Goal: Communication & Community: Answer question/provide support

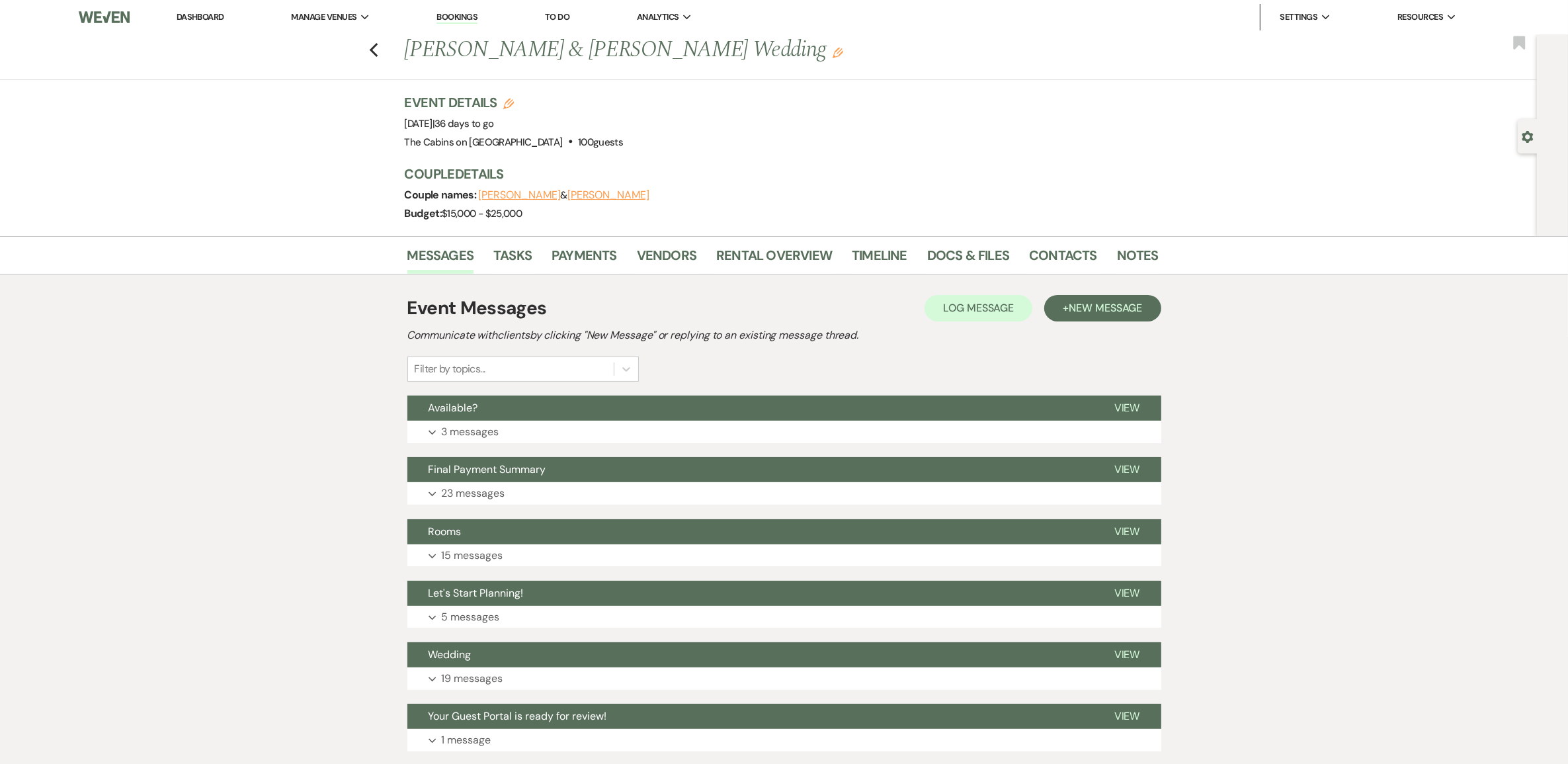
click at [202, 20] on link "Dashboard" at bounding box center [200, 17] width 47 height 11
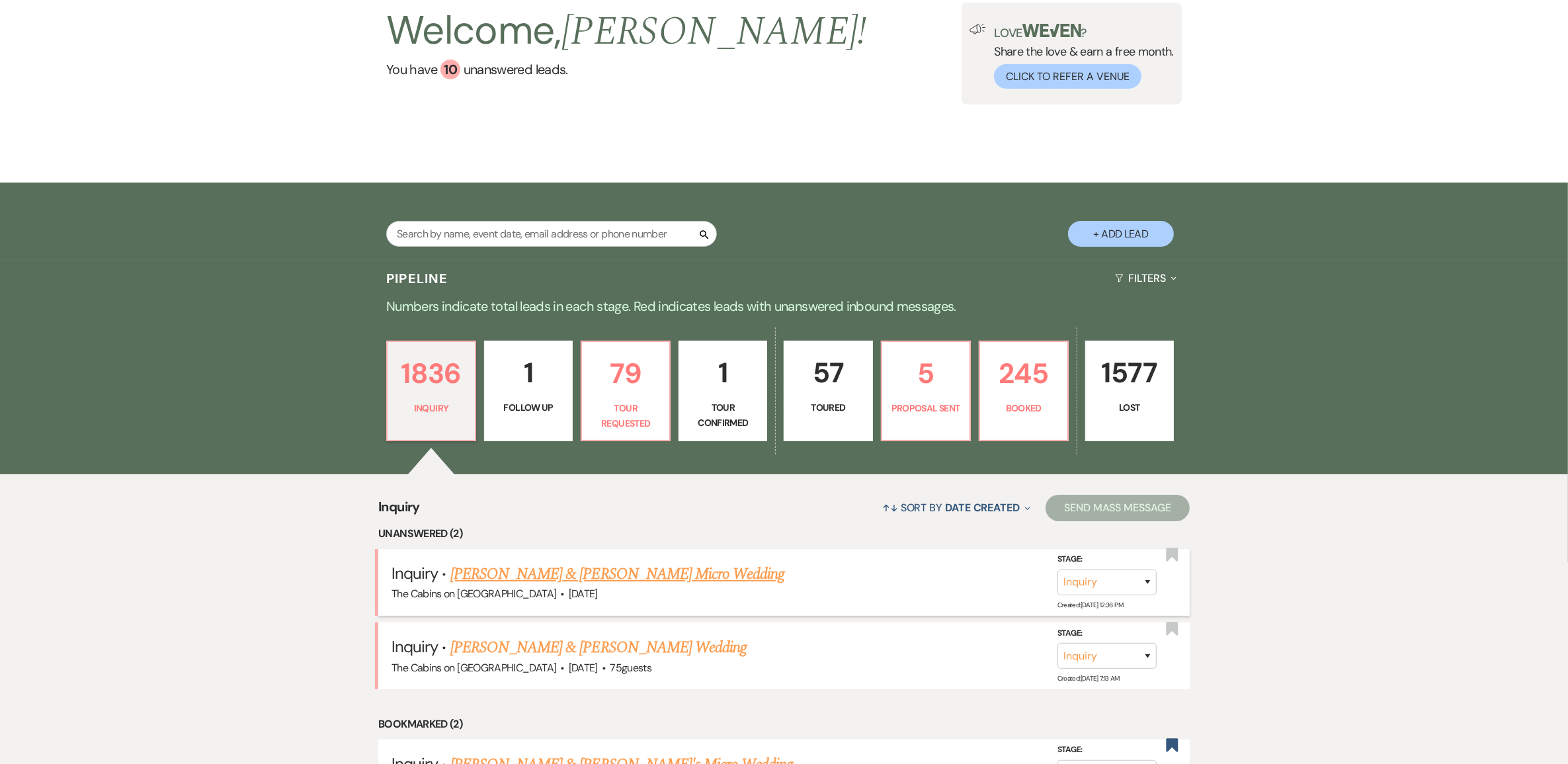
scroll to position [165, 0]
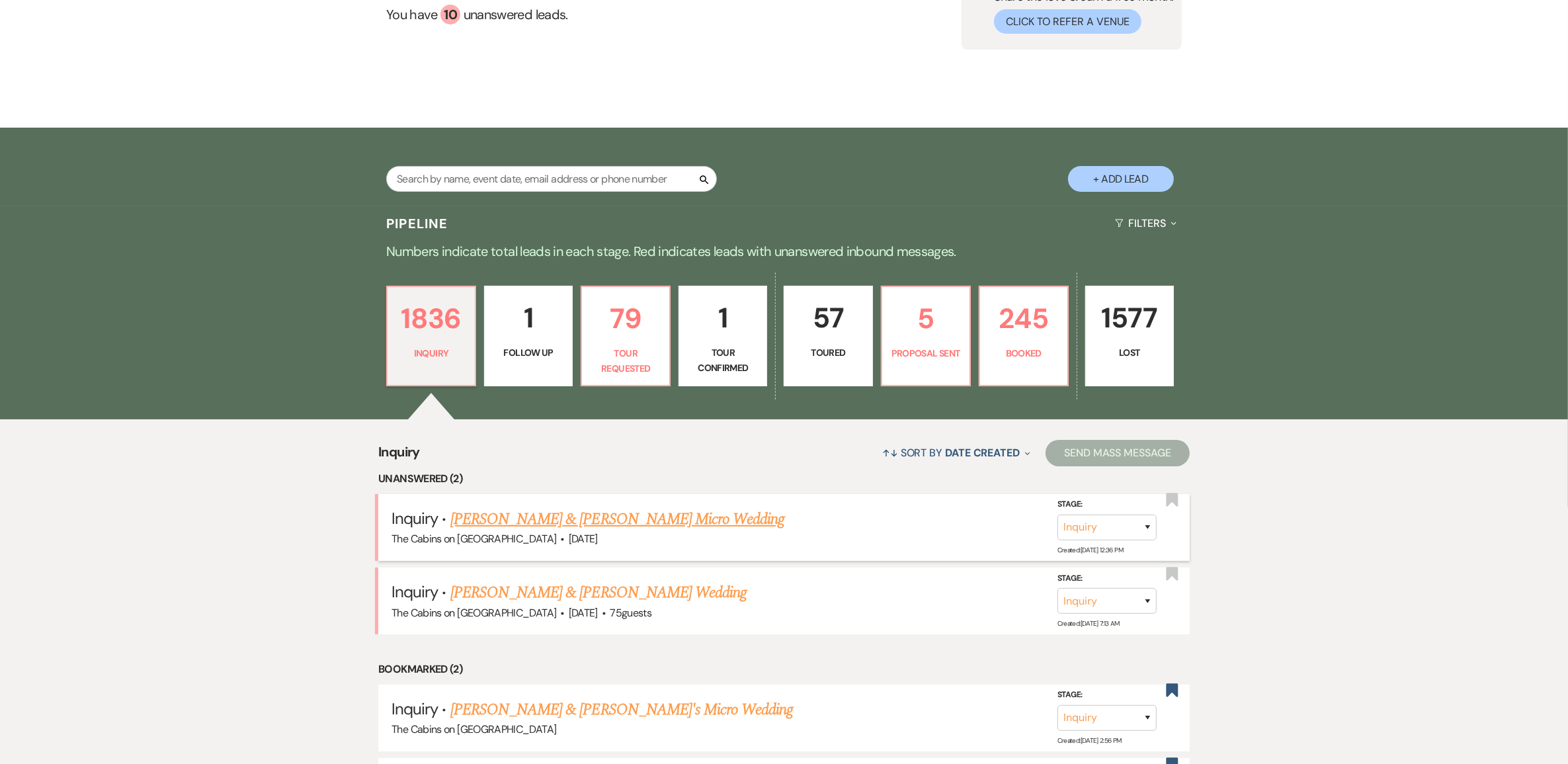
click at [586, 531] on link "[PERSON_NAME] & [PERSON_NAME] Micro Wedding" at bounding box center [617, 519] width 335 height 24
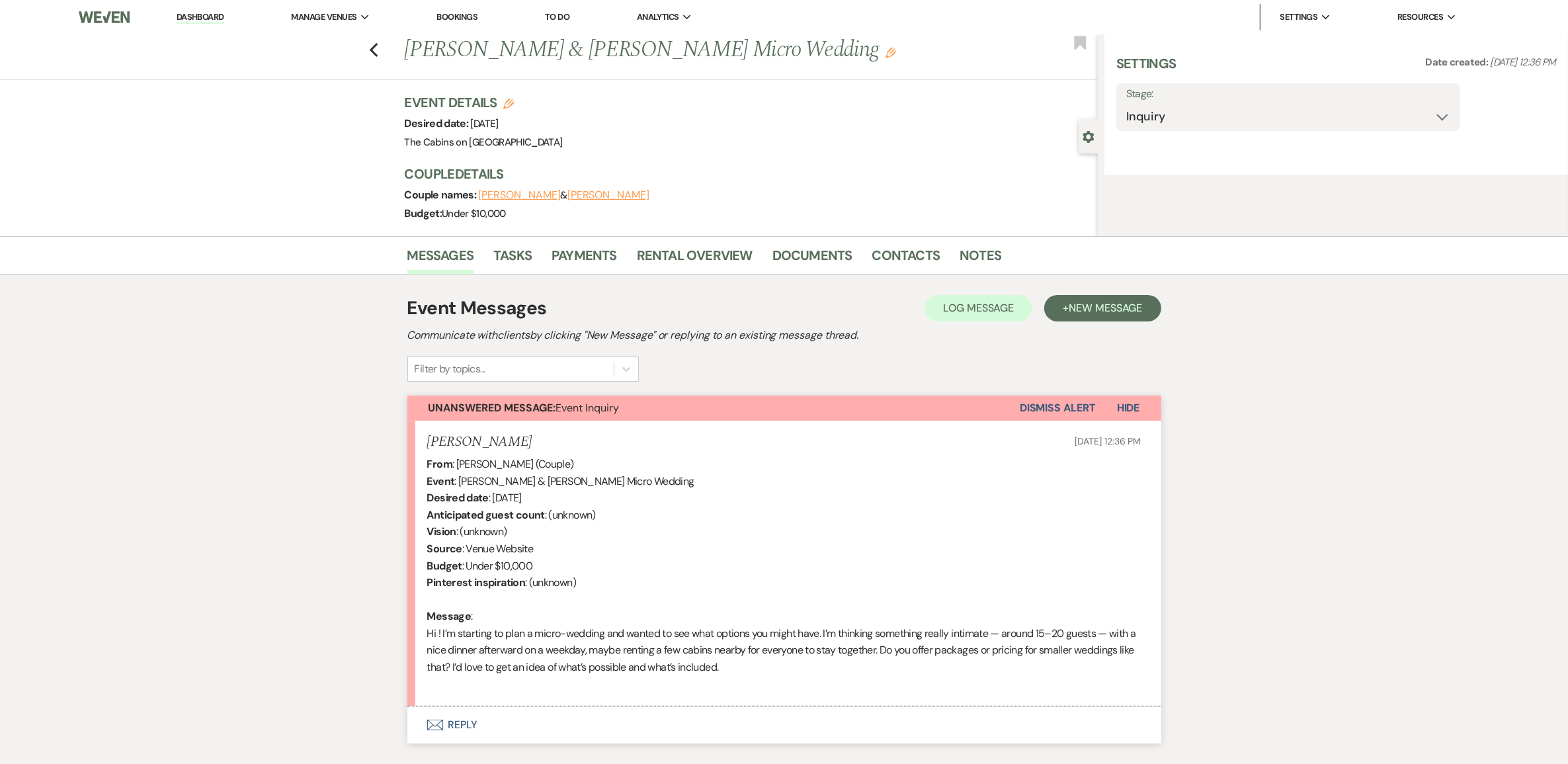
select select "5"
select select "16"
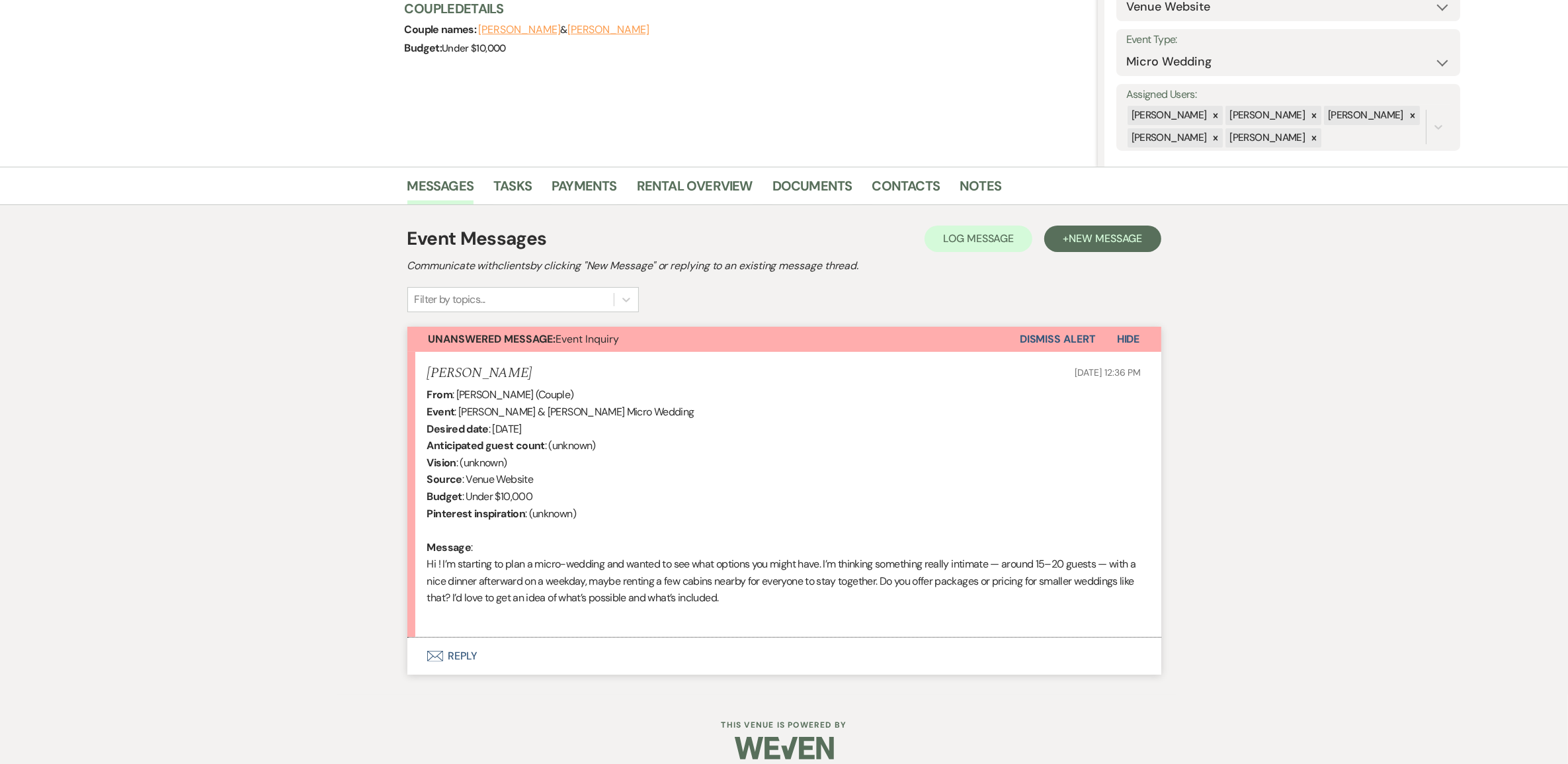
scroll to position [213, 0]
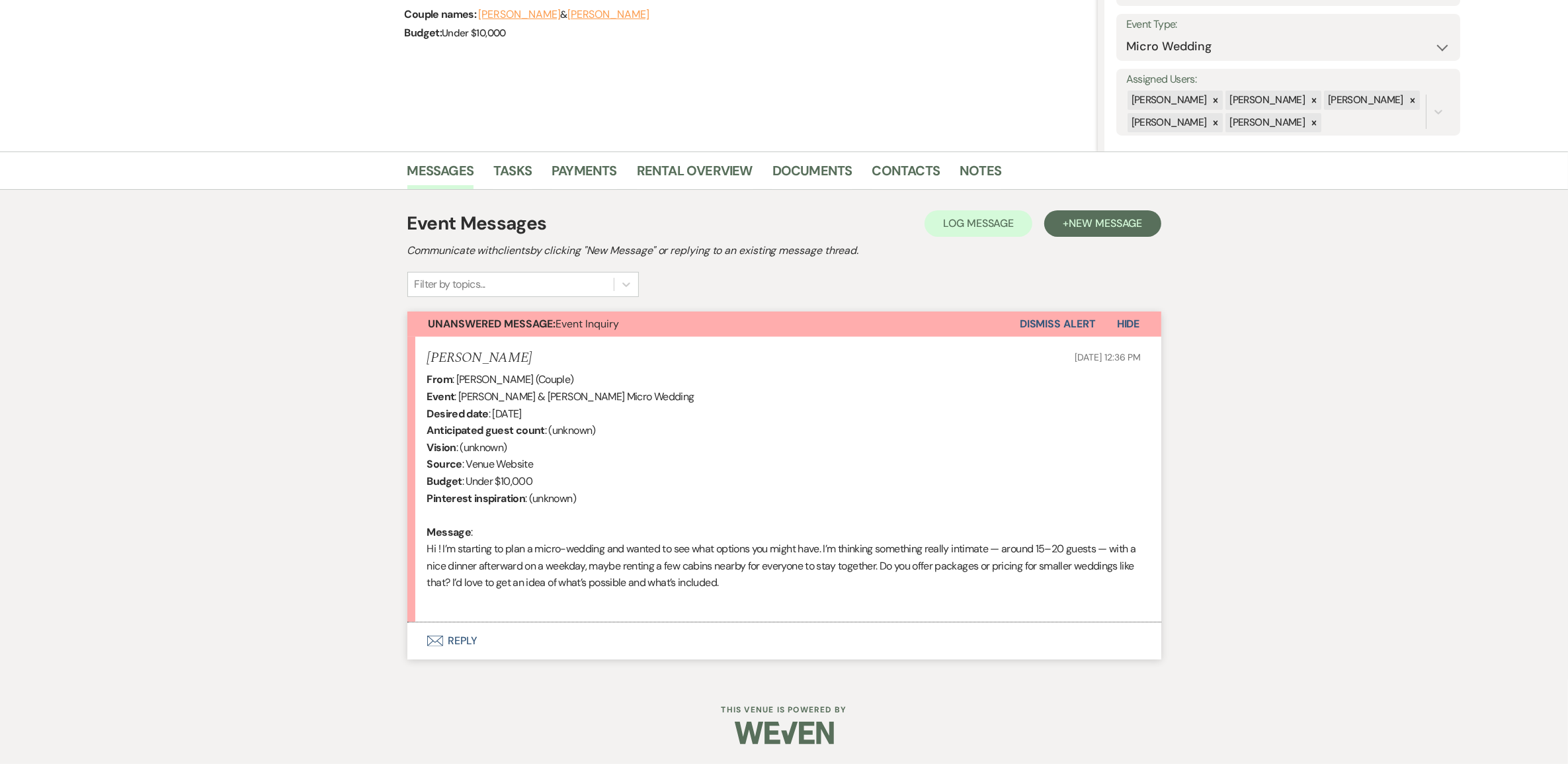
click at [486, 635] on button "Envelope Reply" at bounding box center [784, 640] width 753 height 37
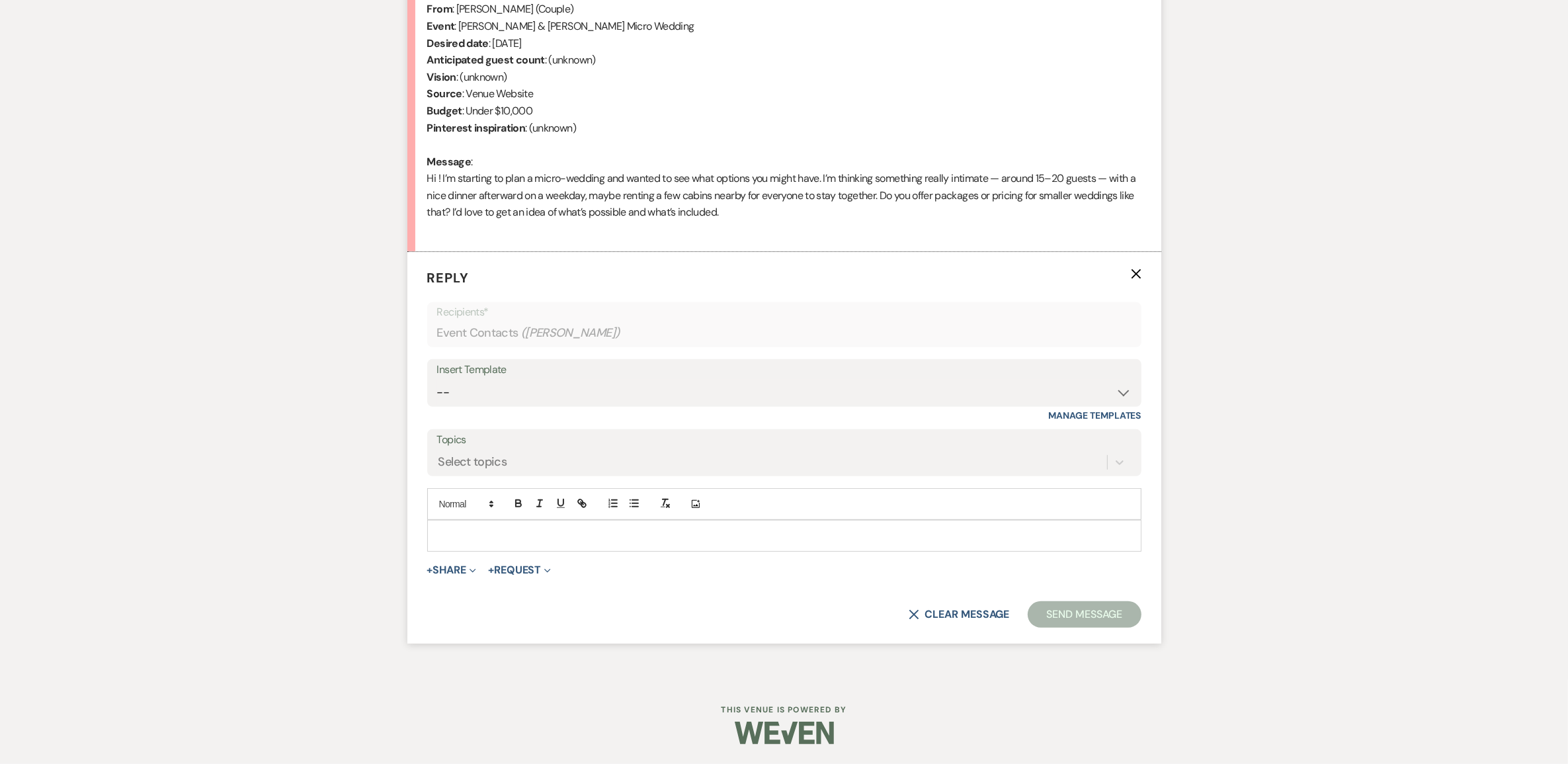
scroll to position [639, 0]
click at [483, 529] on p at bounding box center [784, 536] width 693 height 15
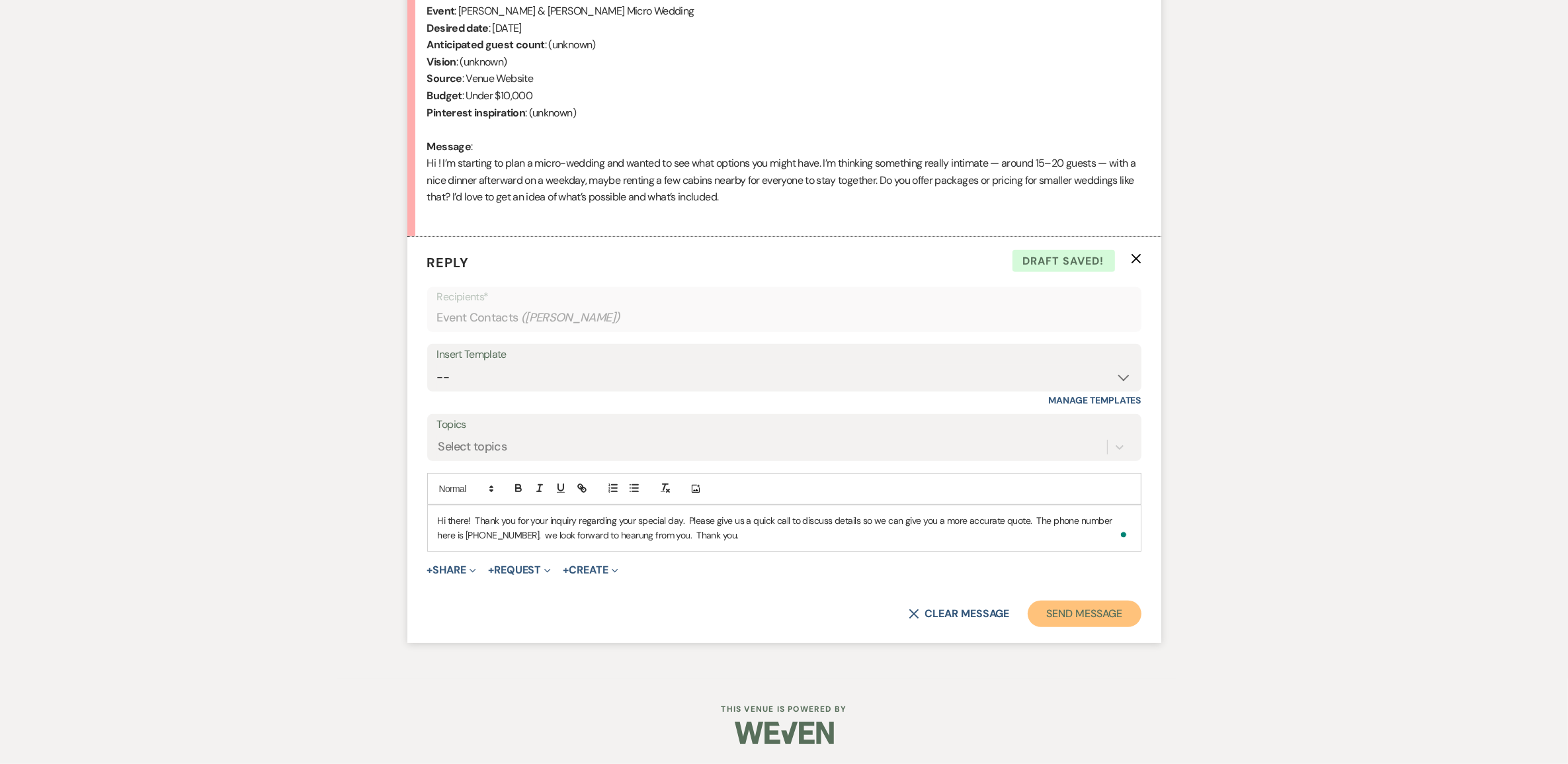
click at [1030, 627] on button "Send Message" at bounding box center [1084, 613] width 113 height 26
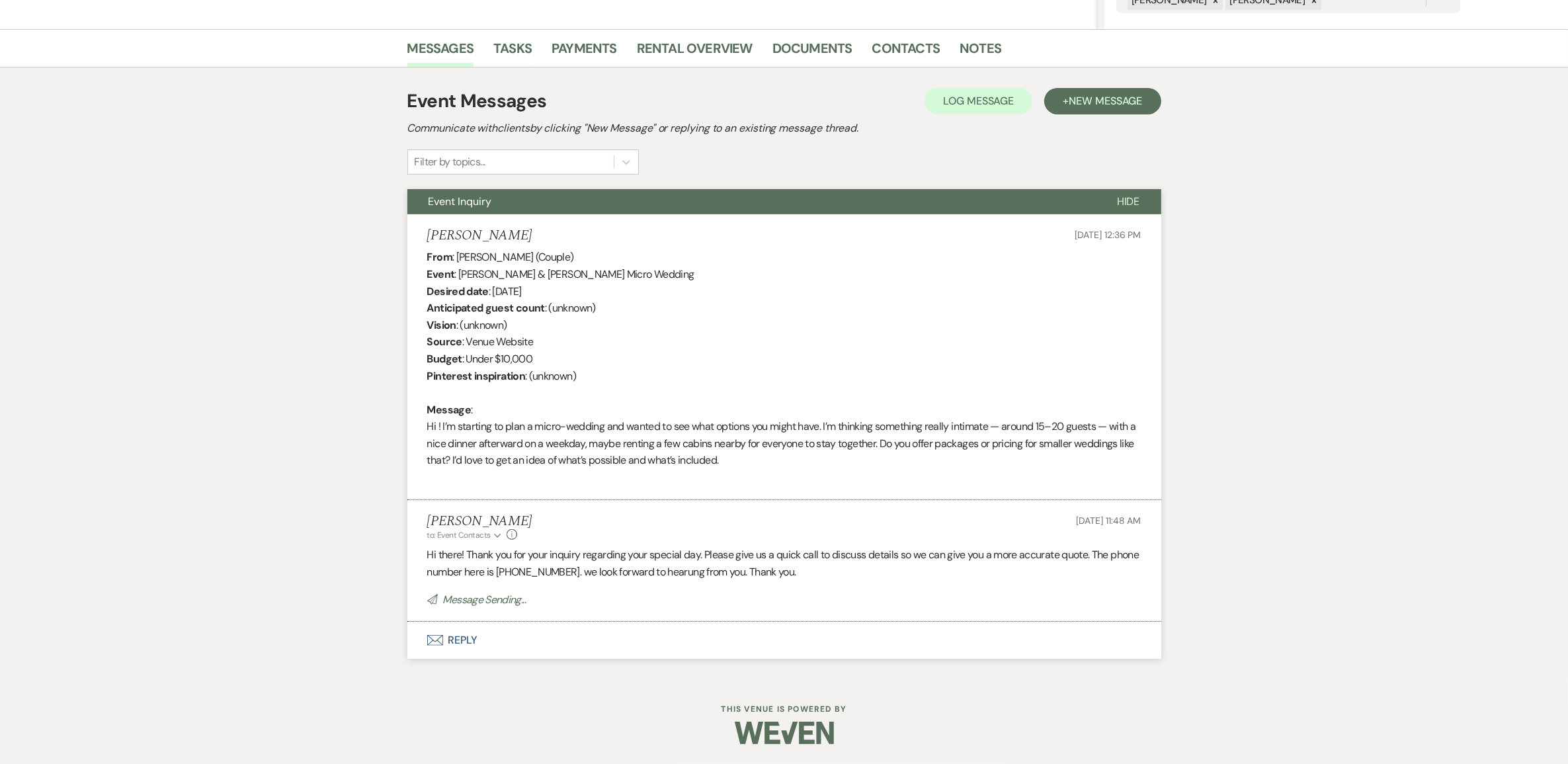
scroll to position [315, 0]
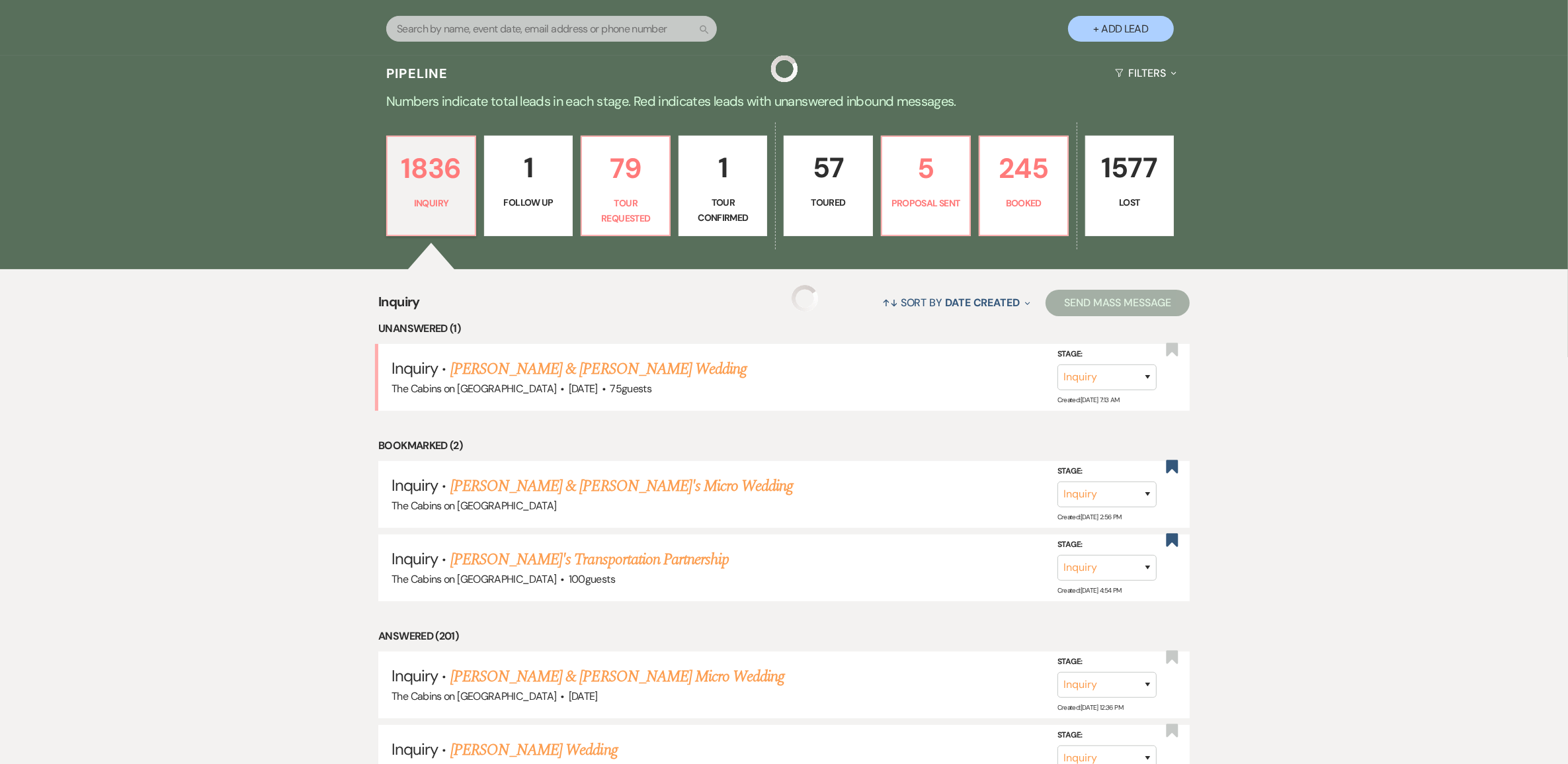
scroll to position [165, 0]
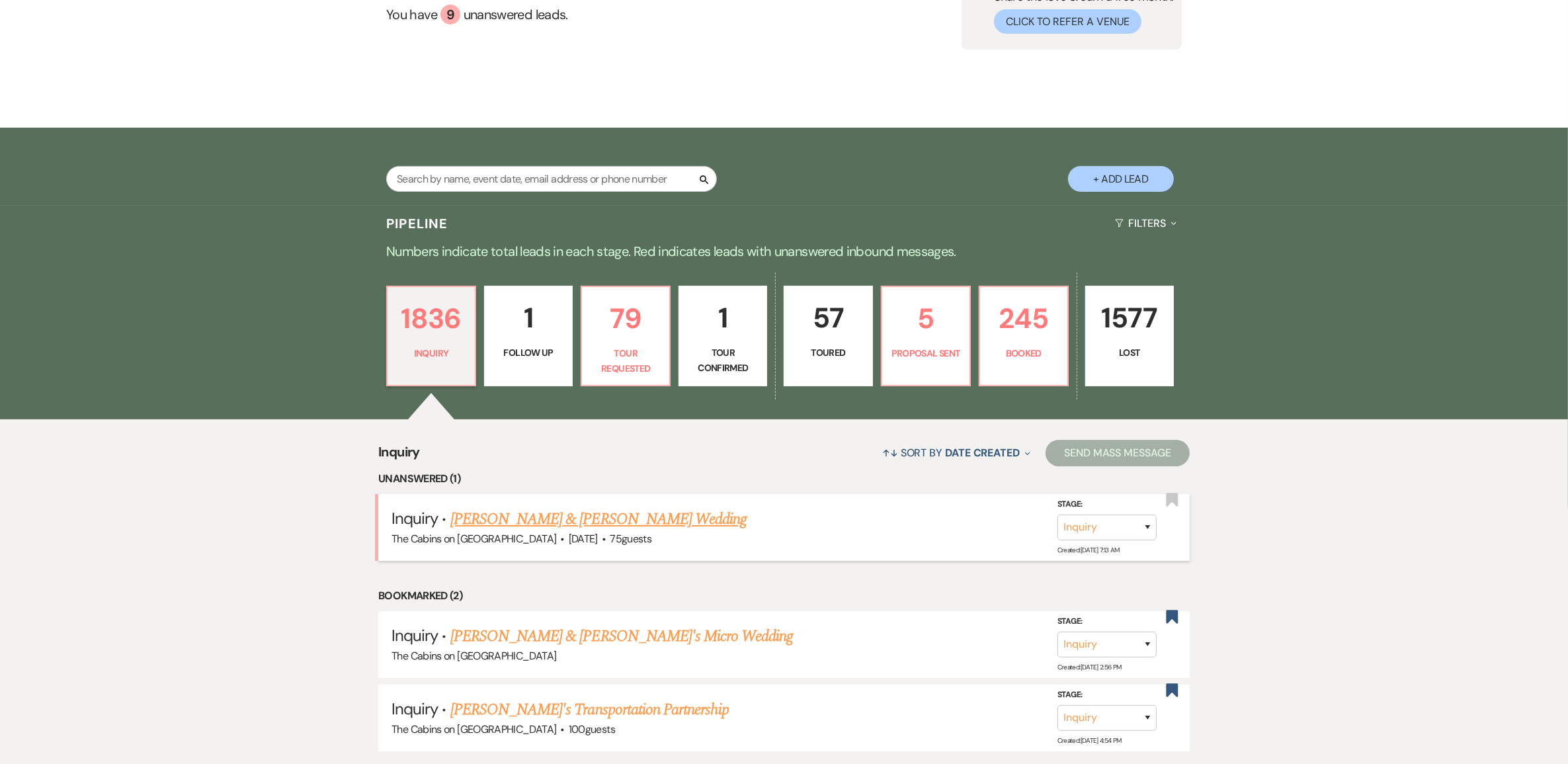
click at [507, 531] on link "[PERSON_NAME] & [PERSON_NAME] Wedding" at bounding box center [599, 519] width 296 height 24
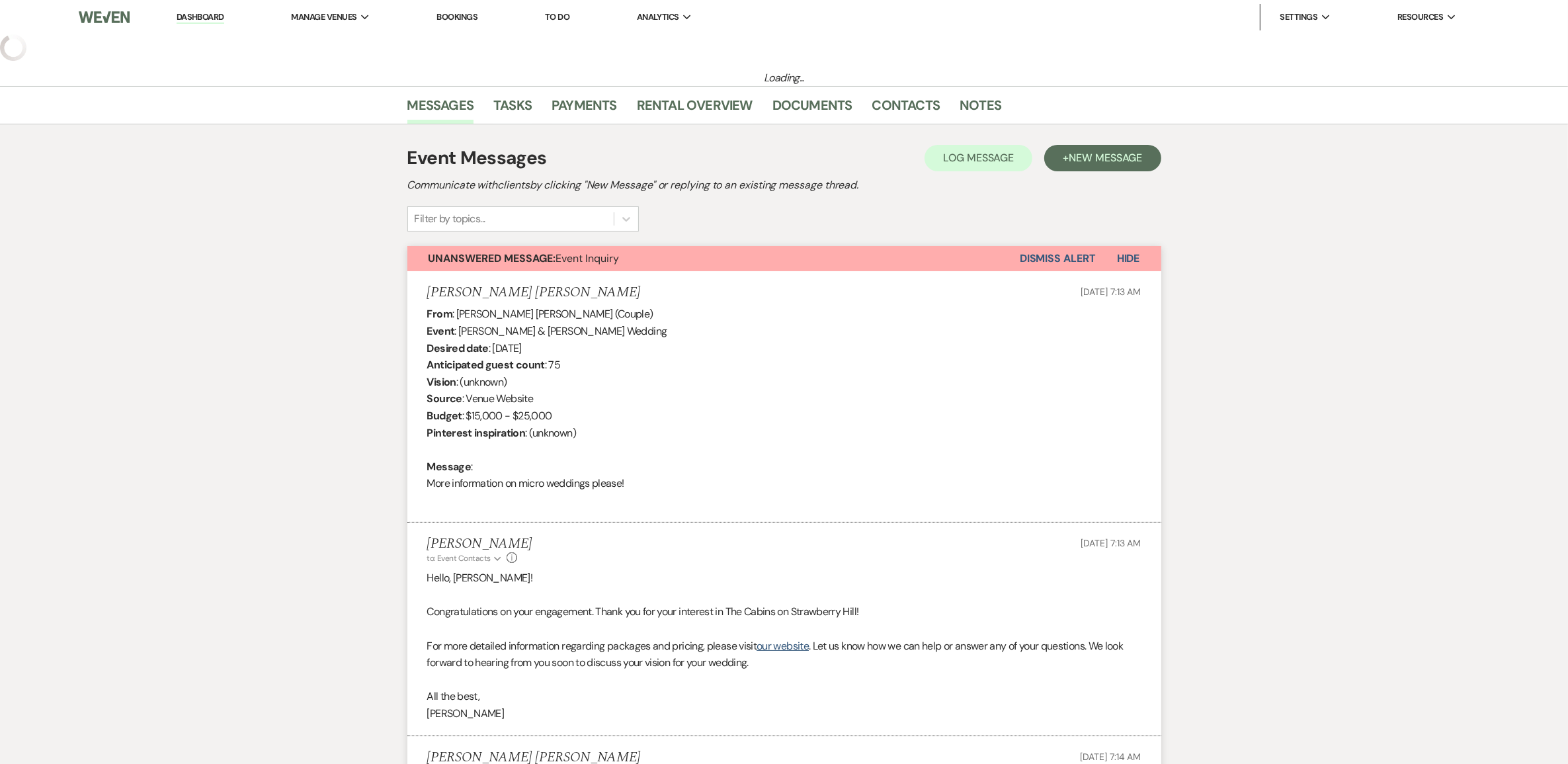
select select "5"
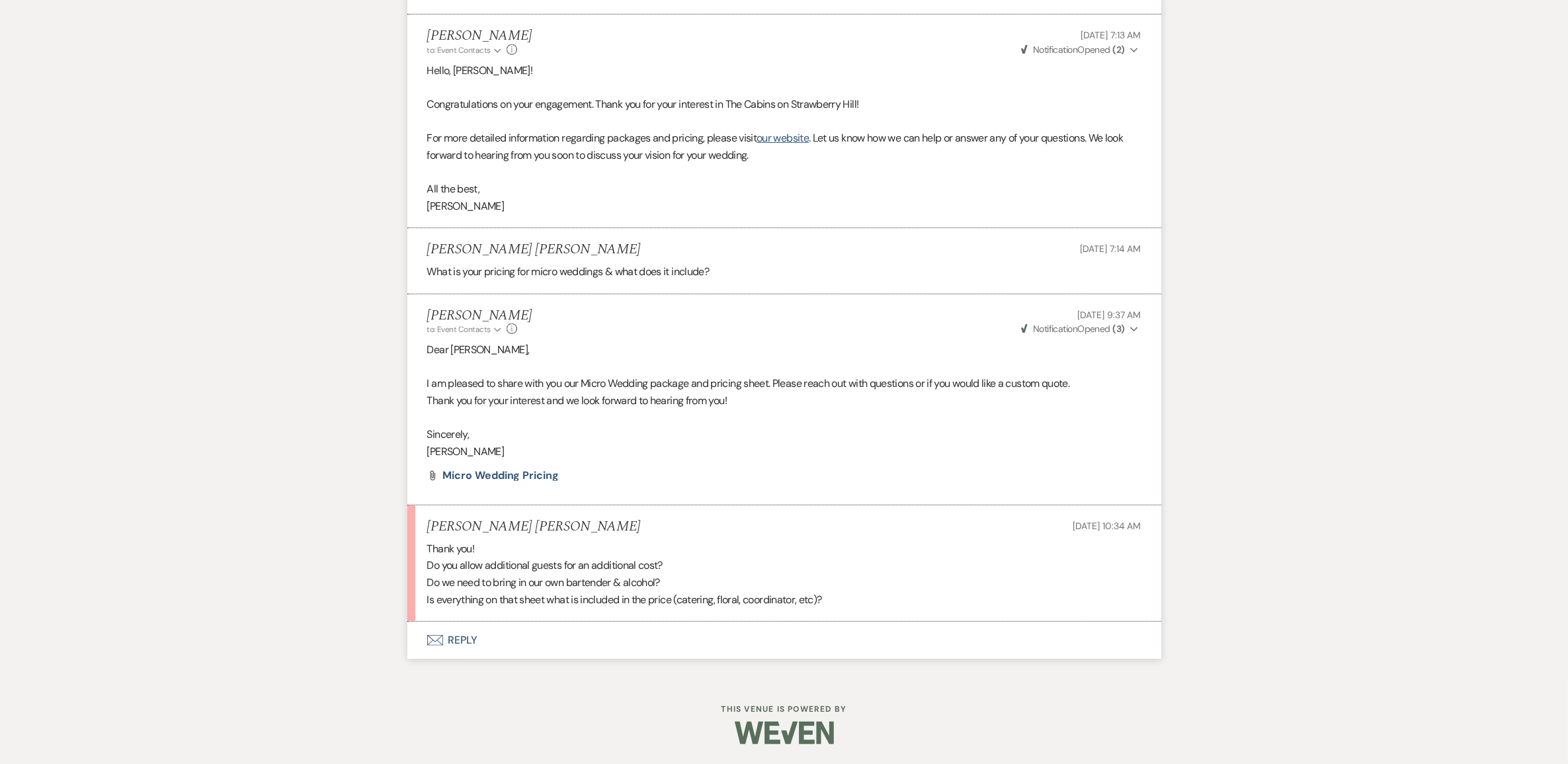
scroll to position [817, 0]
click at [520, 468] on span "Micro Wedding Pricing" at bounding box center [501, 475] width 116 height 14
click at [533, 468] on span "Micro Wedding Pricing" at bounding box center [501, 475] width 116 height 14
click at [480, 645] on button "Envelope Reply" at bounding box center [784, 639] width 753 height 37
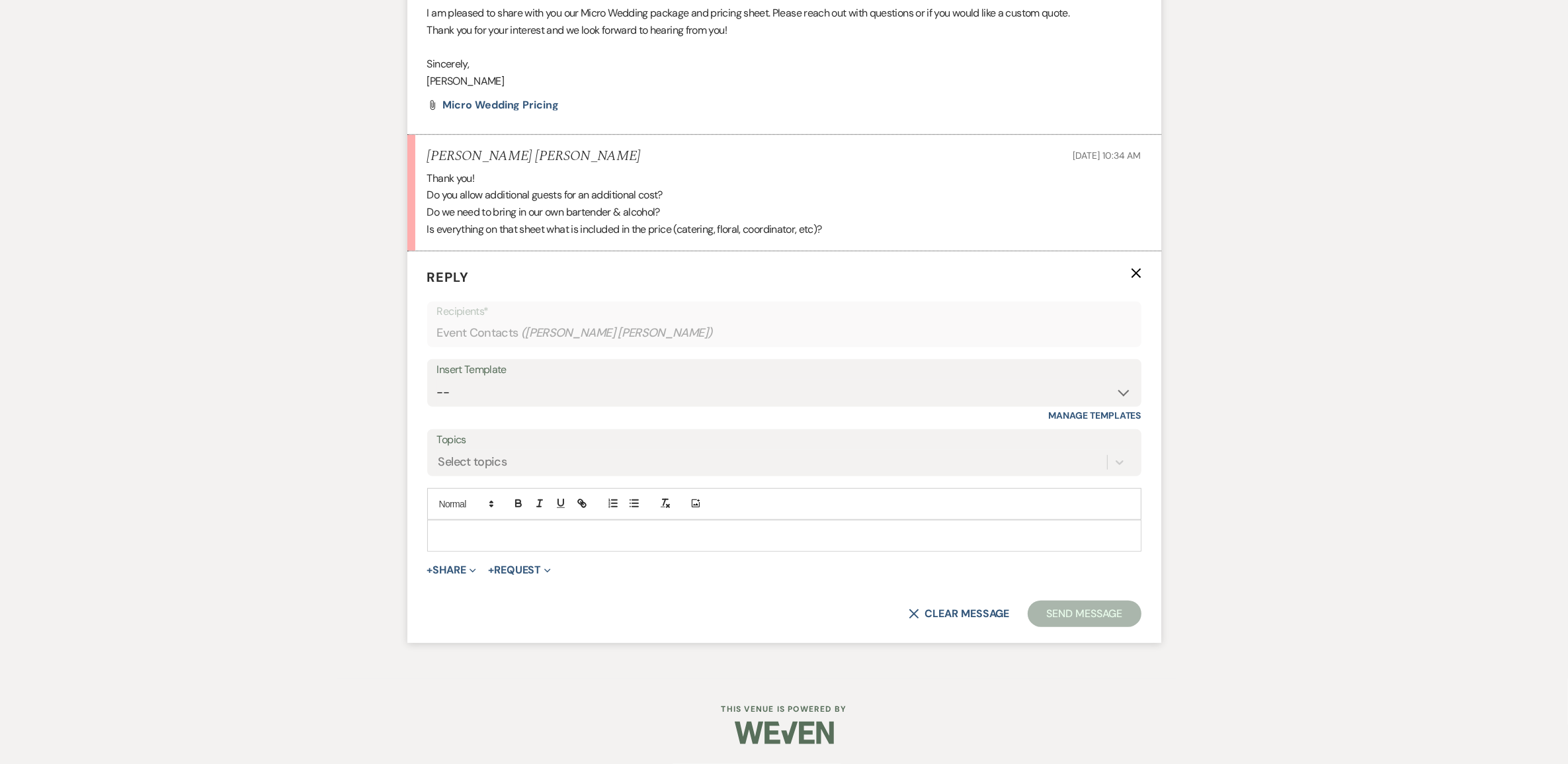
scroll to position [1243, 0]
click at [471, 529] on p "To enrich screen reader interactions, please activate Accessibility in Grammarl…" at bounding box center [784, 536] width 693 height 15
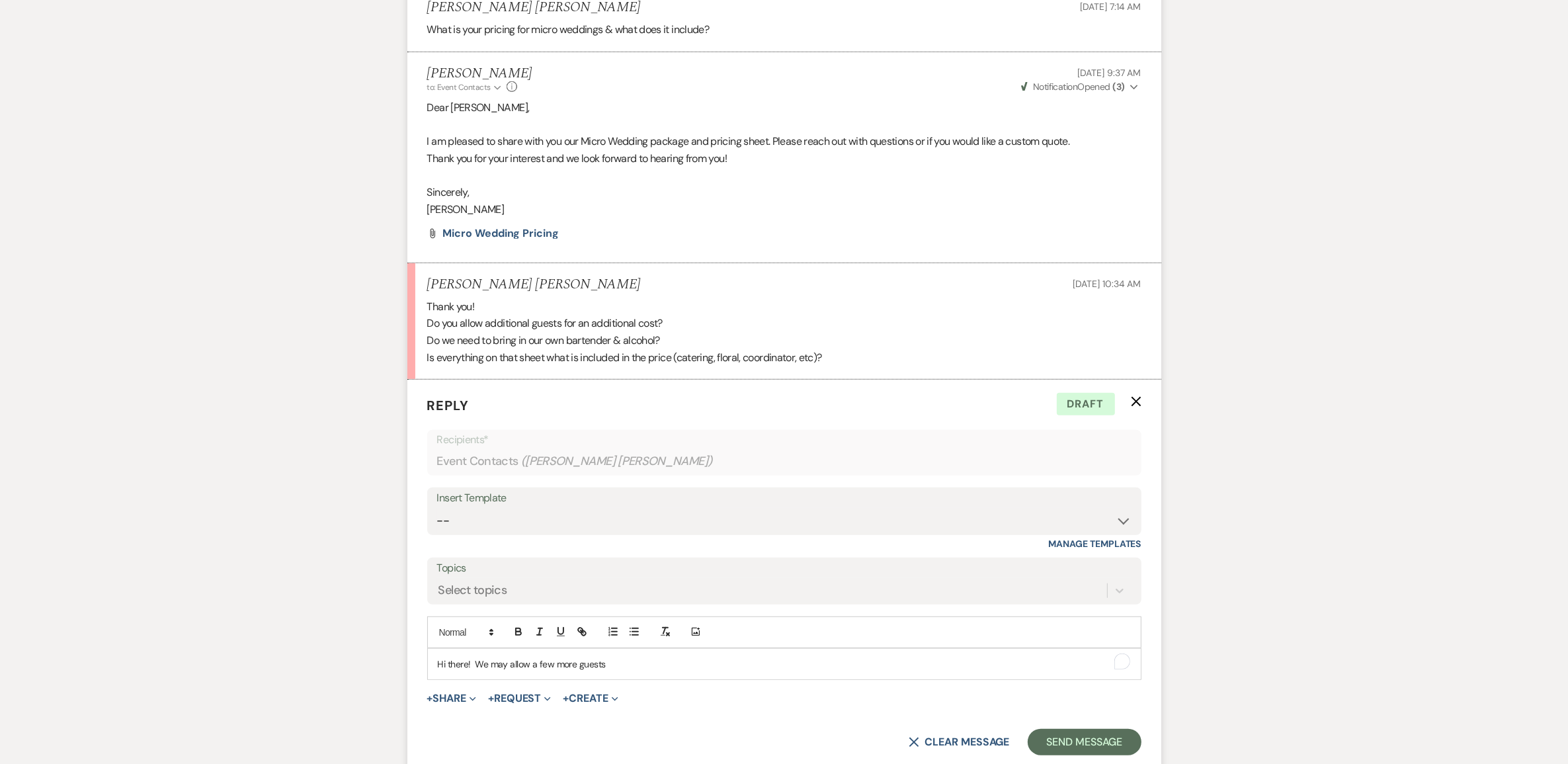
scroll to position [1161, 0]
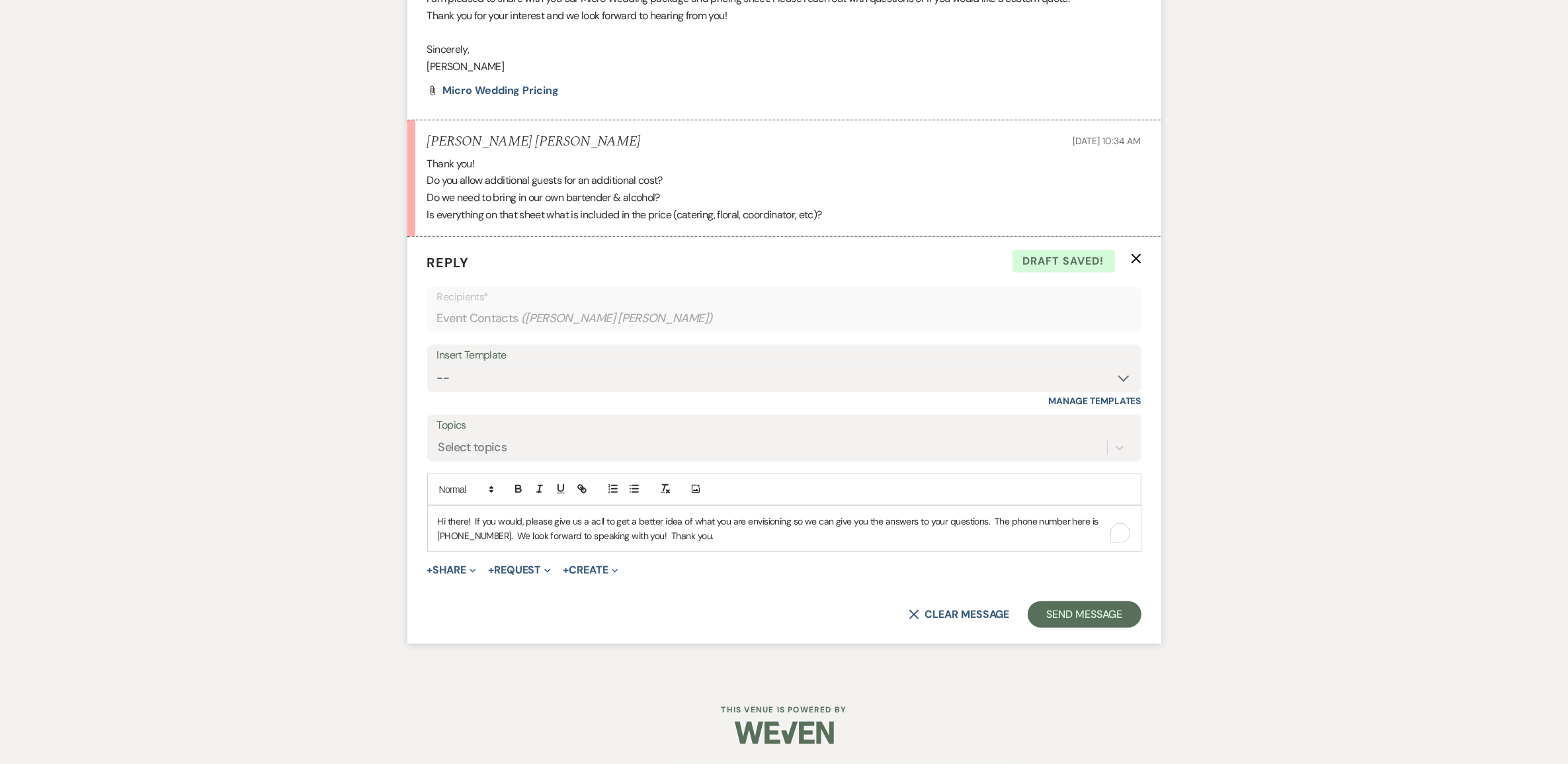
click at [596, 543] on p "Hi there! If you would, please give us a acll to get a better idea of what you …" at bounding box center [784, 529] width 693 height 30
click at [1028, 627] on button "Send Message" at bounding box center [1084, 614] width 113 height 26
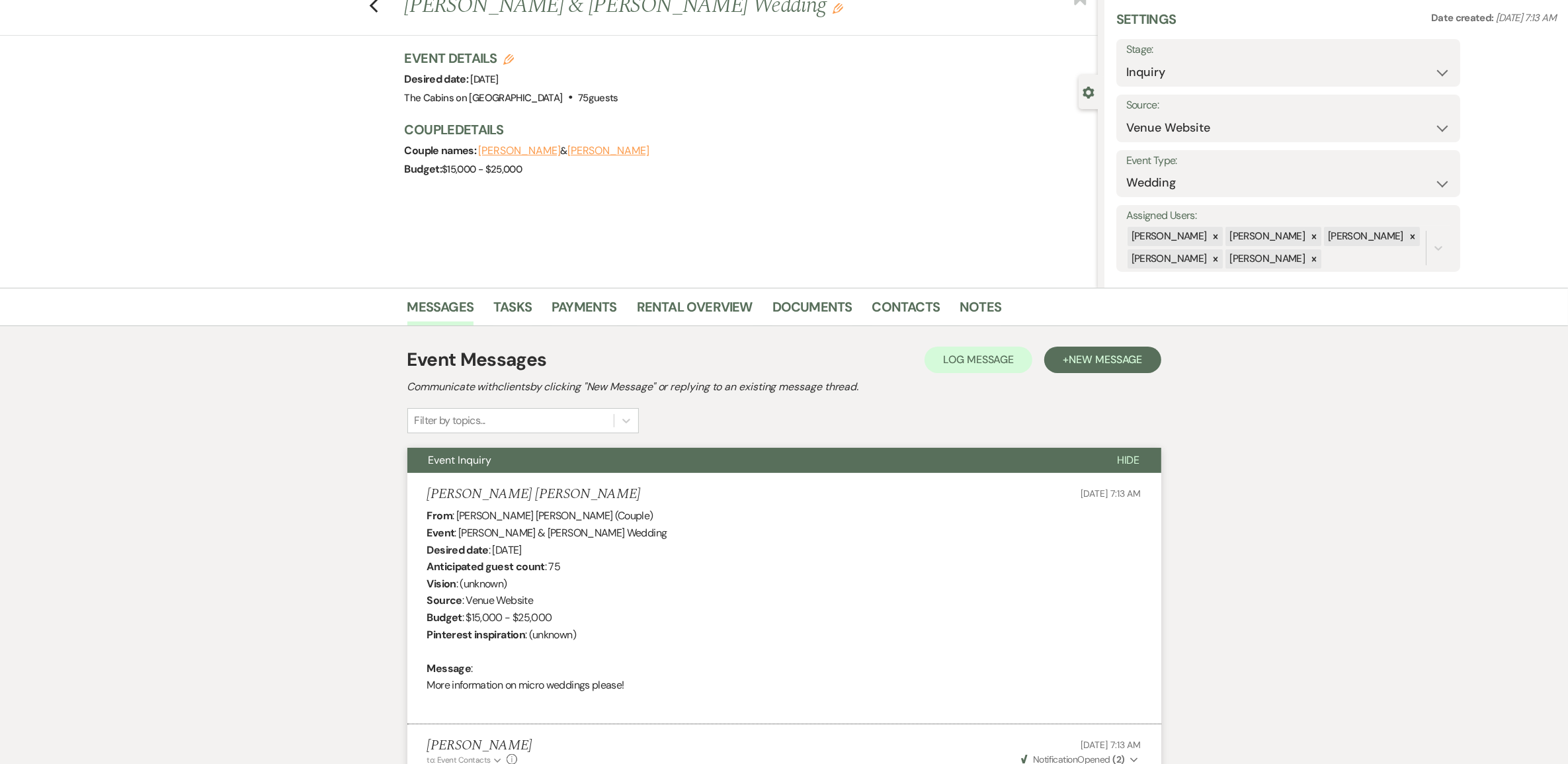
scroll to position [0, 0]
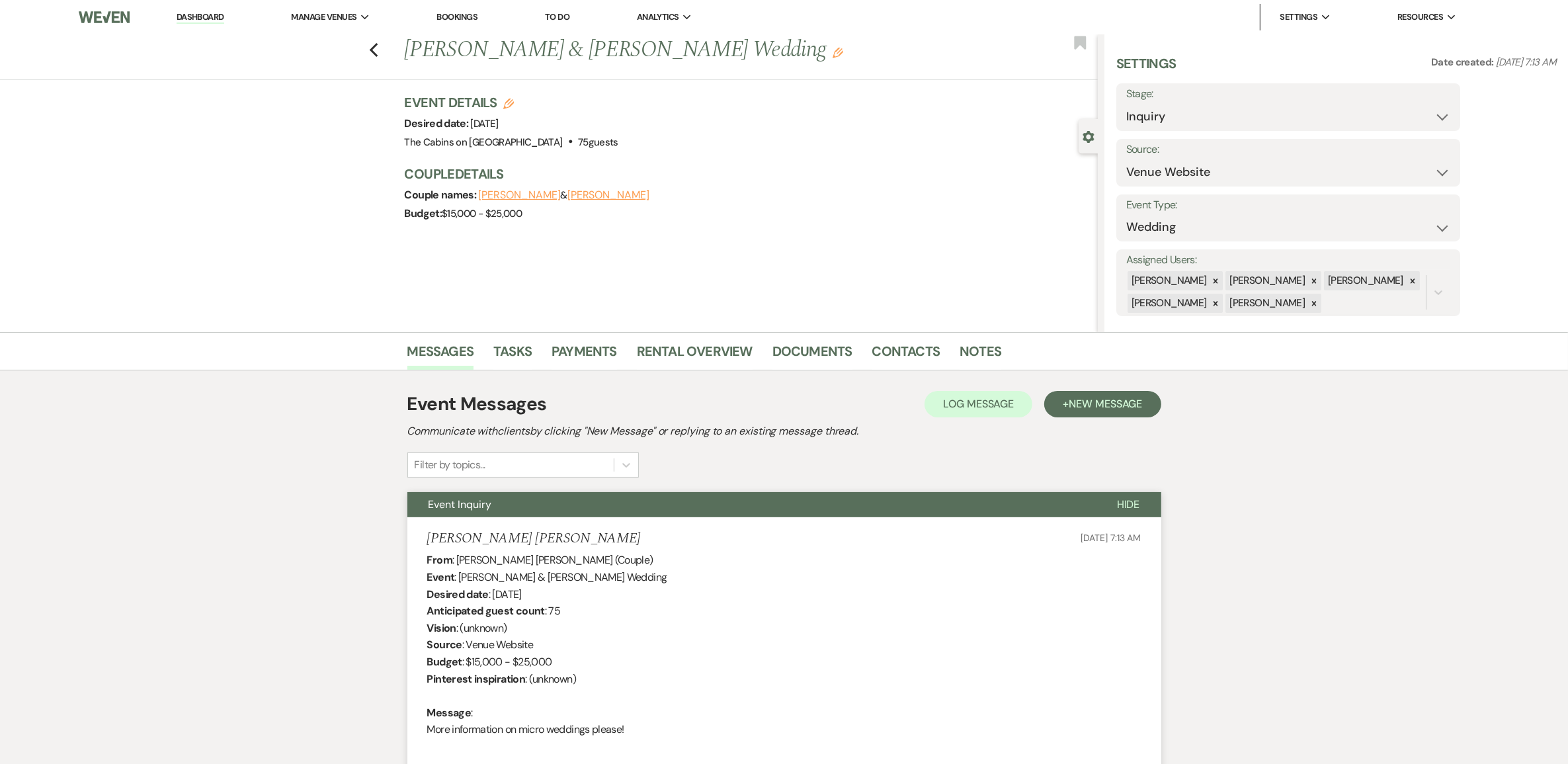
click at [209, 14] on link "Dashboard" at bounding box center [200, 17] width 47 height 12
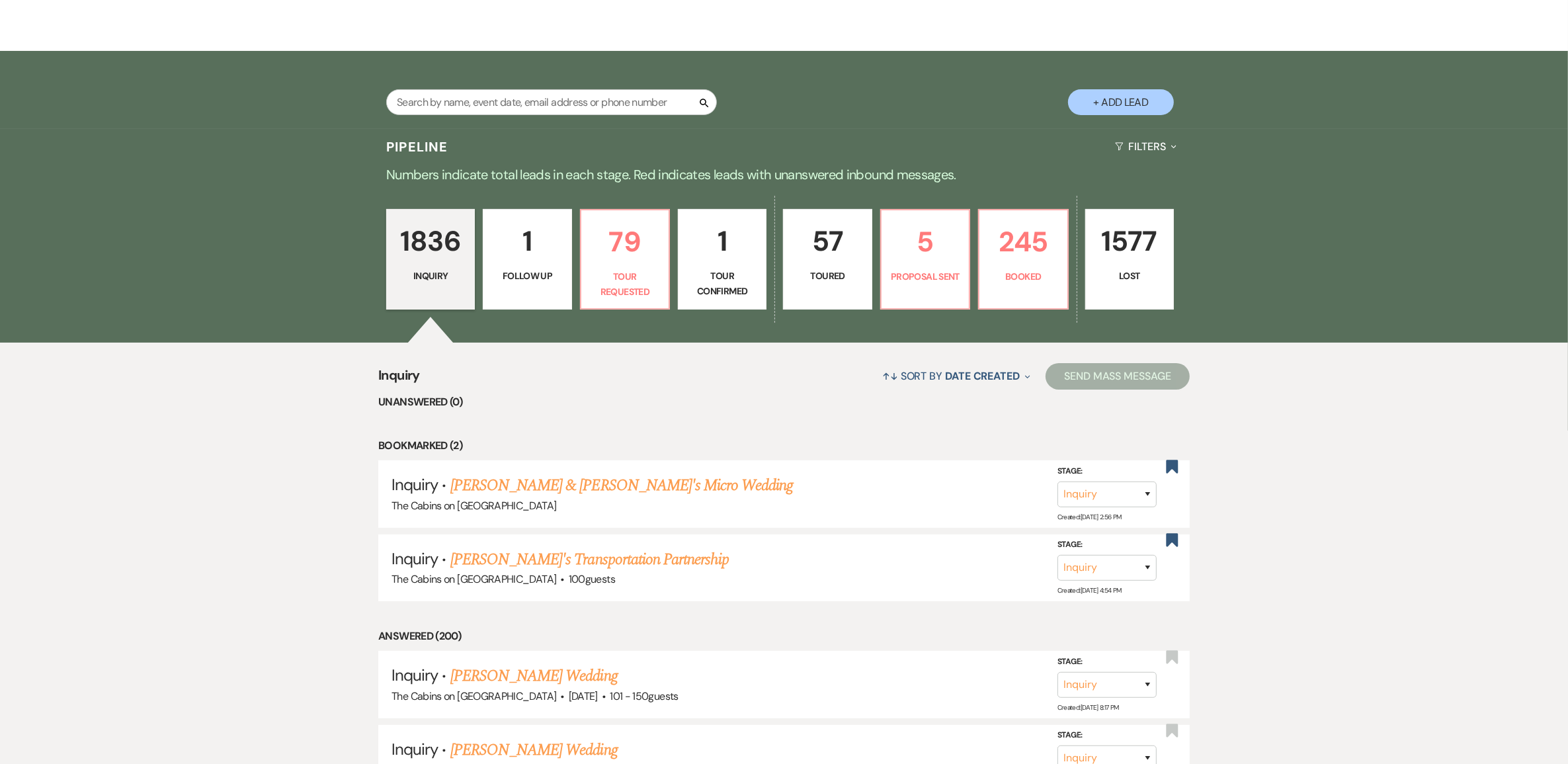
scroll to position [248, 0]
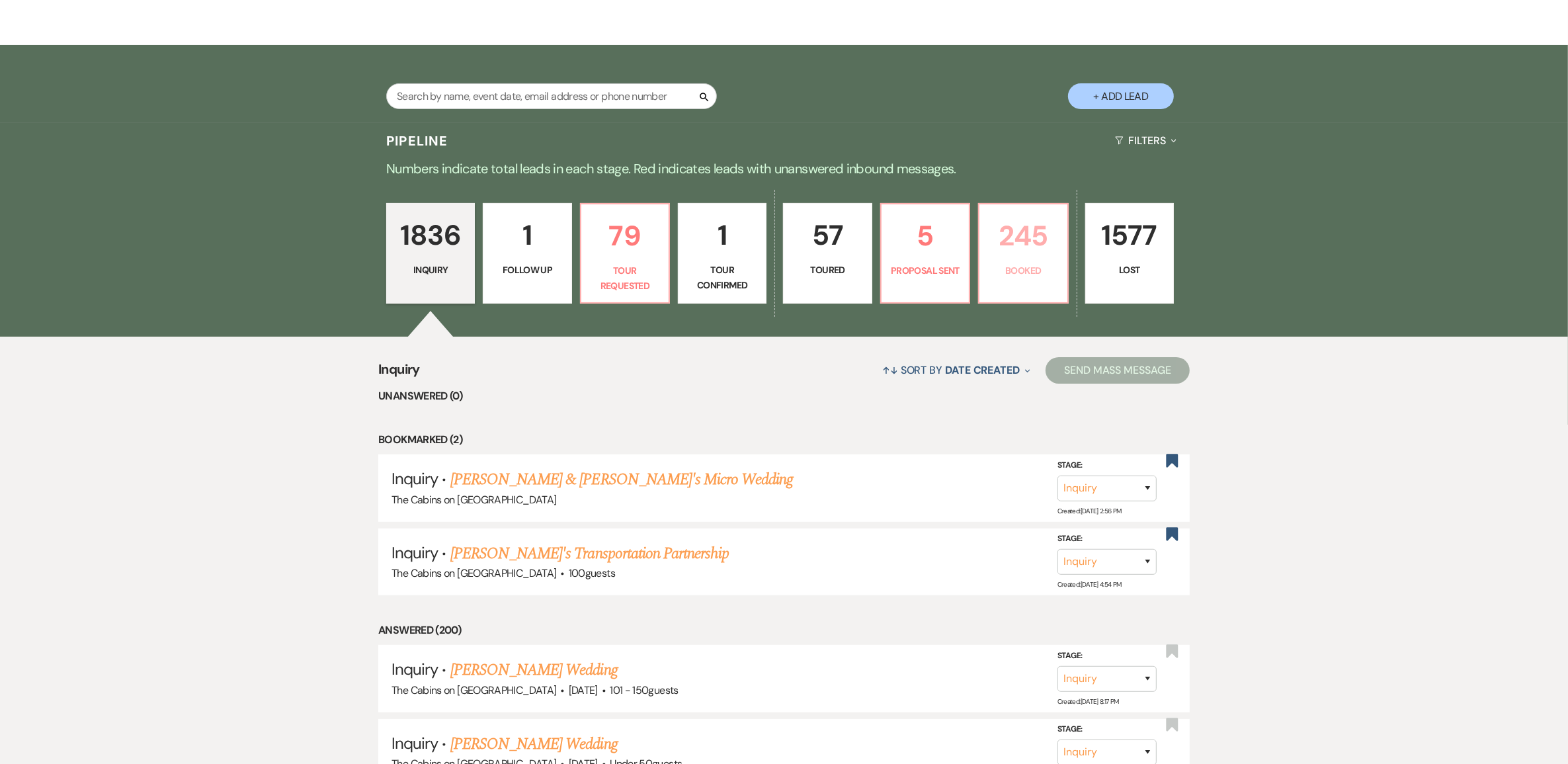
click at [1022, 258] on p "245" at bounding box center [1023, 235] width 72 height 44
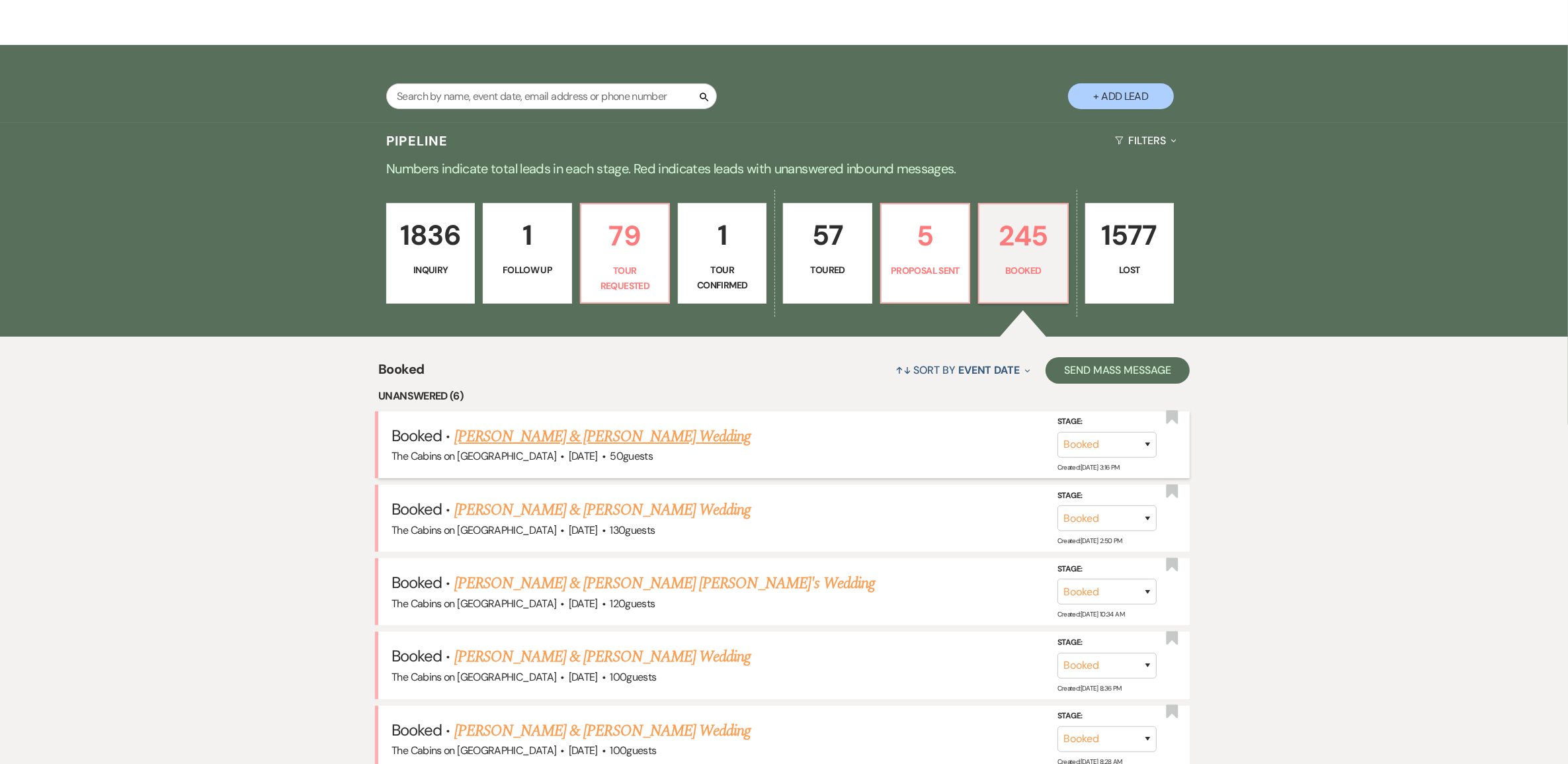
click at [628, 448] on link "[PERSON_NAME] & [PERSON_NAME] Wedding" at bounding box center [603, 436] width 296 height 24
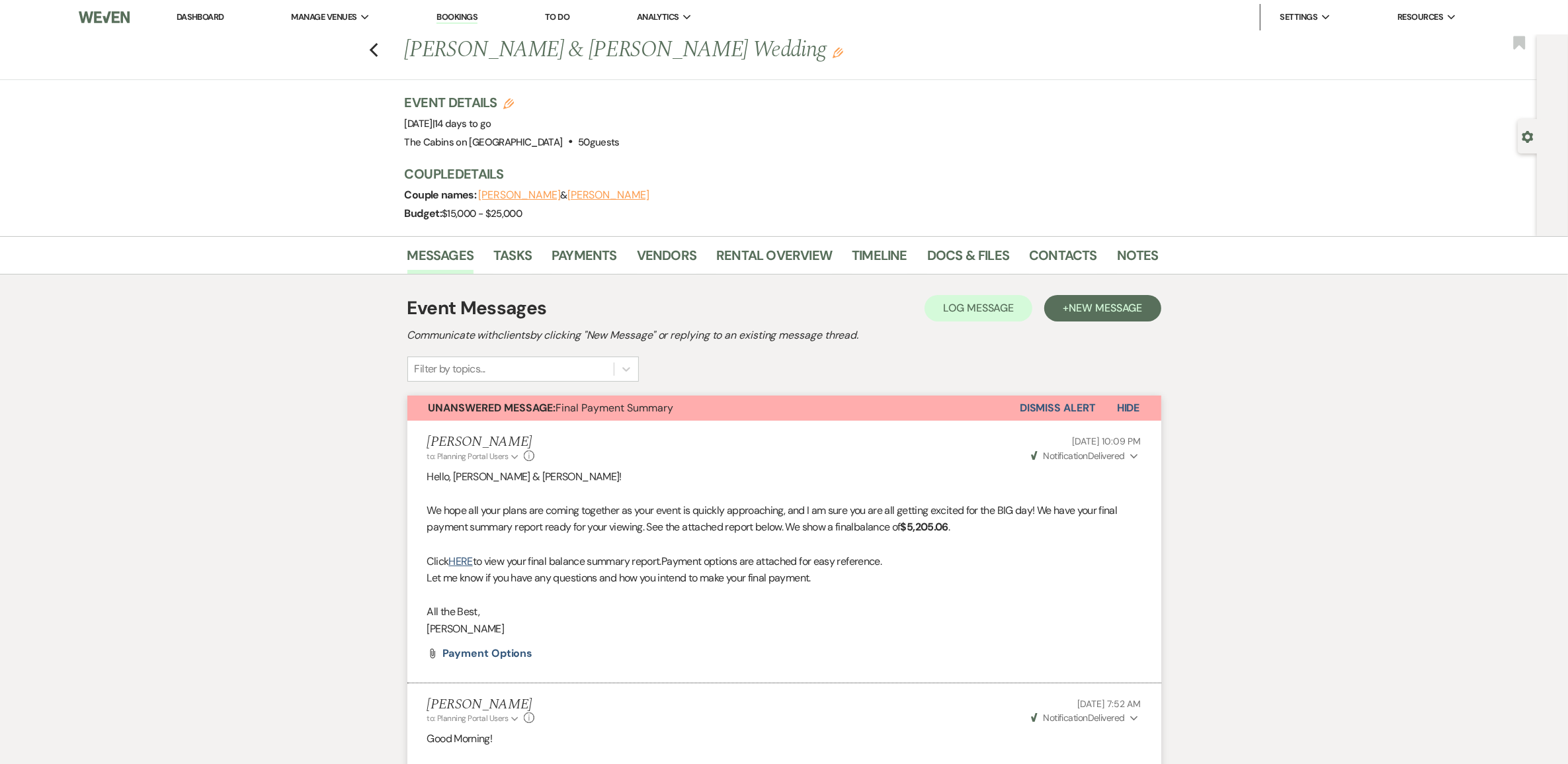
click at [212, 13] on link "Dashboard" at bounding box center [200, 17] width 47 height 11
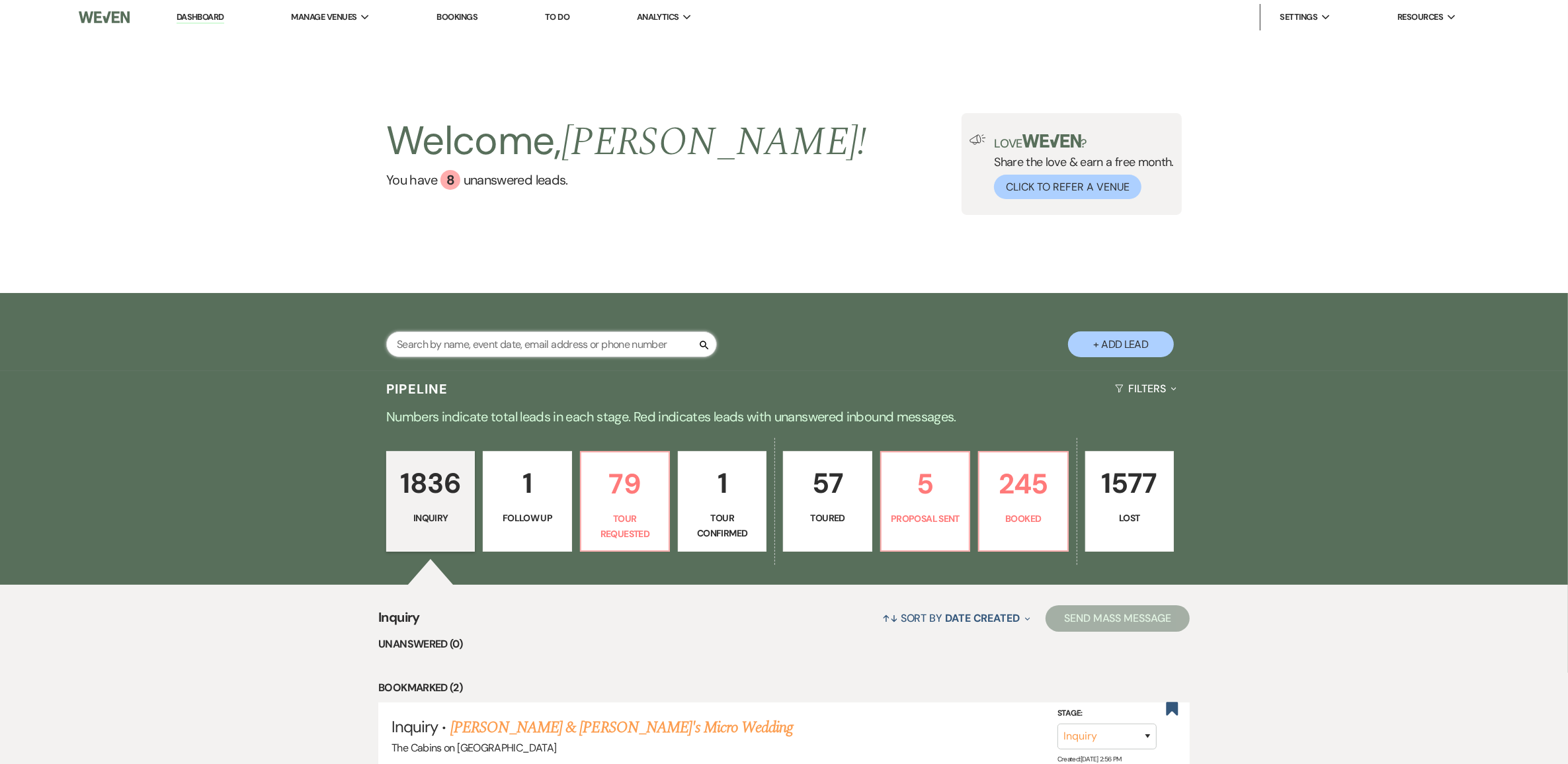
click at [428, 349] on input "text" at bounding box center [551, 345] width 331 height 26
type input "Bail"
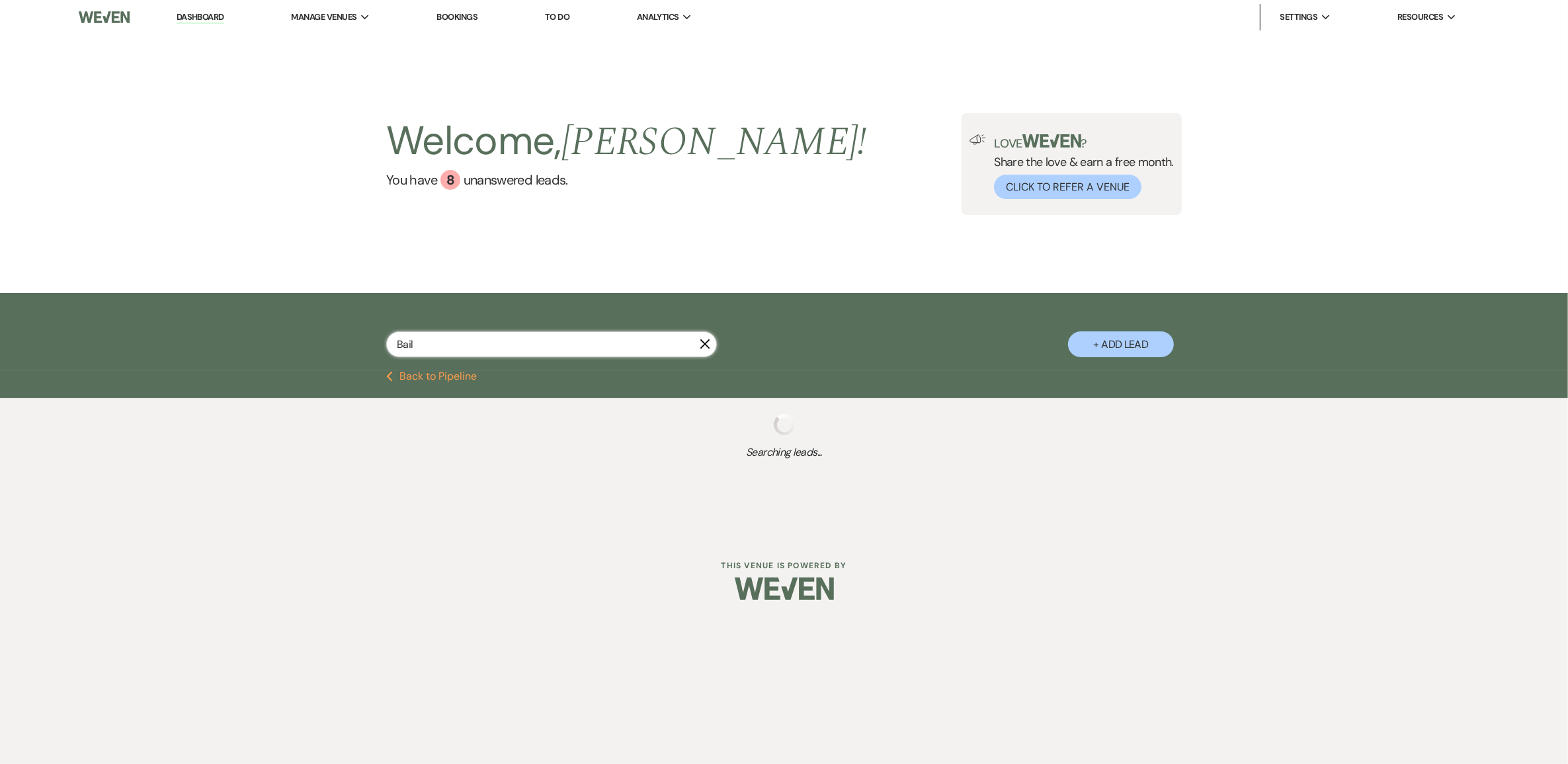
select select "8"
select select "7"
select select "2"
select select "8"
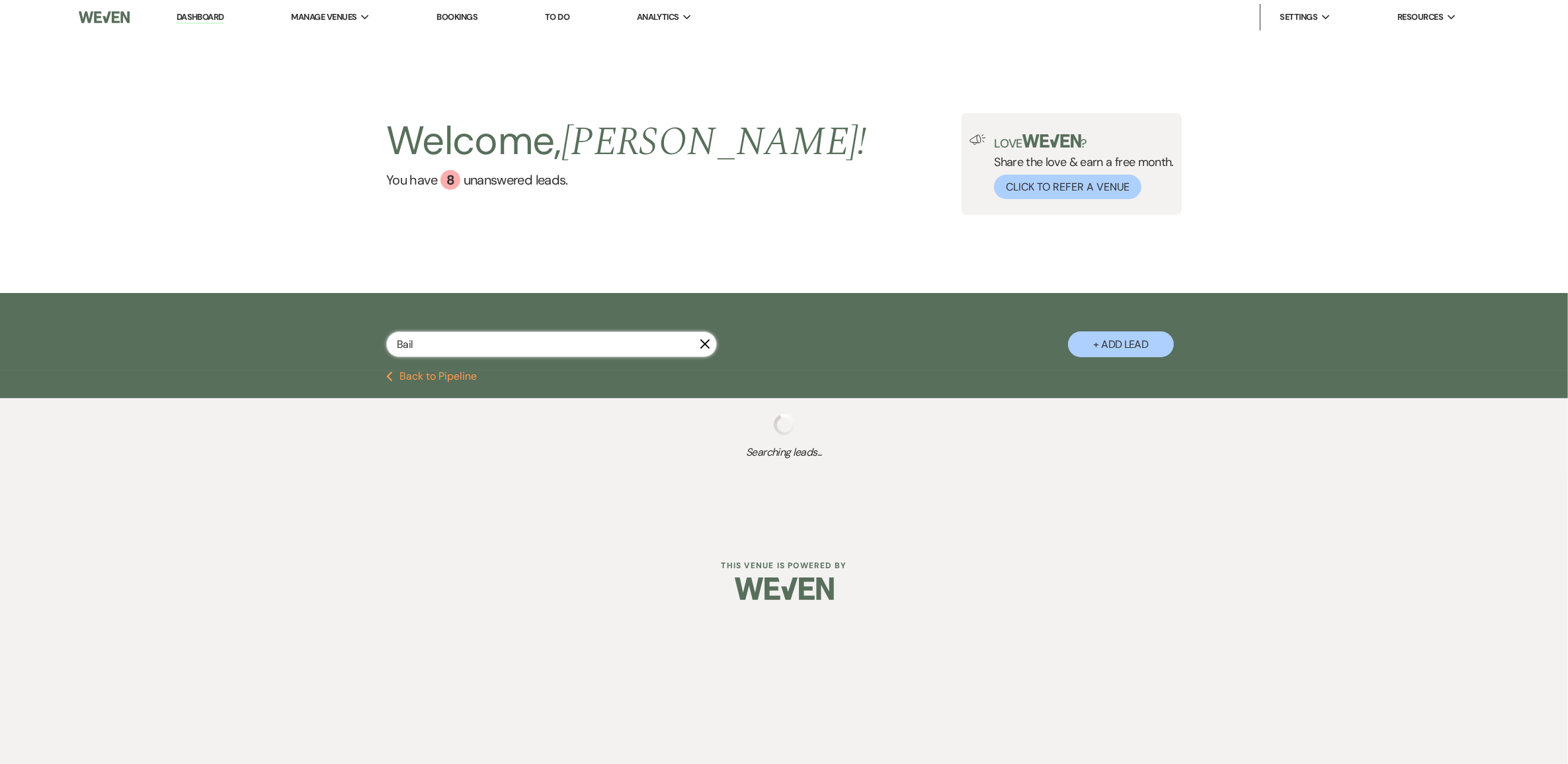
select select "8"
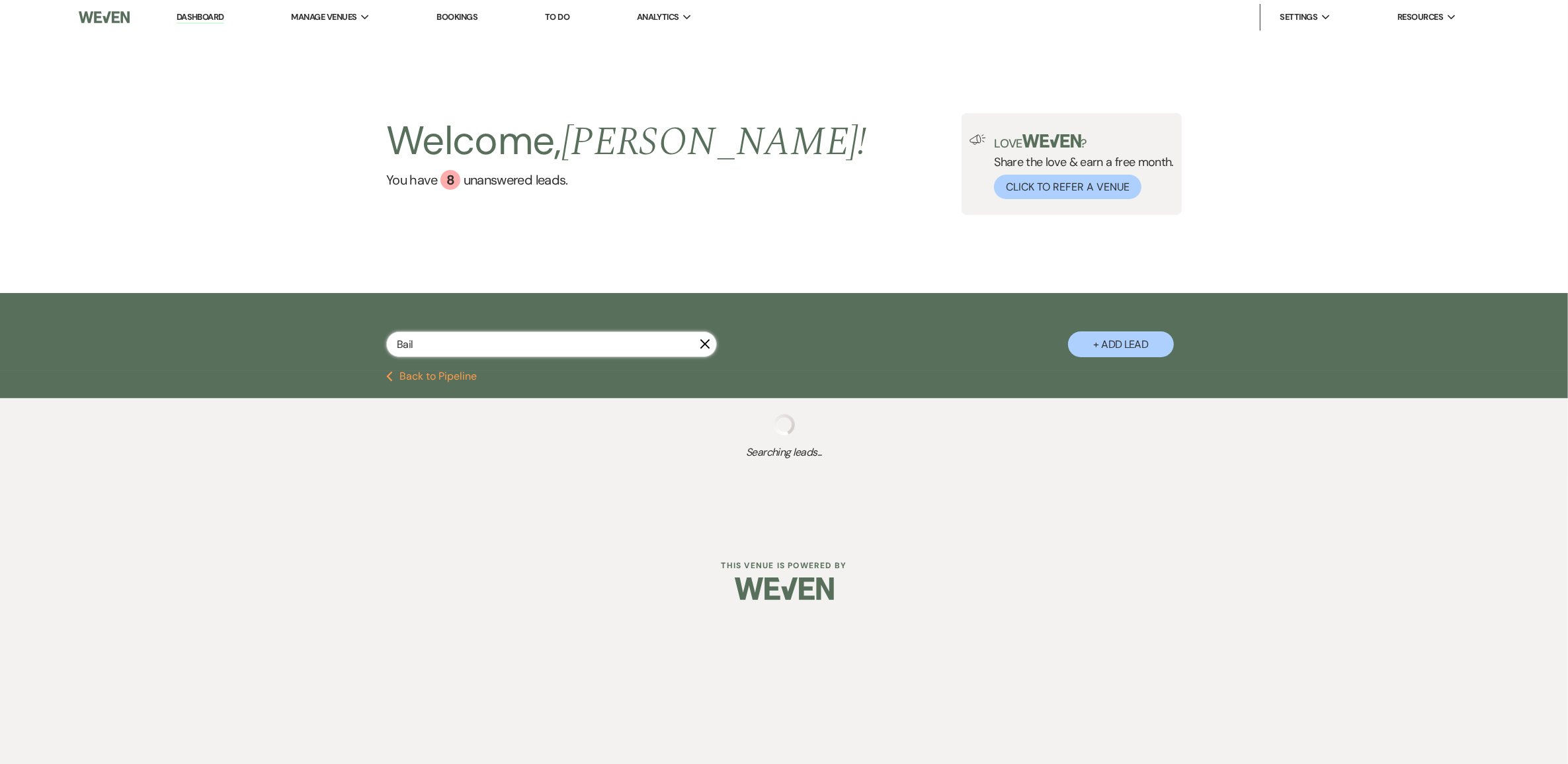
select select "4"
select select "8"
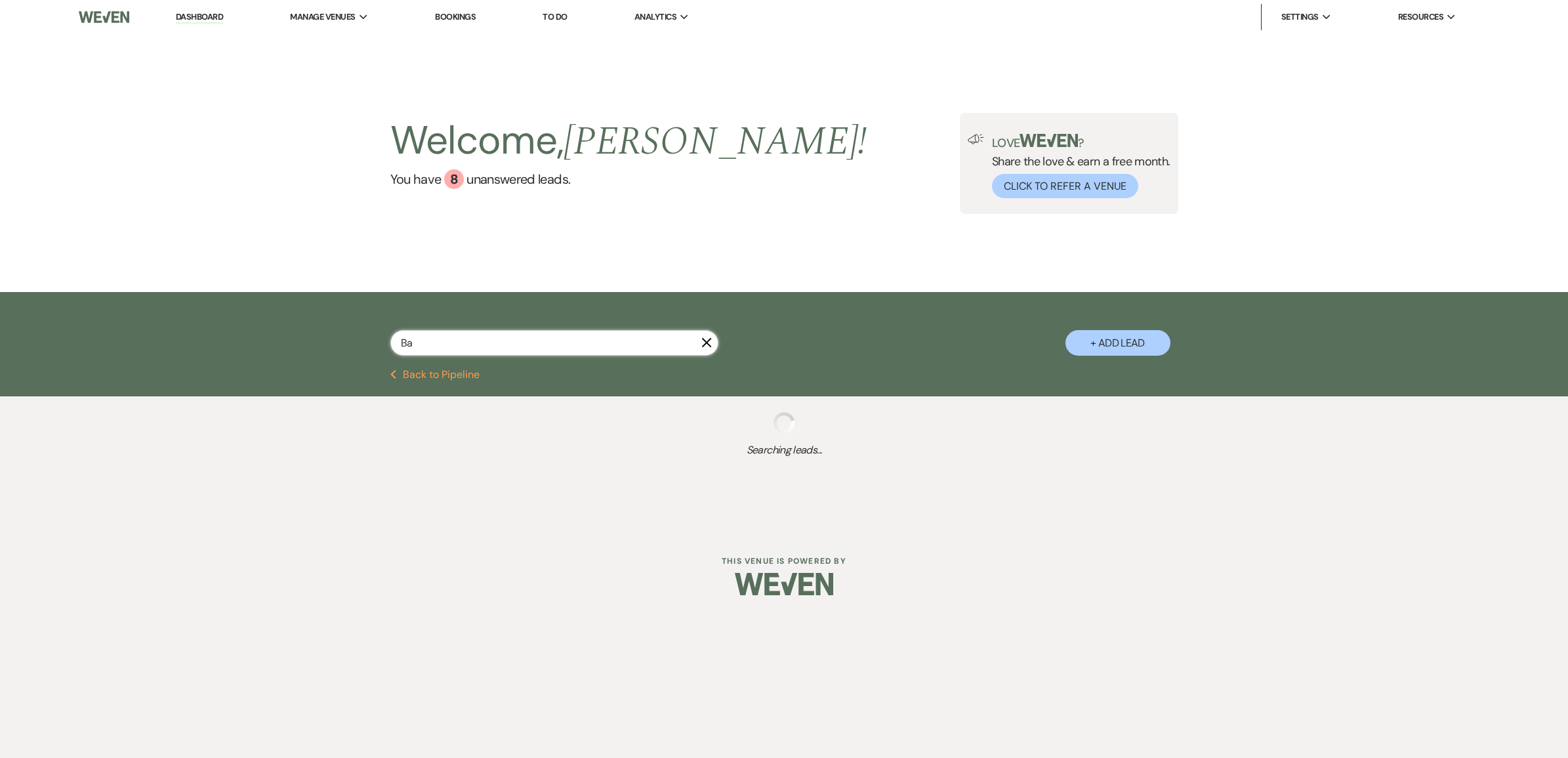
type input "Bay"
select select "8"
select select "7"
select select "2"
select select "5"
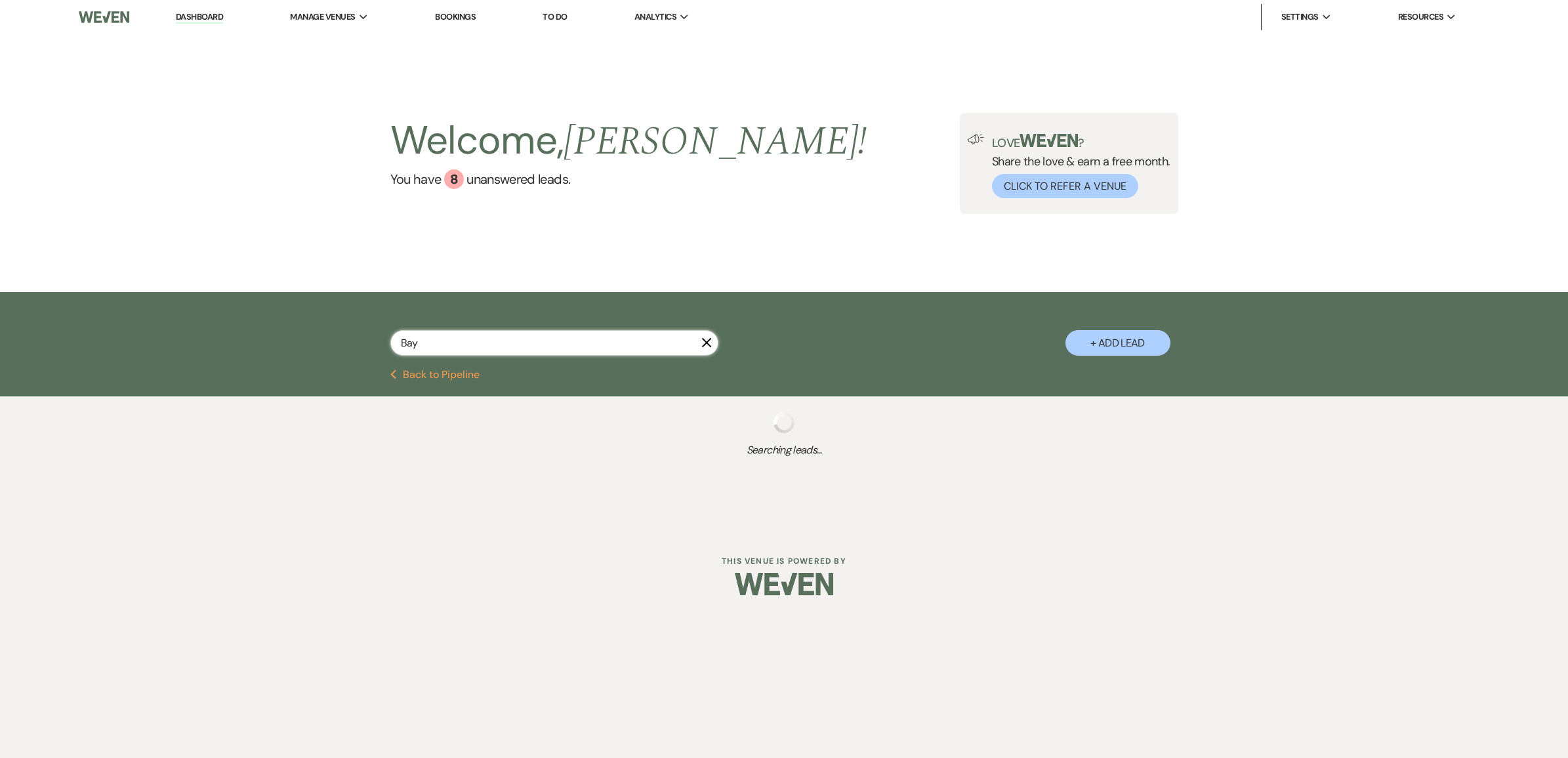
select select "8"
select select "3"
select select "8"
select select "5"
select select "8"
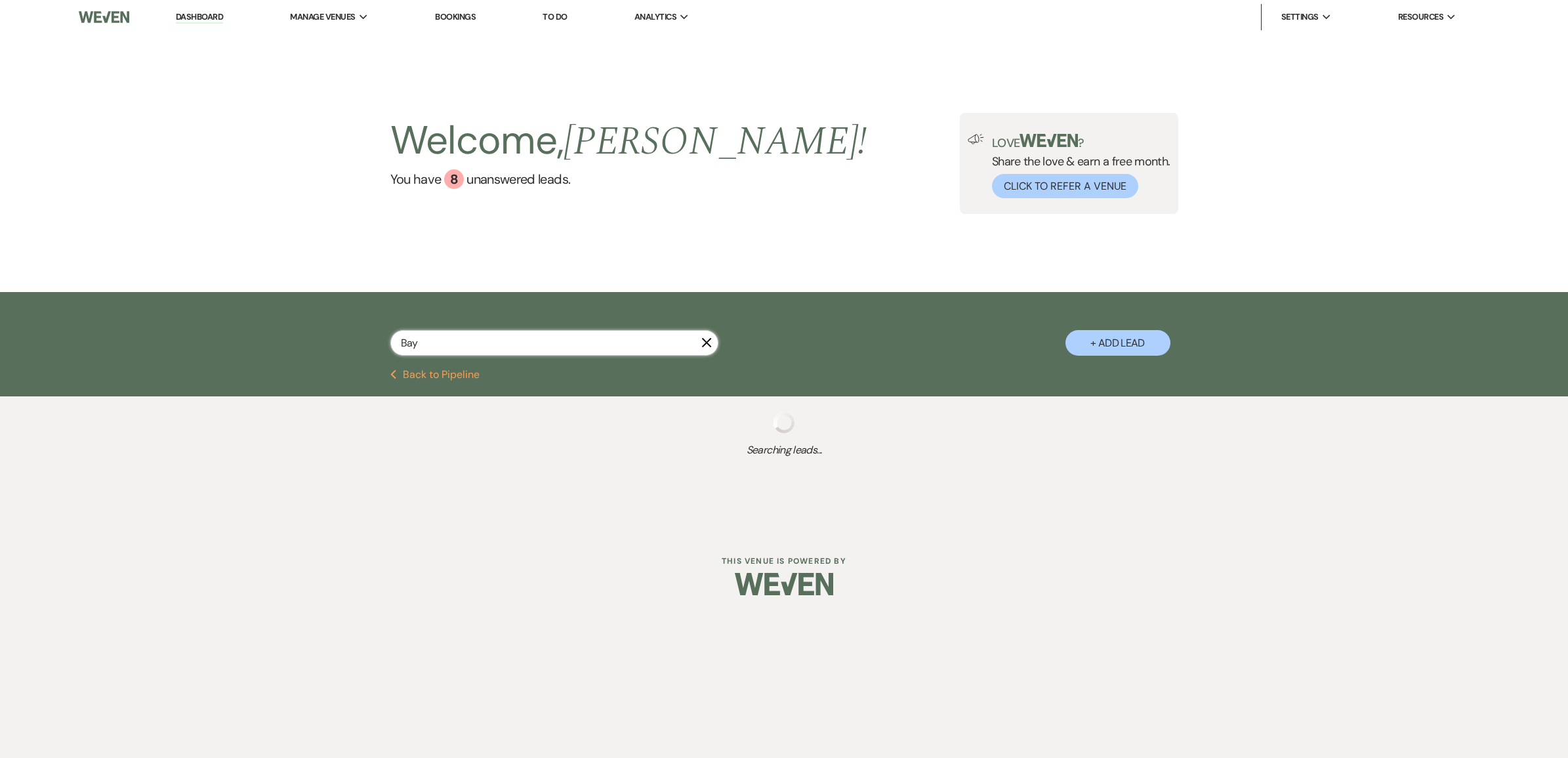
select select "6"
select select "5"
select select "8"
select select "5"
select select "8"
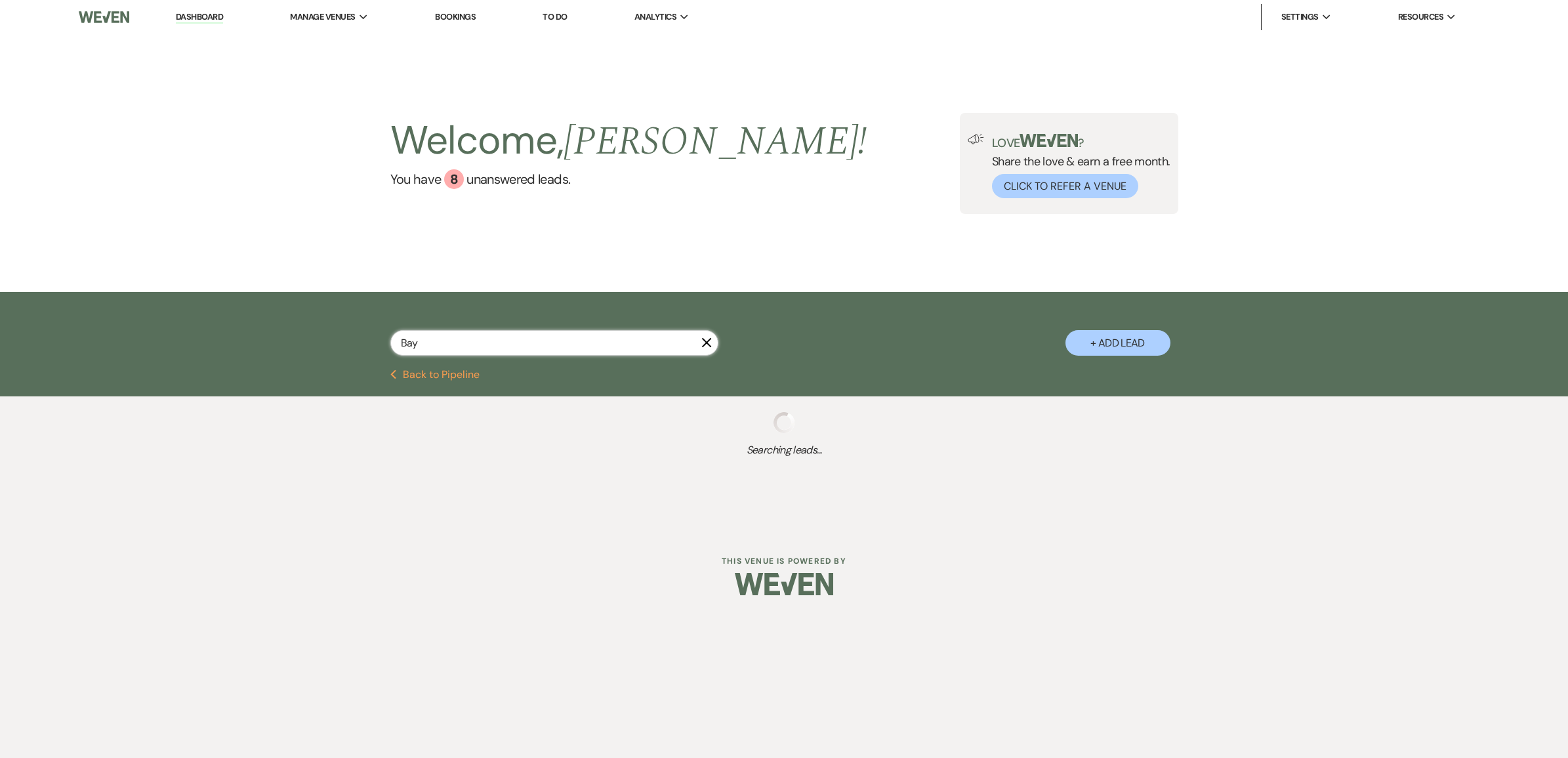
select select "5"
select select "8"
select select "5"
select select "2"
select select "8"
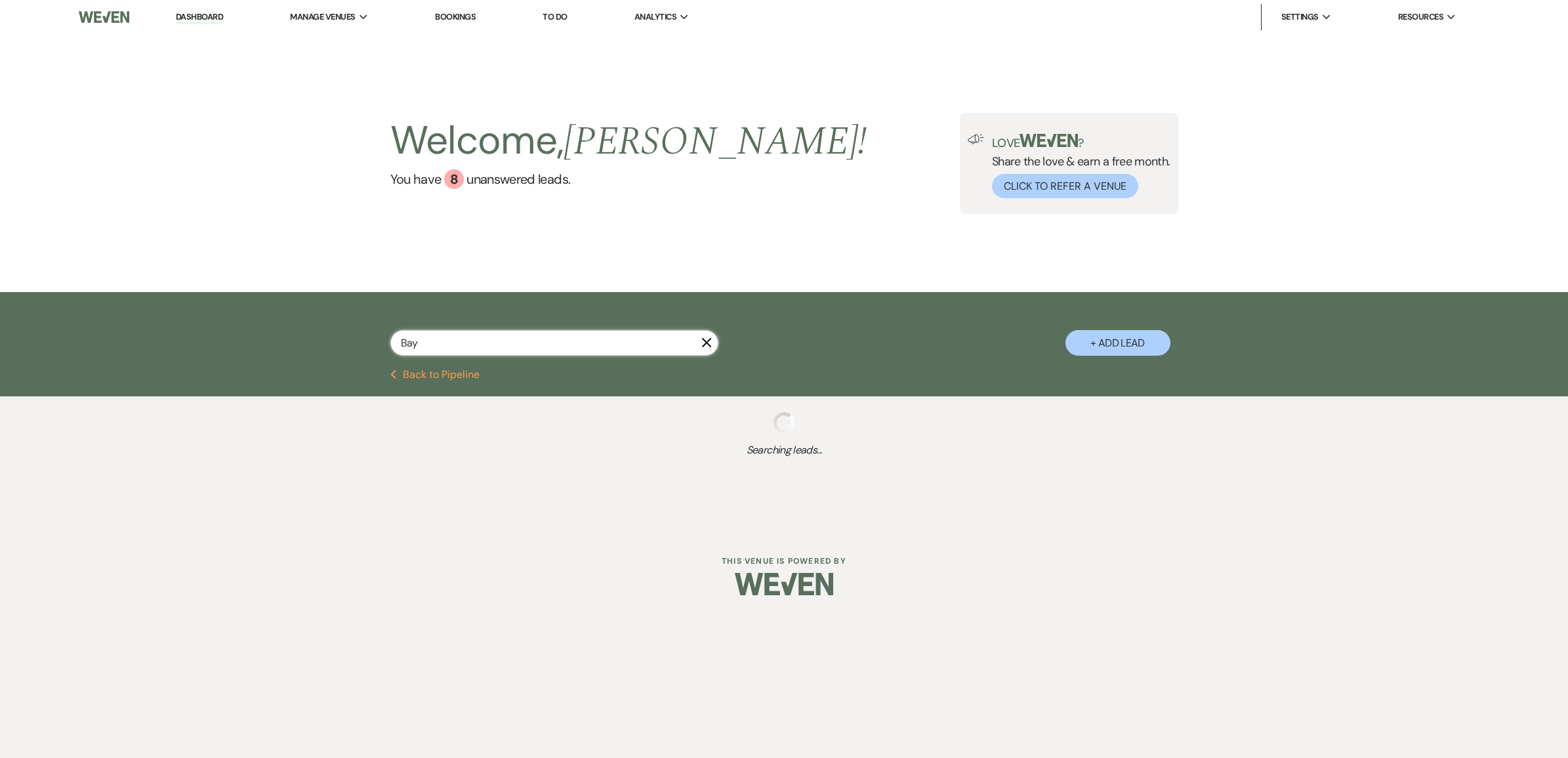
select select "8"
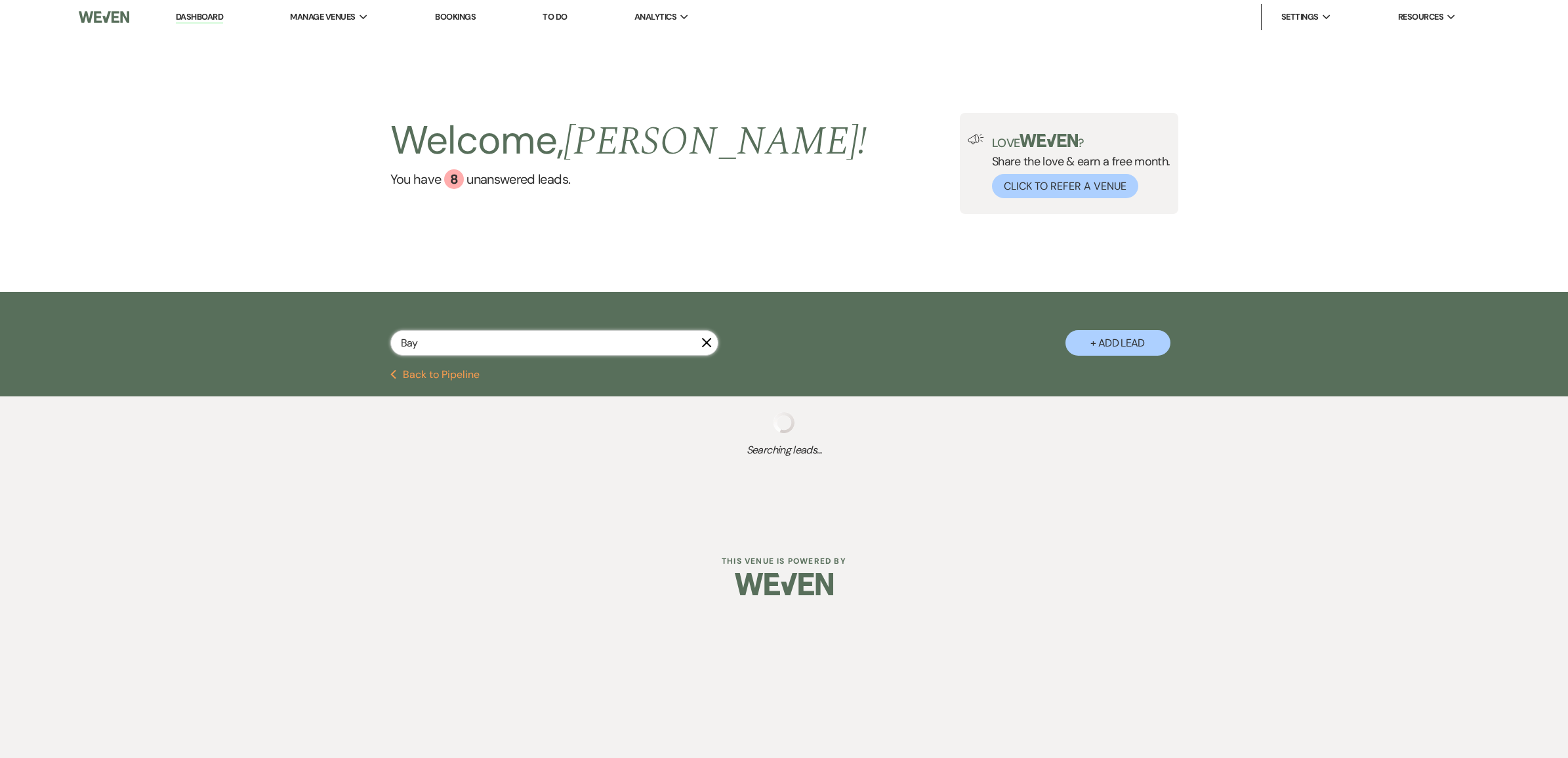
select select "8"
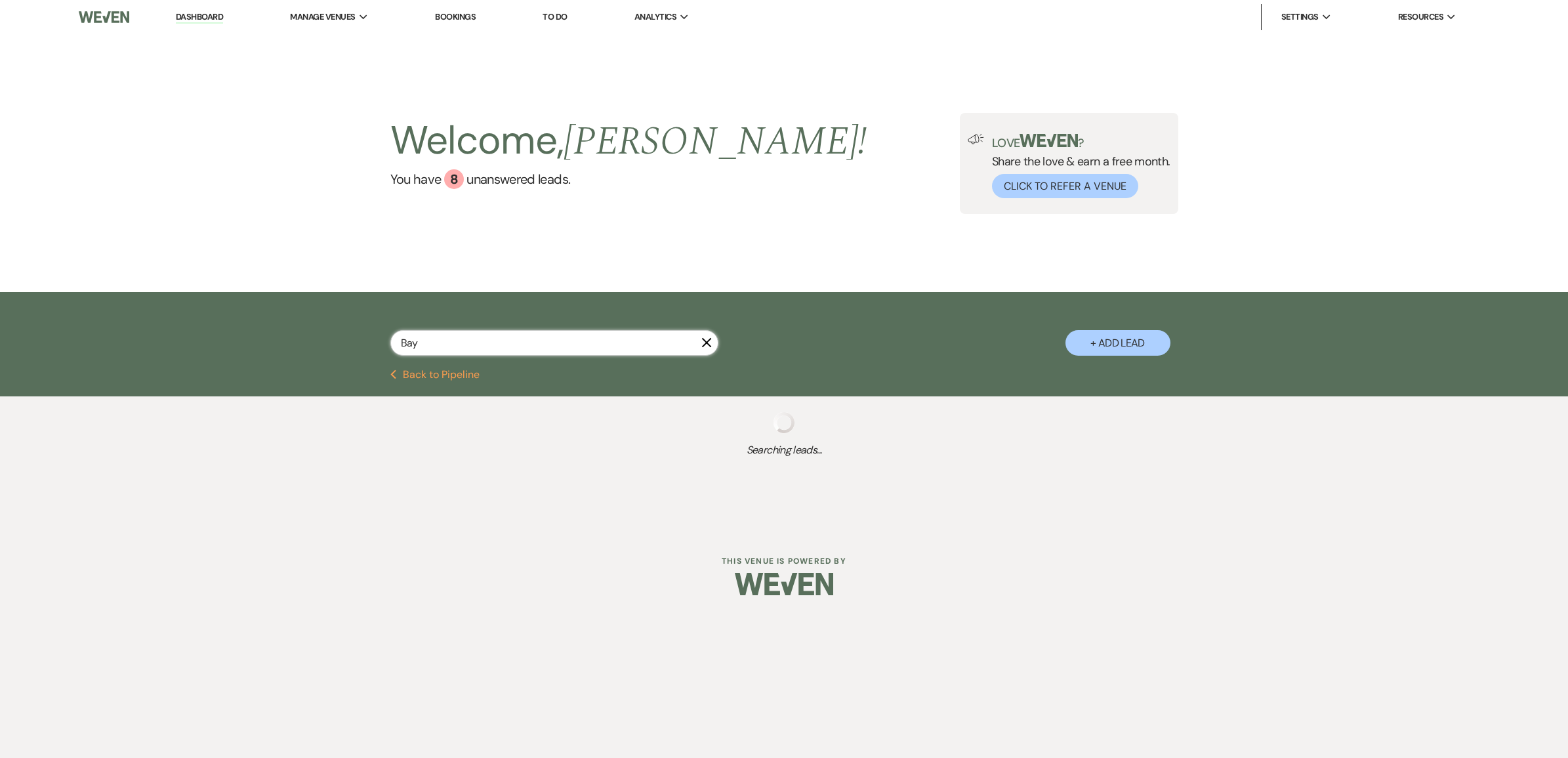
select select "8"
select select "2"
select select "8"
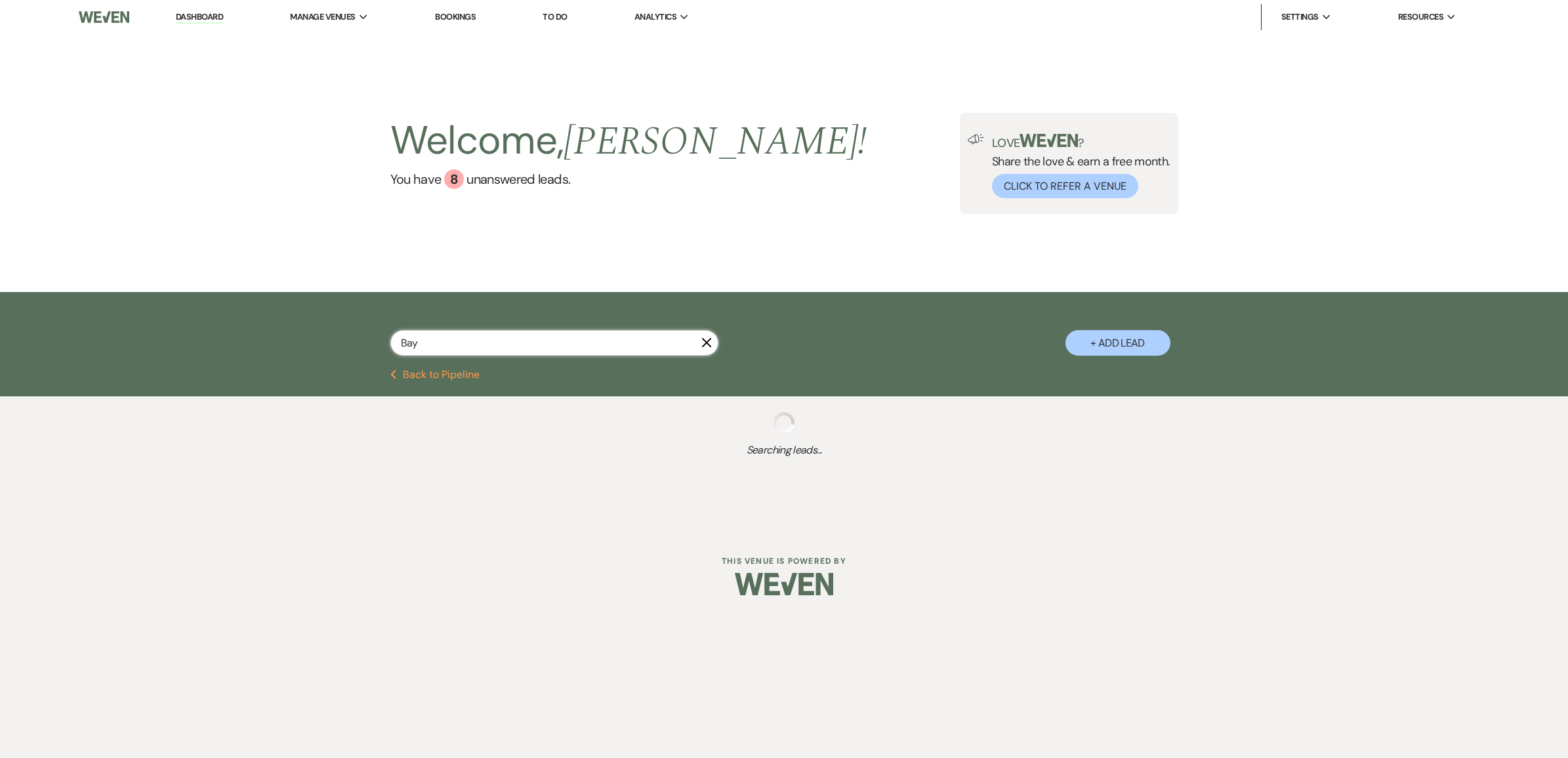
select select "8"
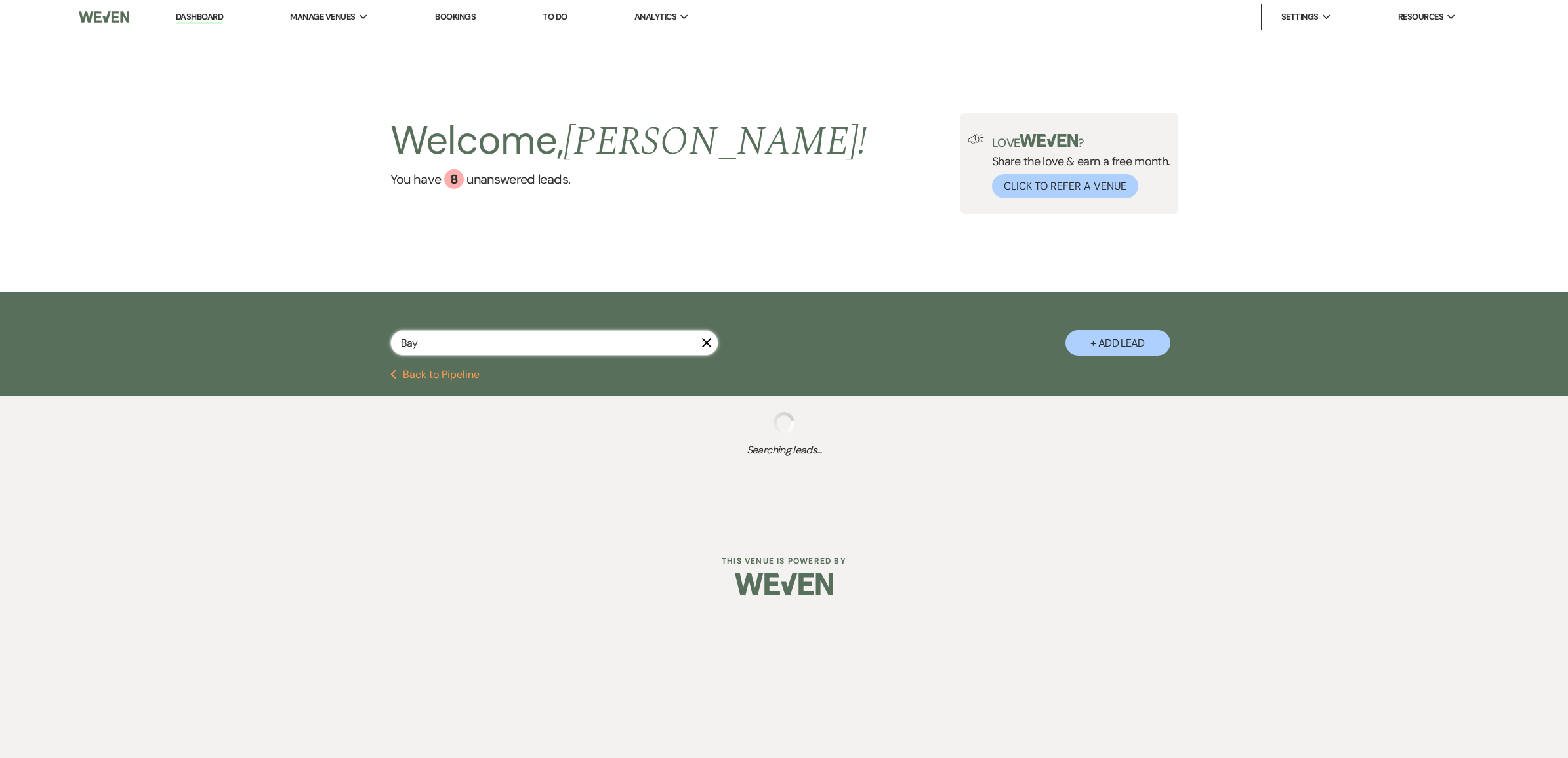
select select "8"
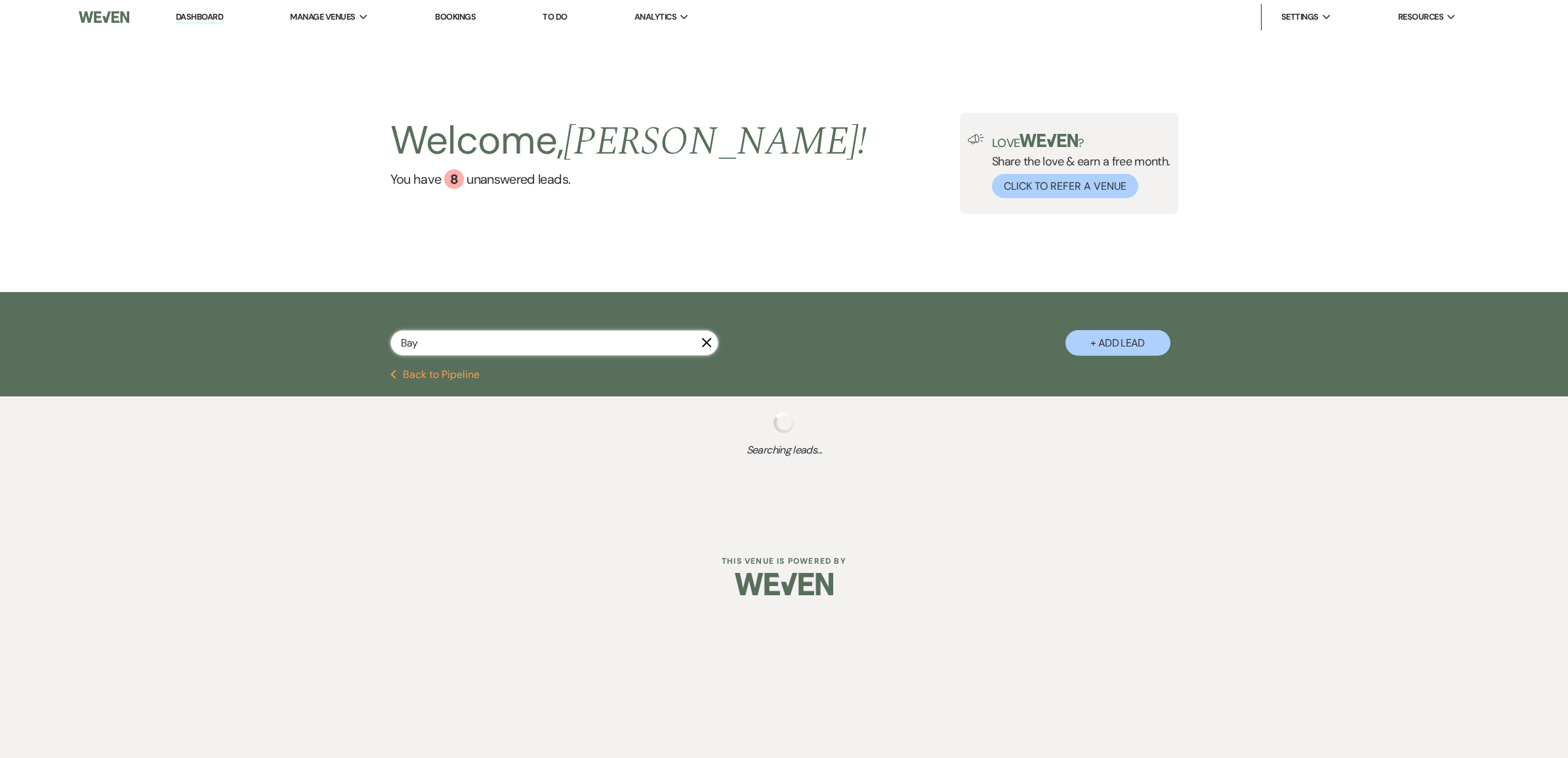
select select "8"
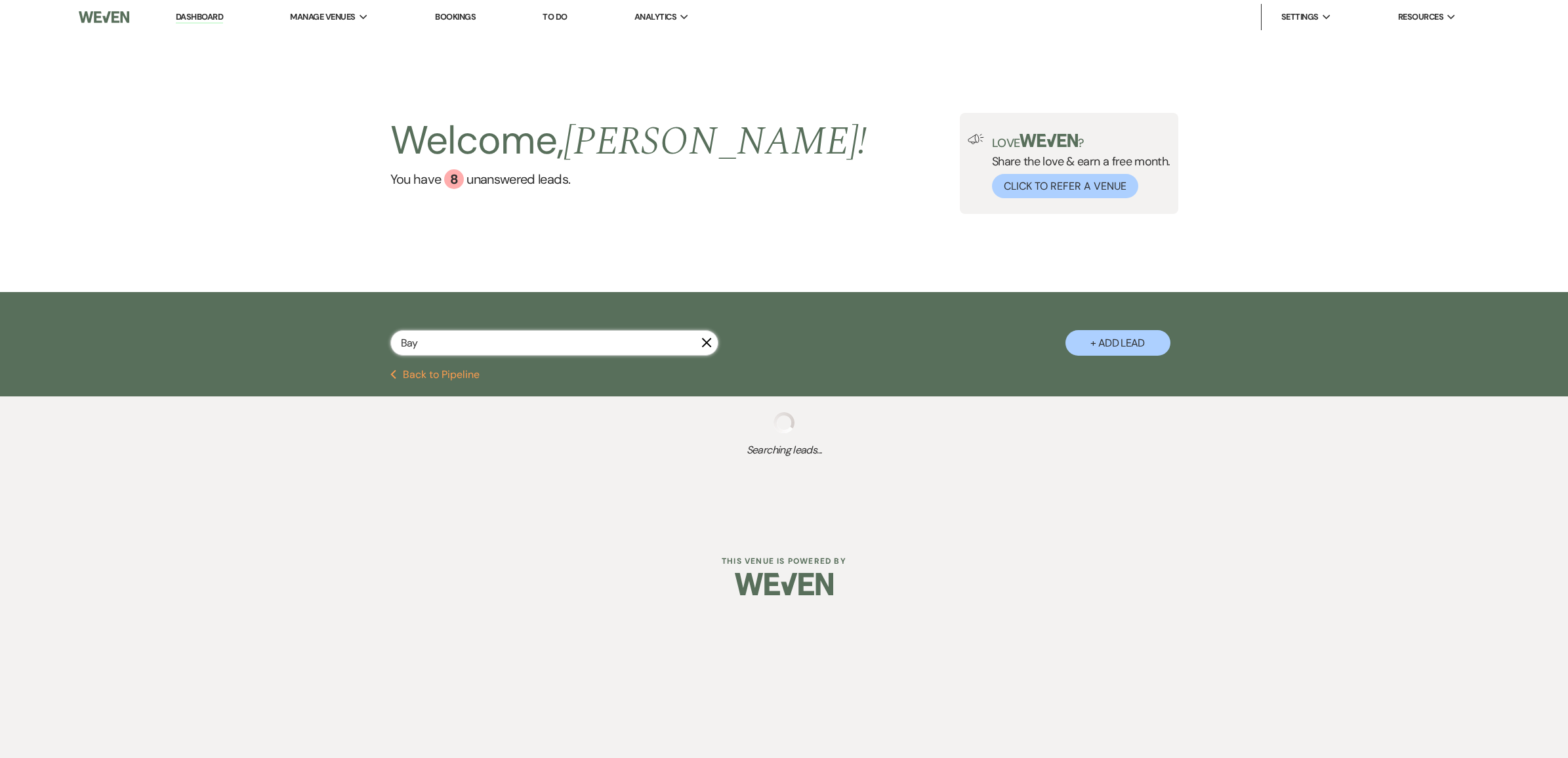
select select "8"
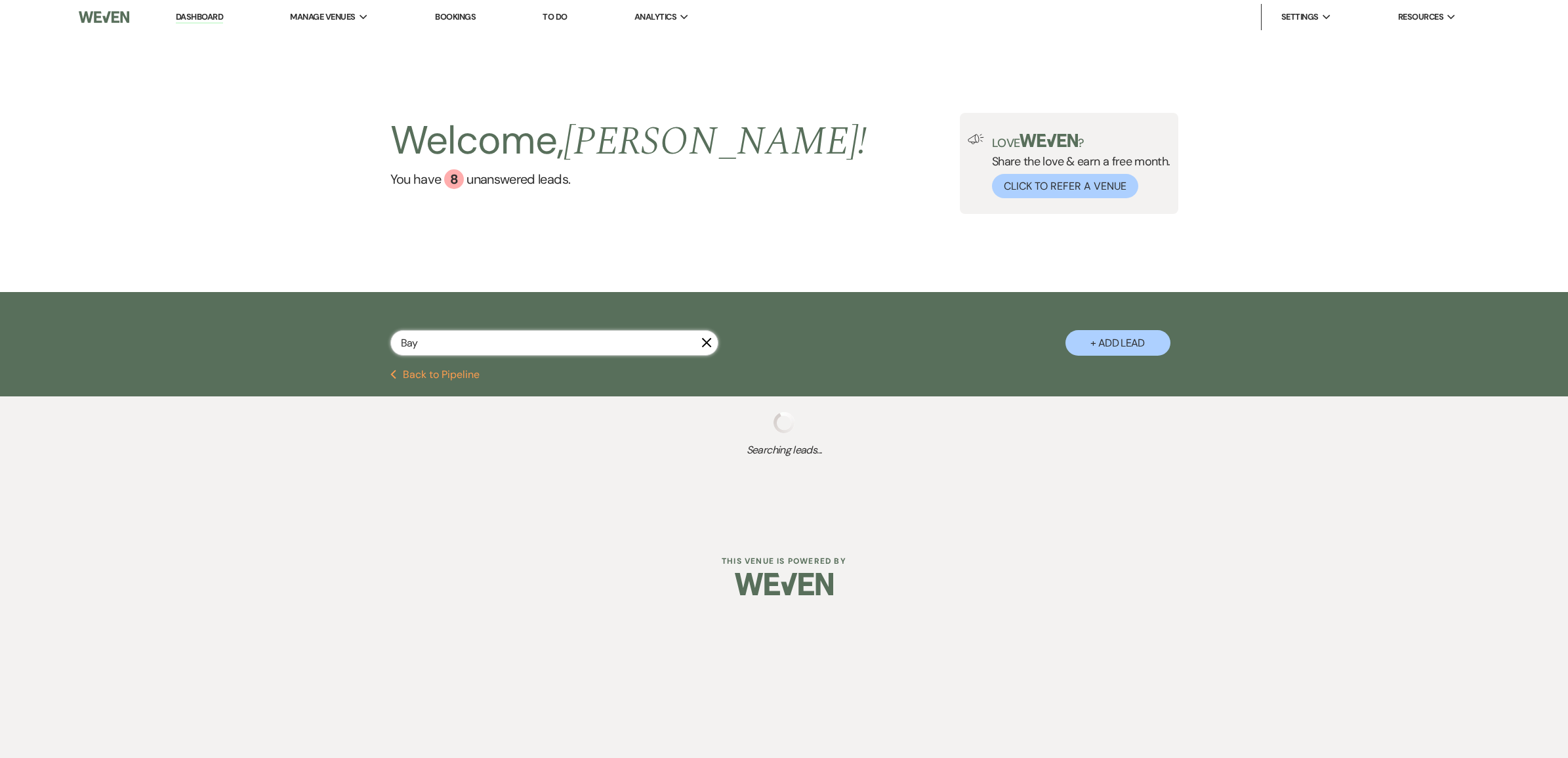
select select "8"
select select "3"
select select "8"
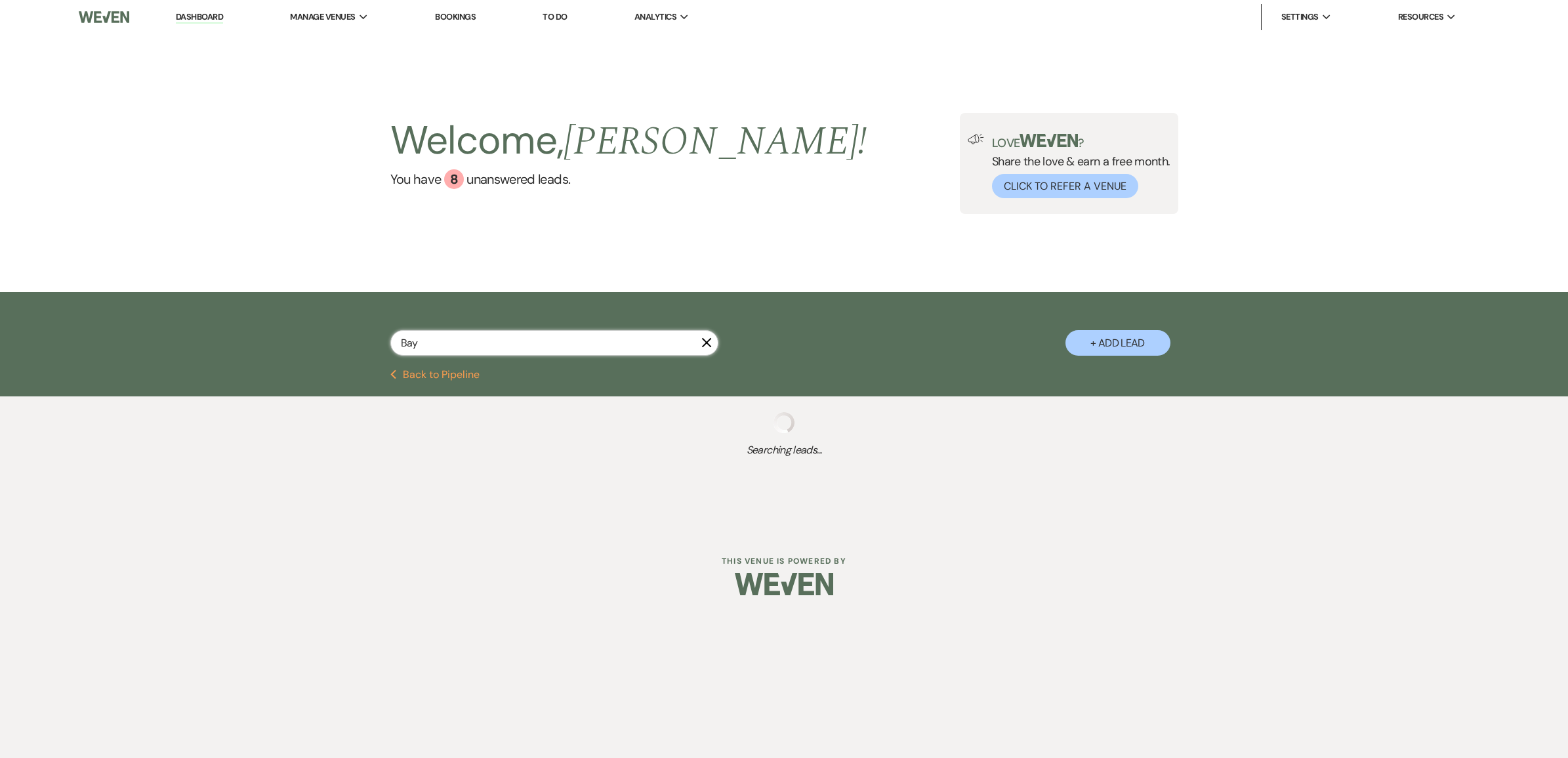
select select "8"
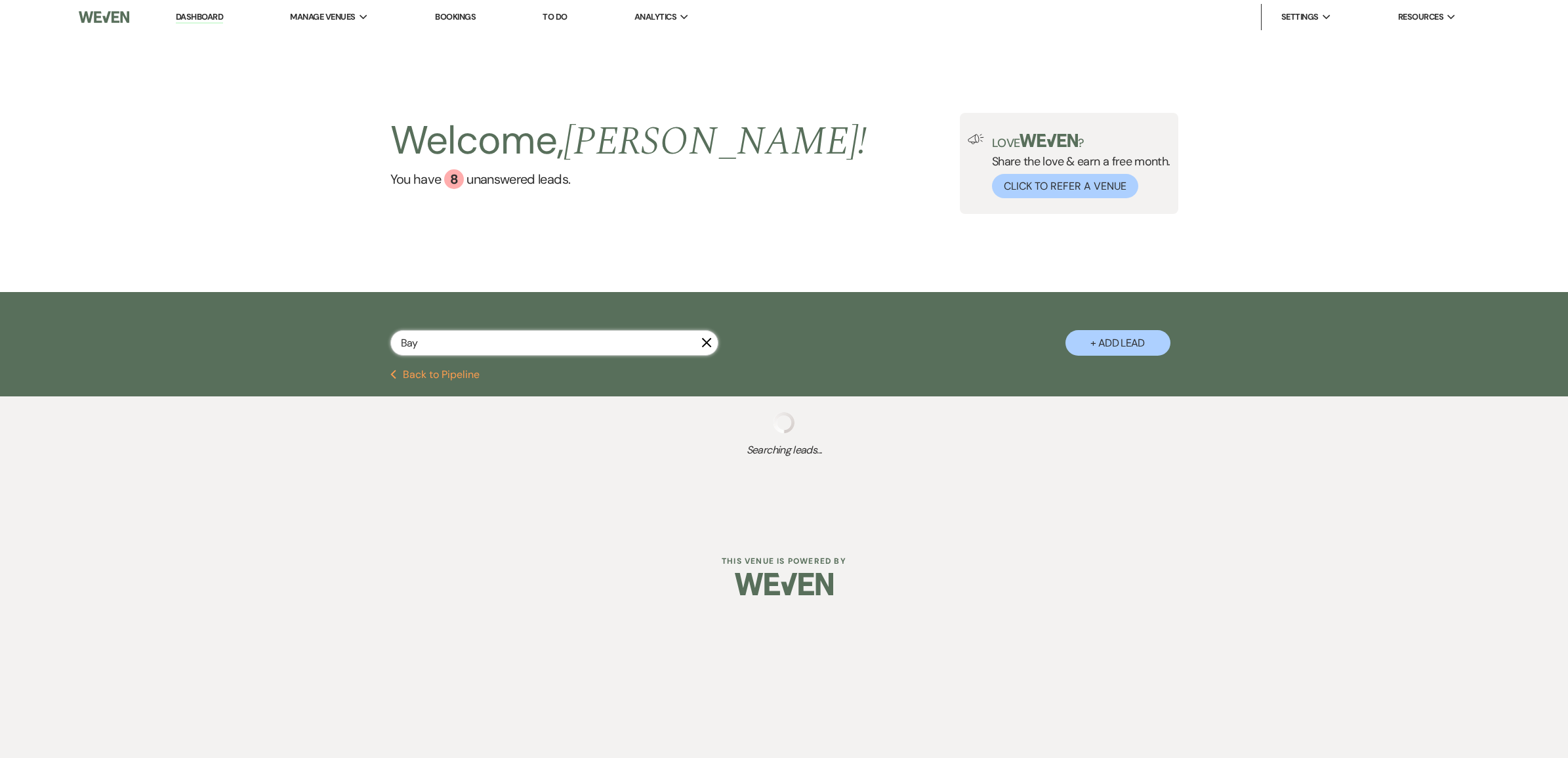
select select "5"
select select "8"
select select "4"
select select "8"
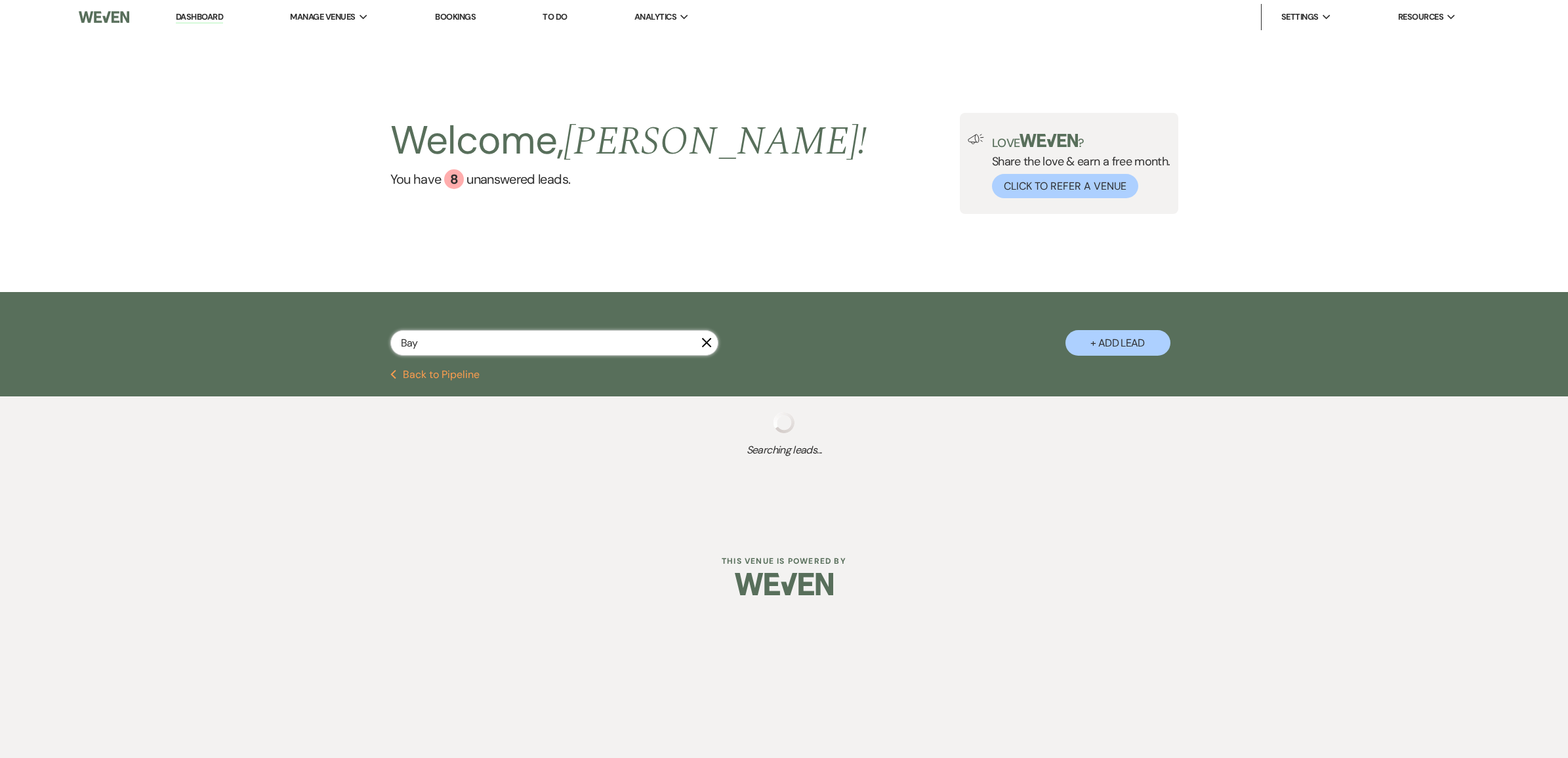
select select "4"
select select "8"
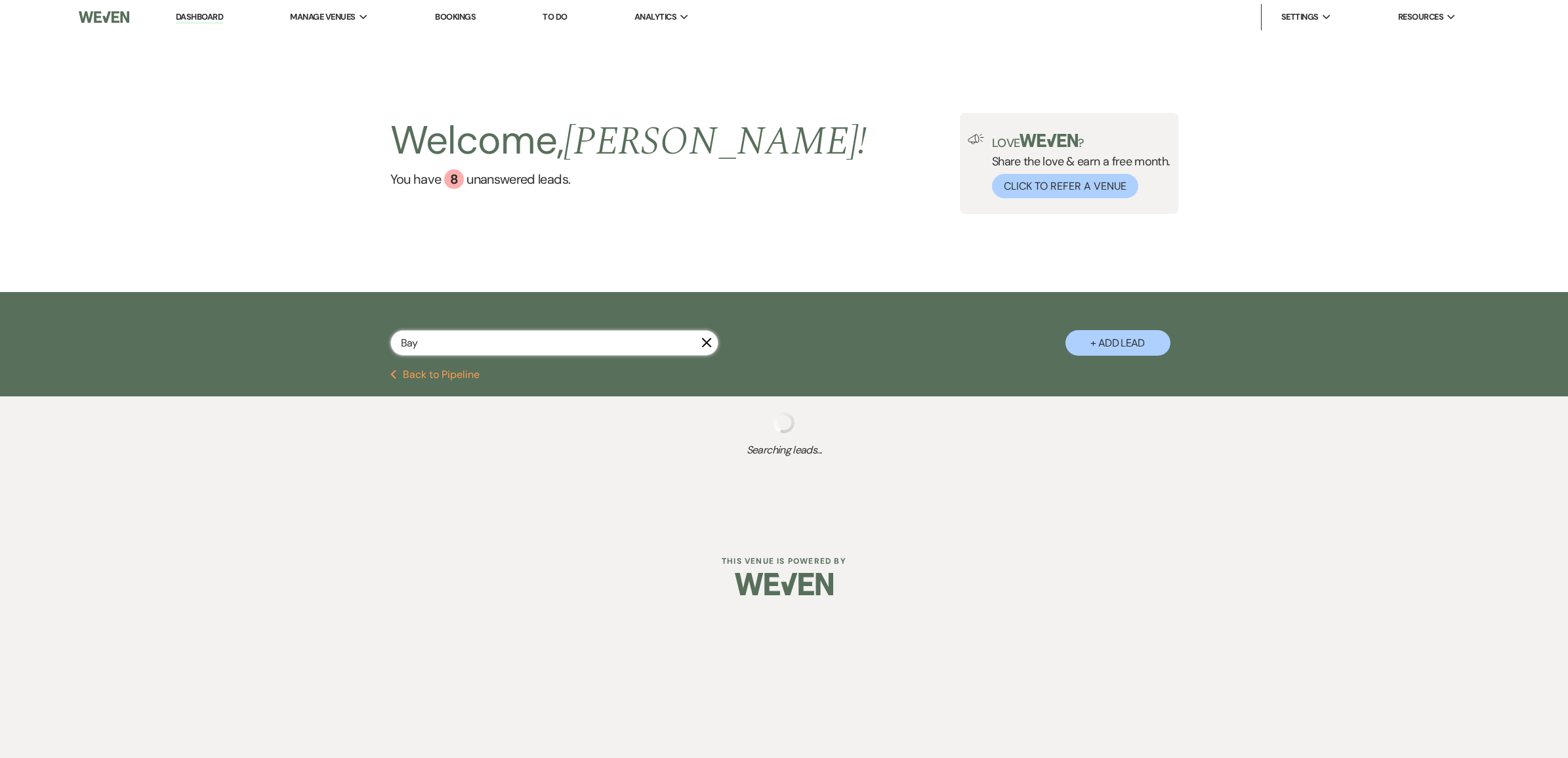
select select "8"
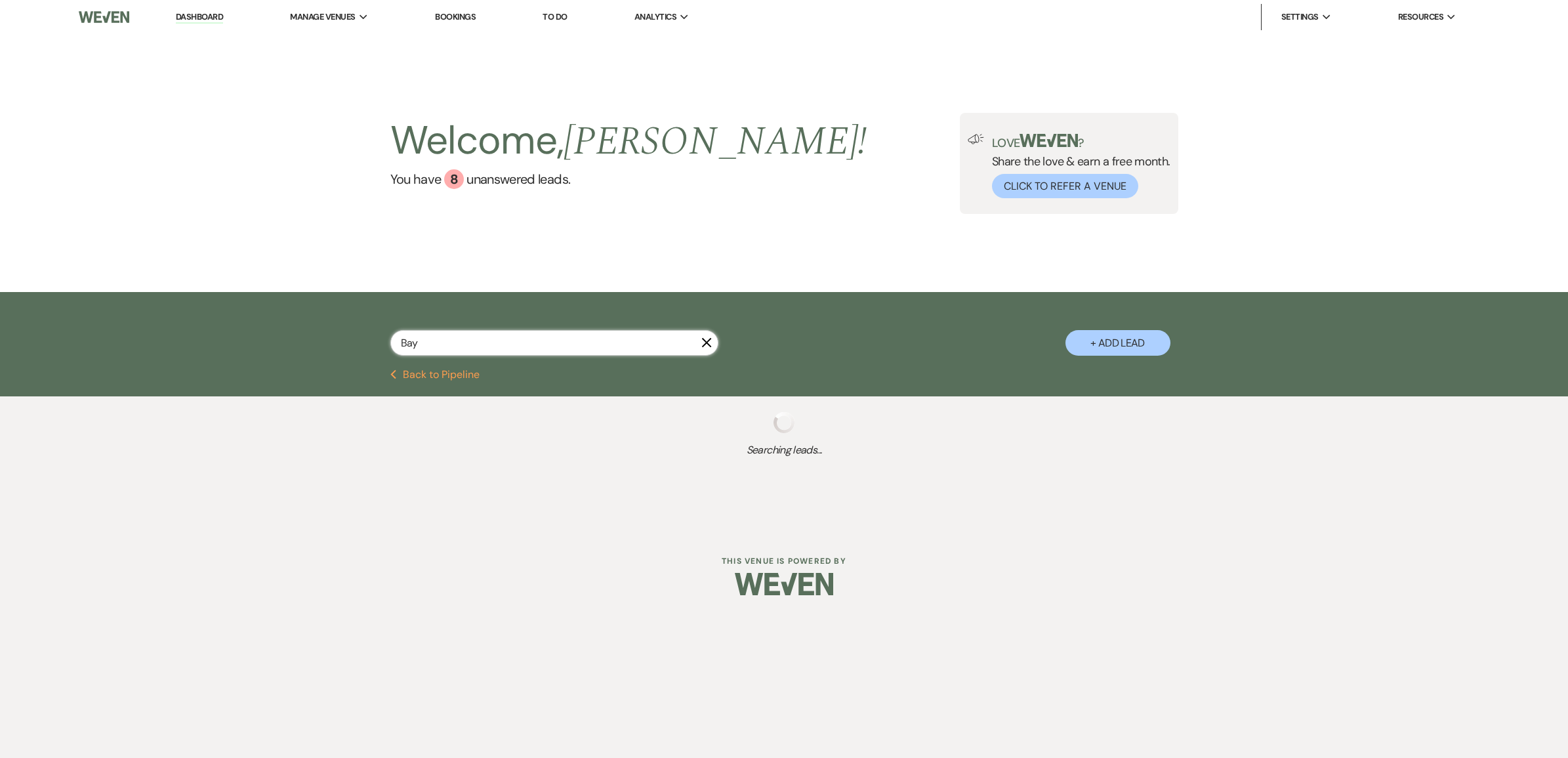
select select "8"
select select "5"
select select "8"
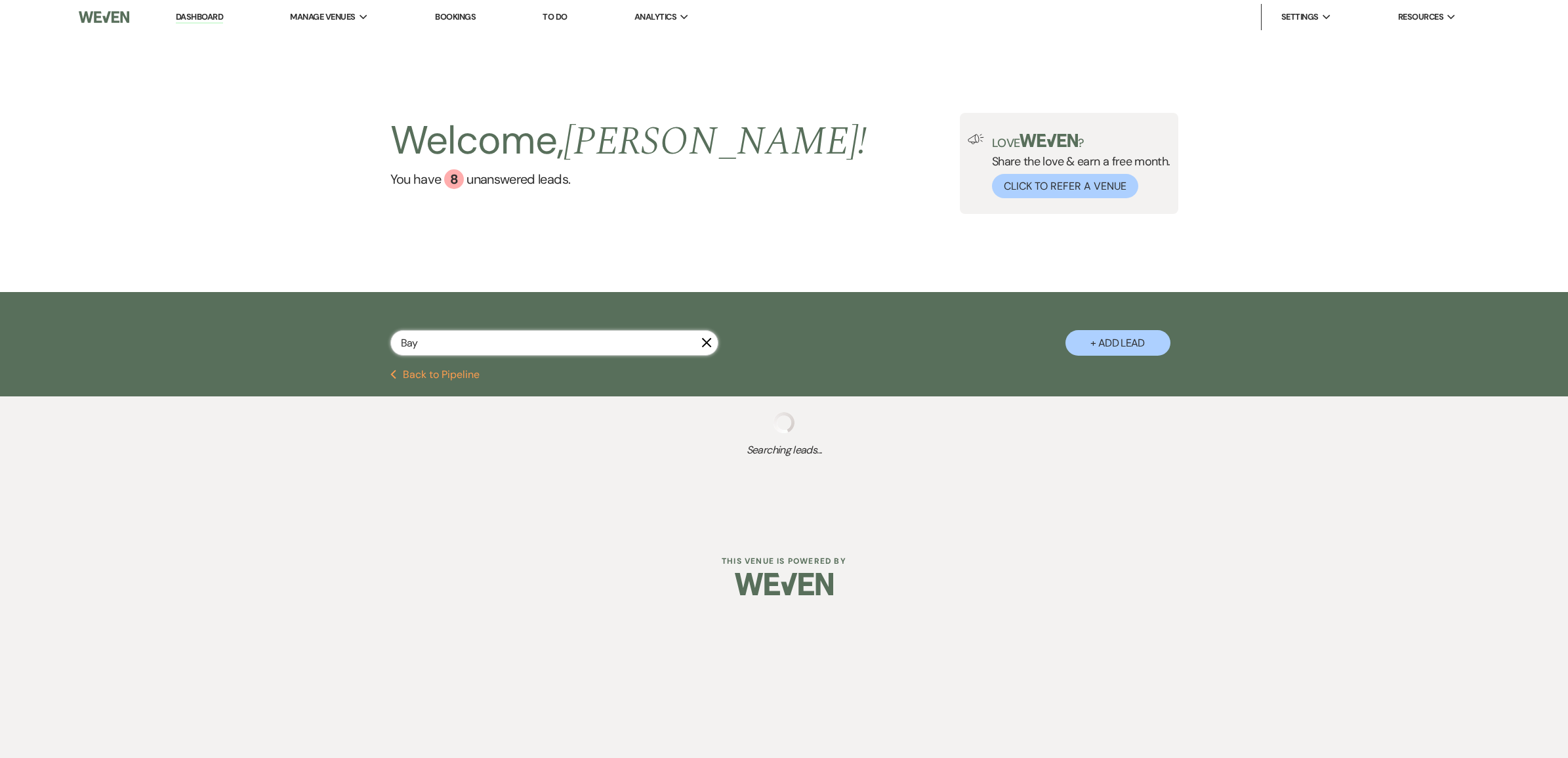
select select "8"
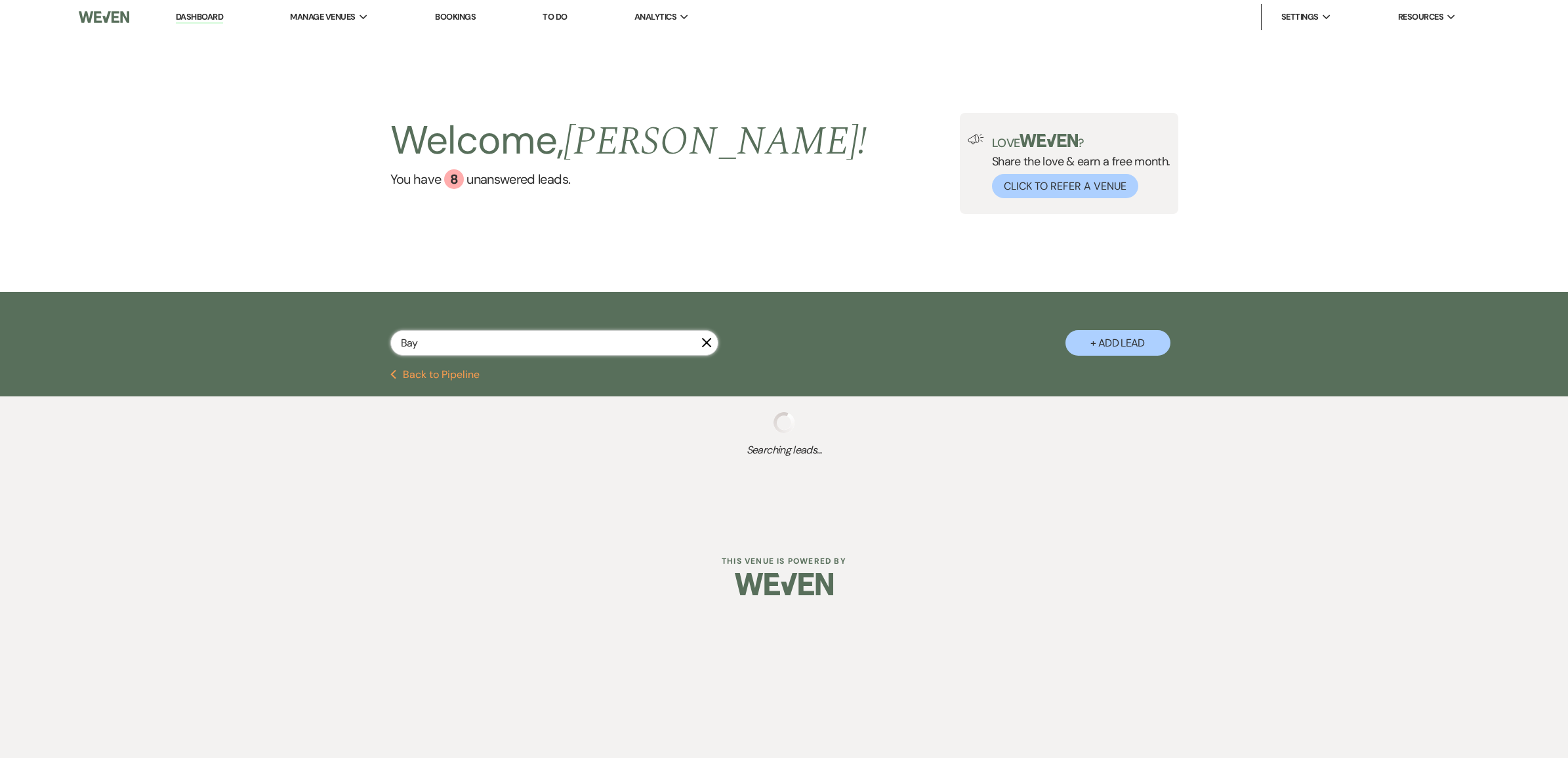
select select "8"
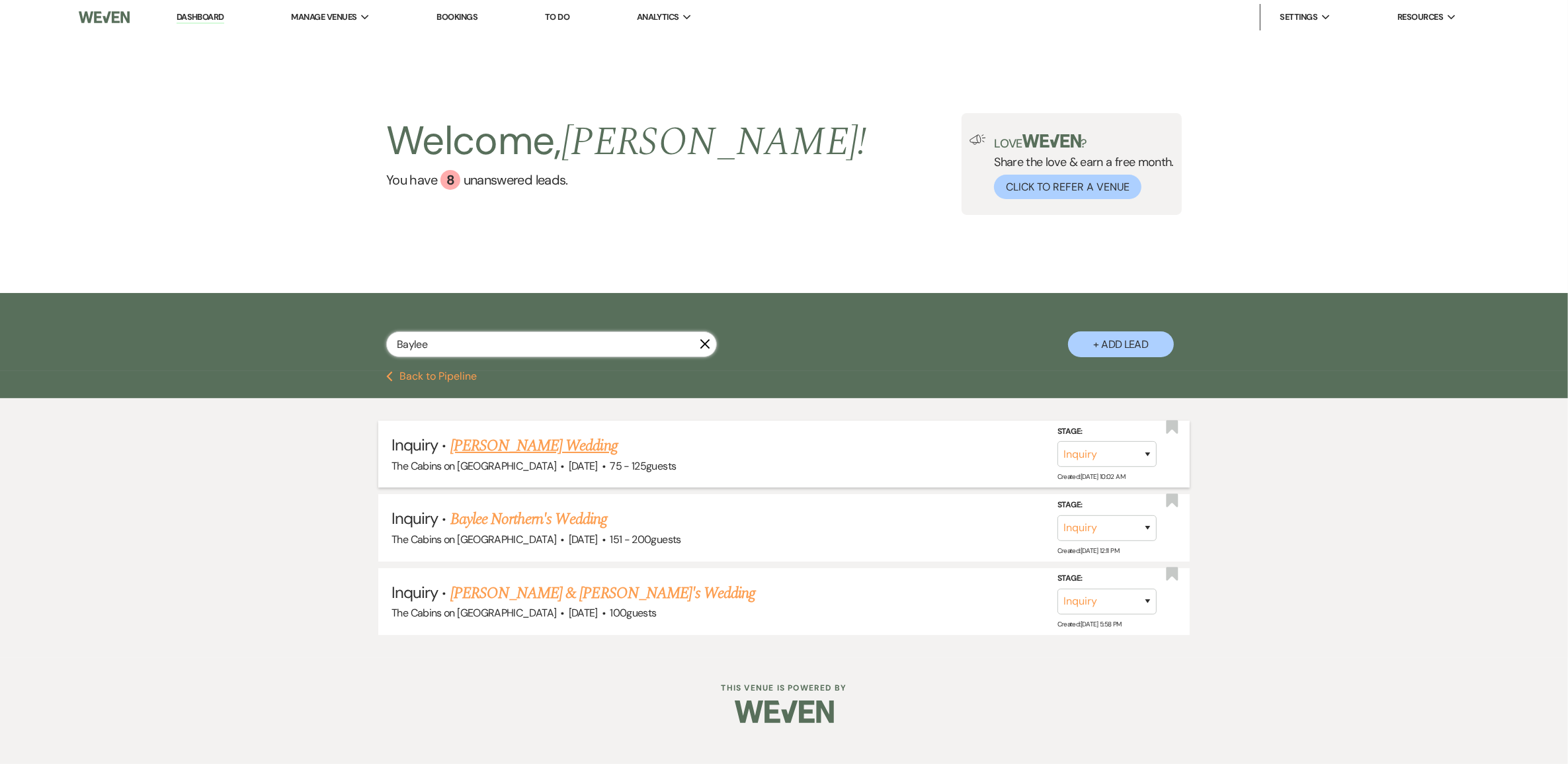
type input "Baylee"
click at [534, 458] on link "[PERSON_NAME] Wedding" at bounding box center [534, 446] width 167 height 24
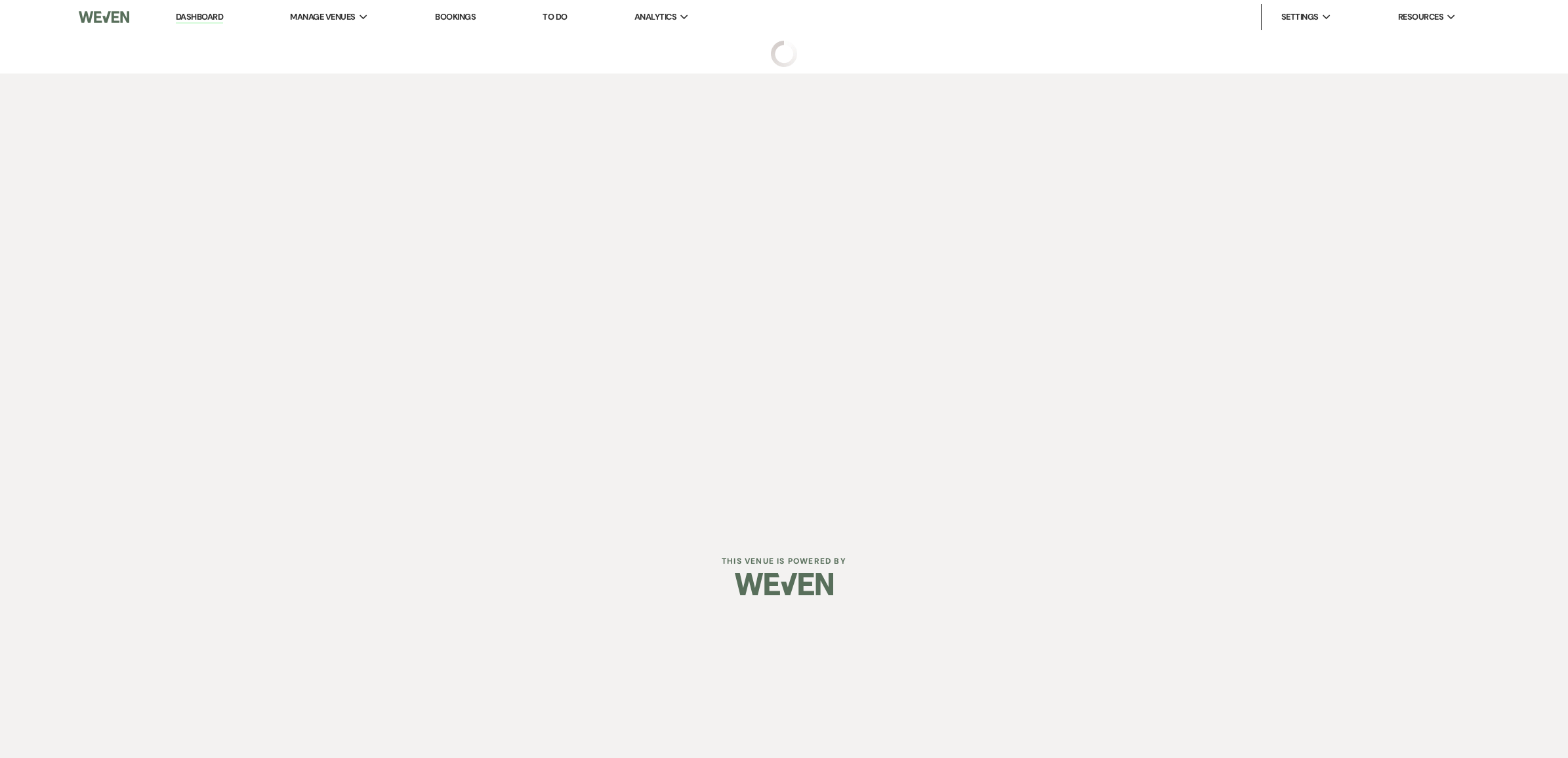
select select "3"
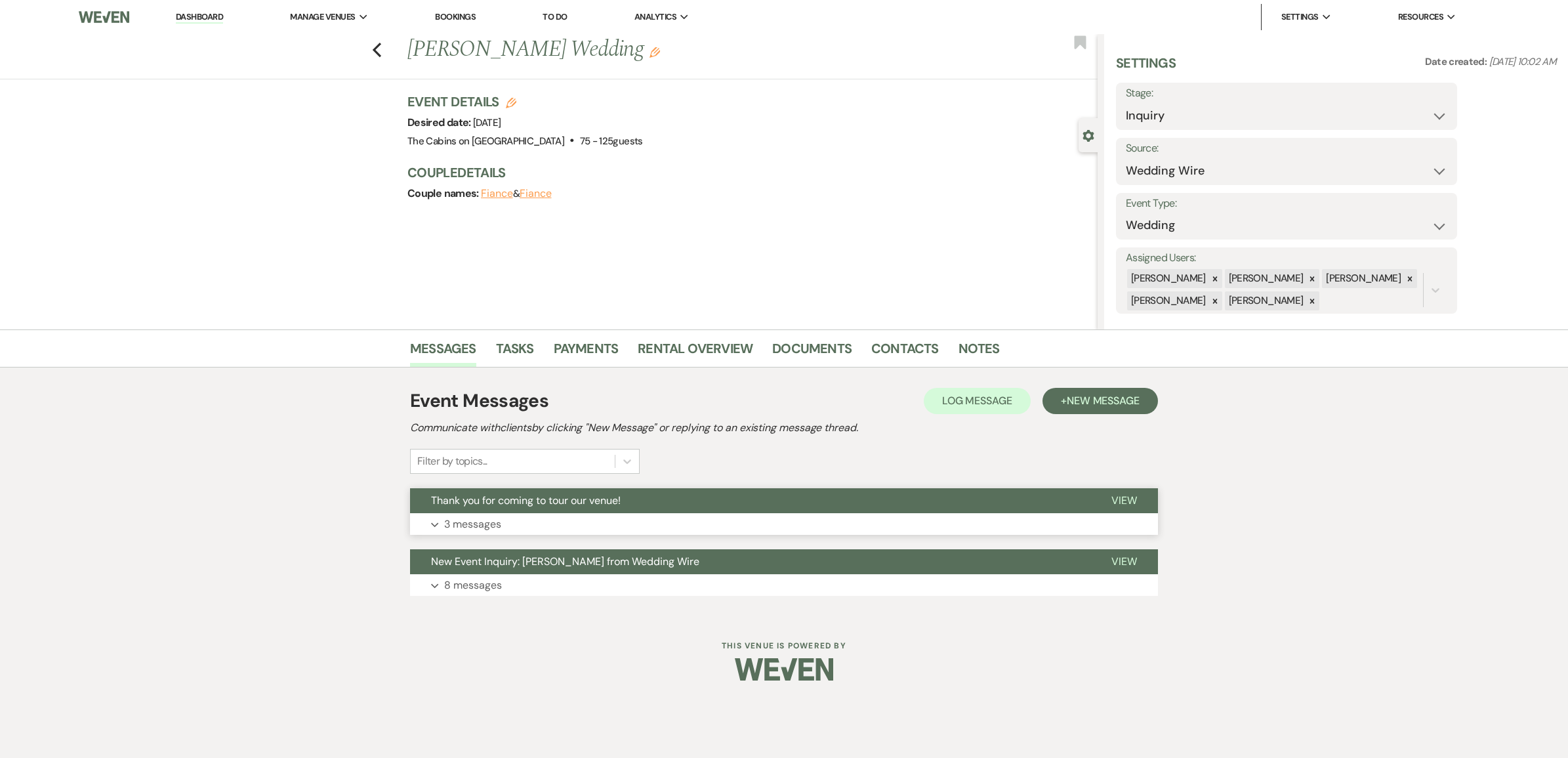
click at [483, 533] on p "3 messages" at bounding box center [473, 524] width 57 height 17
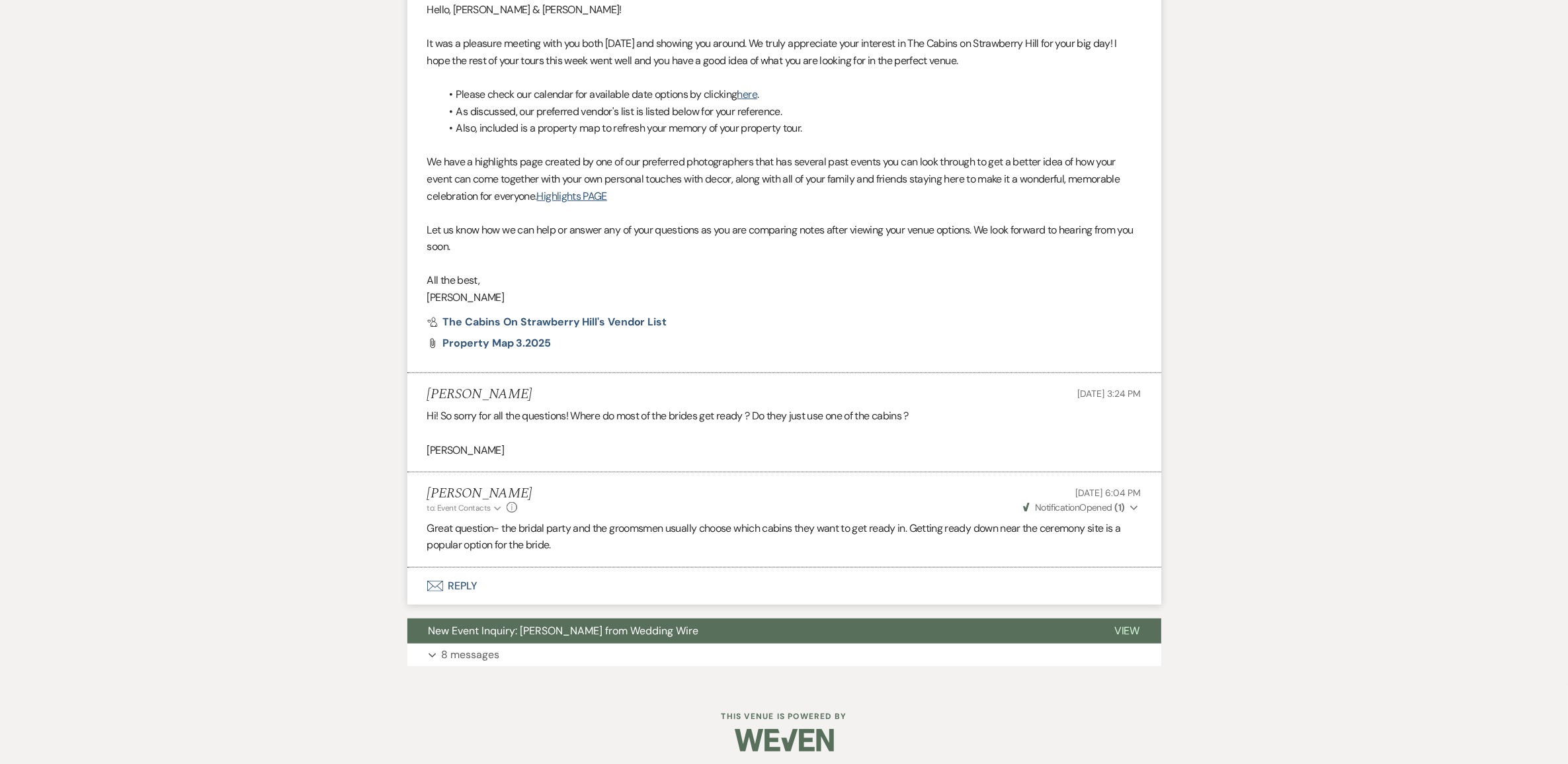
scroll to position [645, 0]
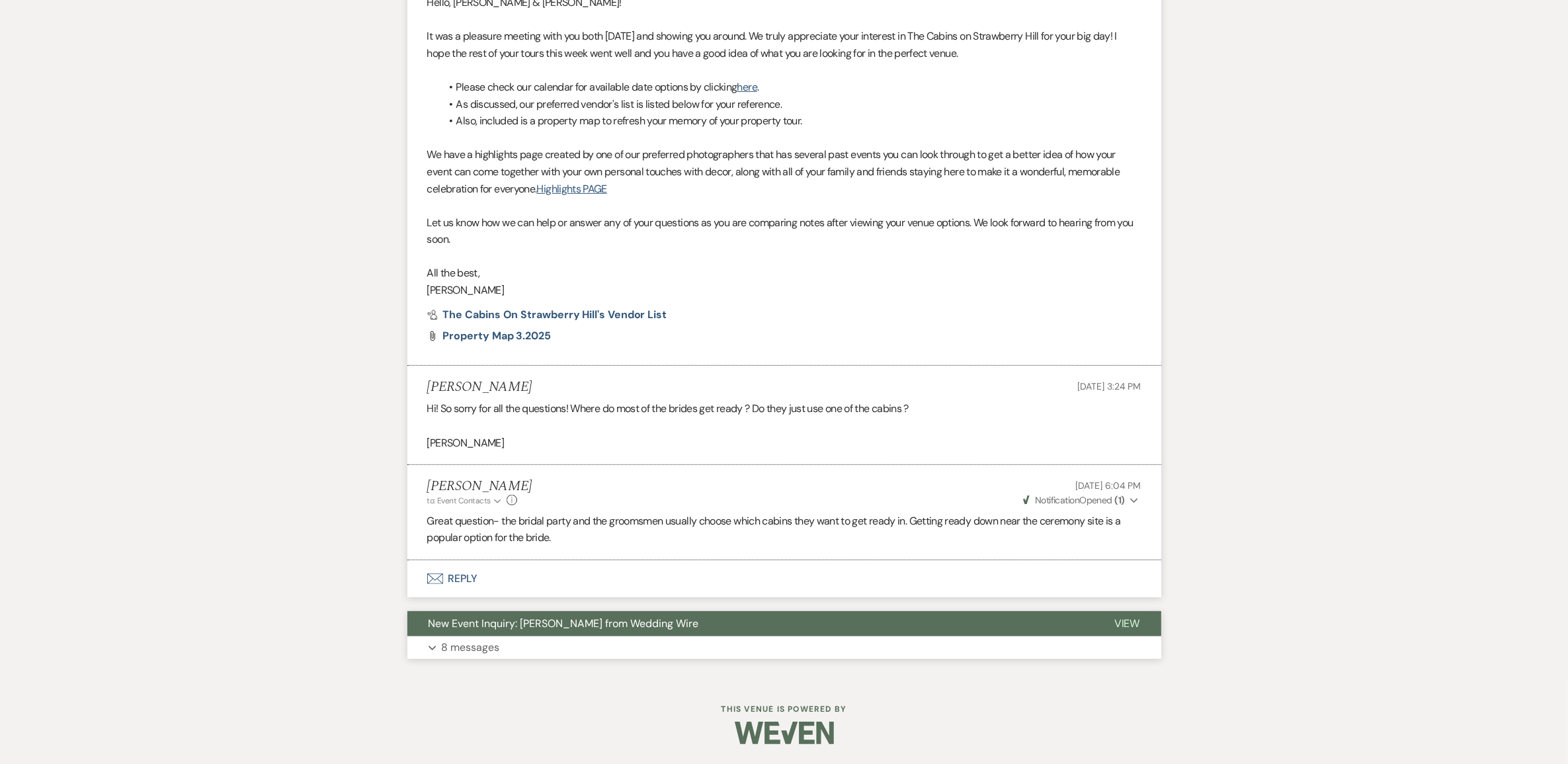
click at [490, 645] on p "8 messages" at bounding box center [470, 647] width 58 height 17
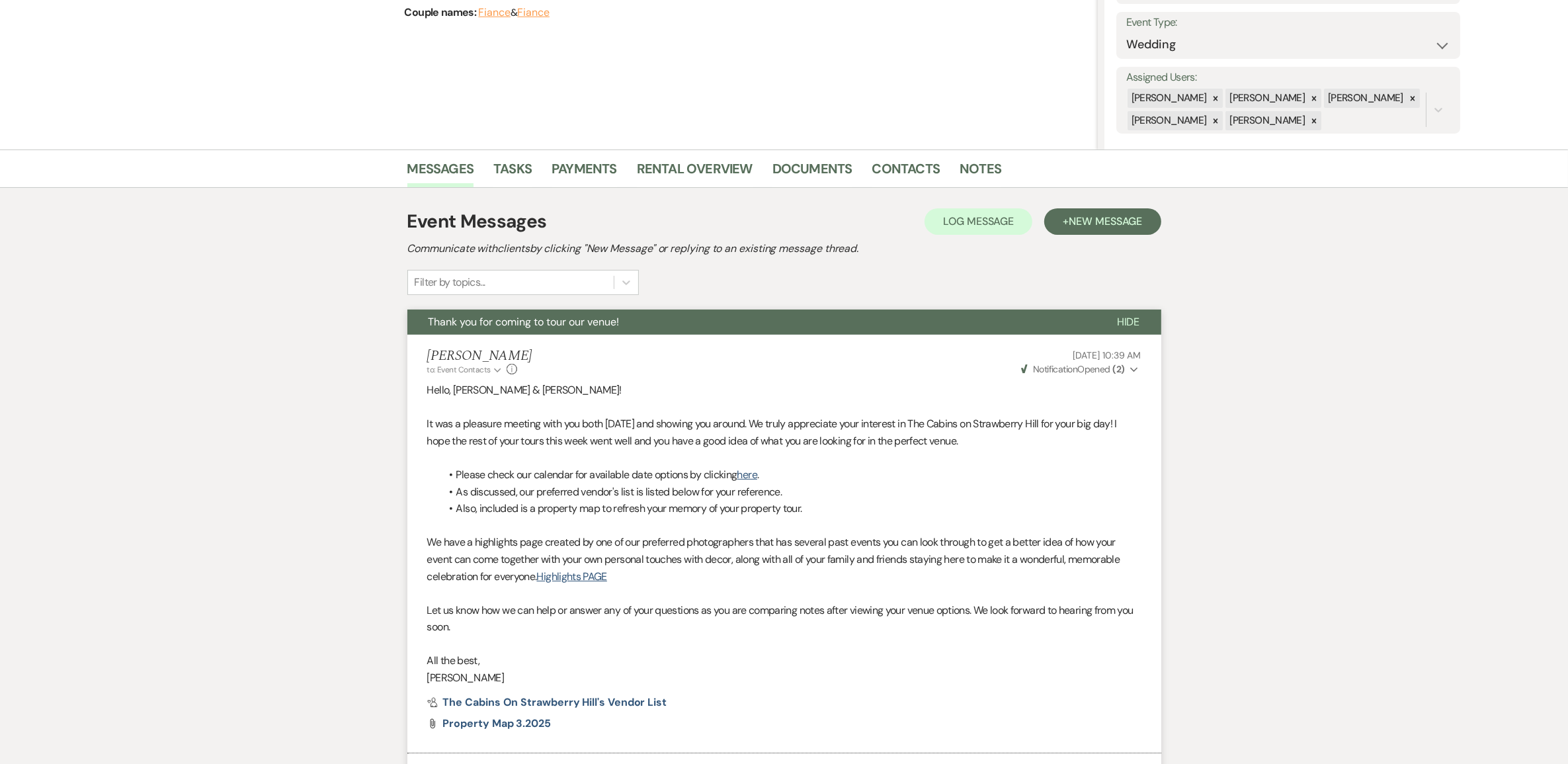
scroll to position [67, 0]
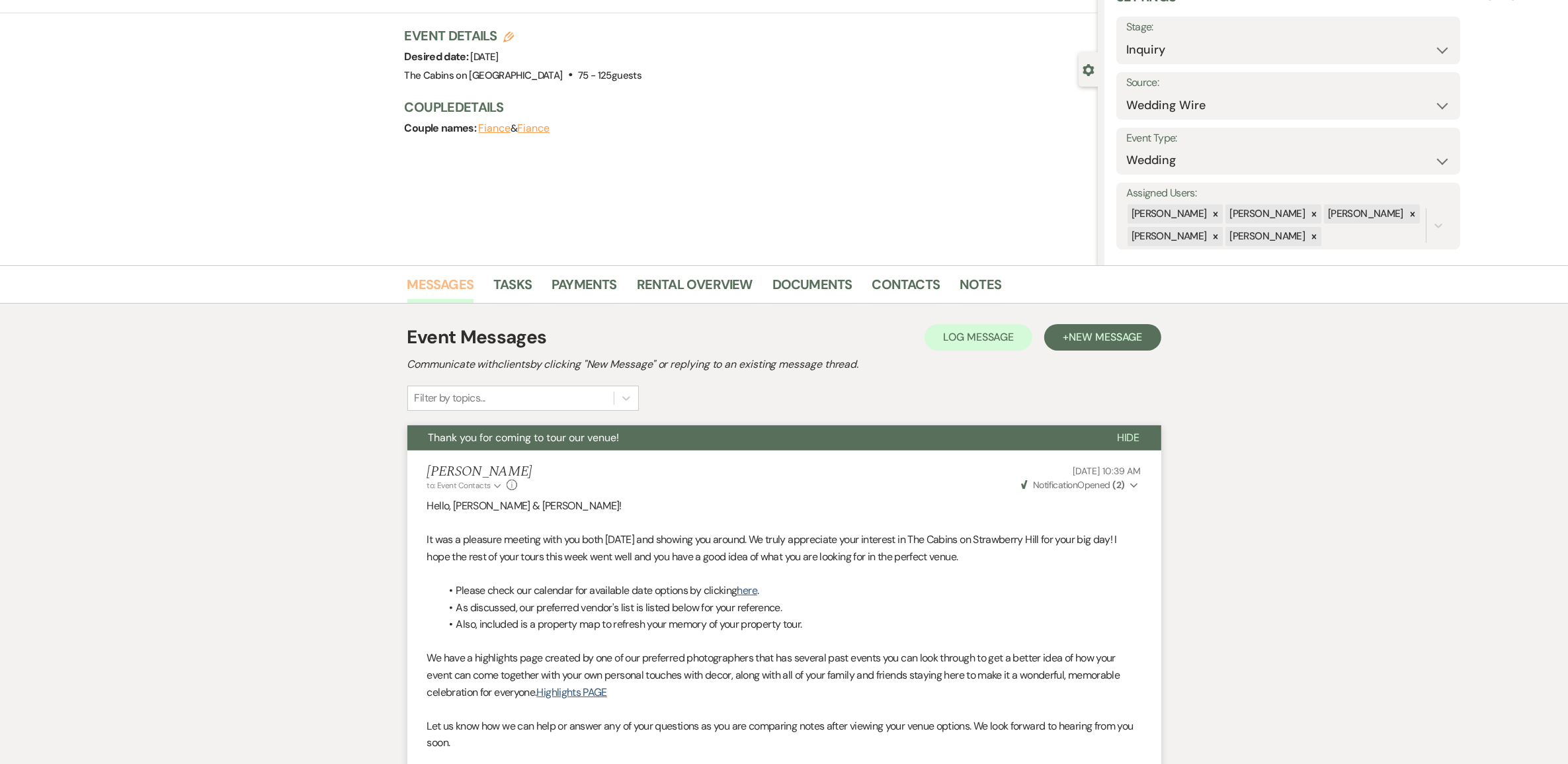
click at [450, 279] on link "Messages" at bounding box center [441, 288] width 67 height 29
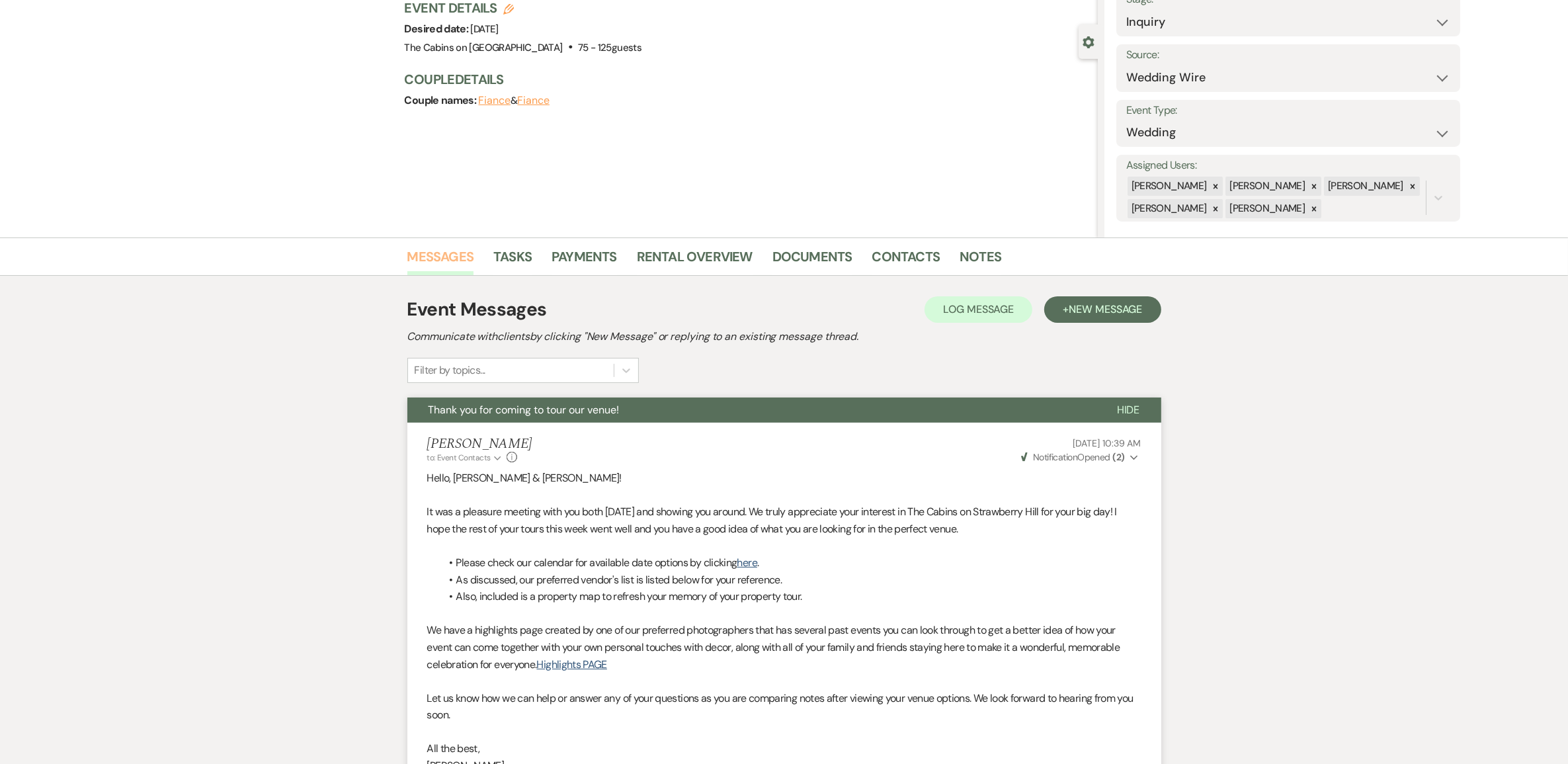
scroll to position [0, 0]
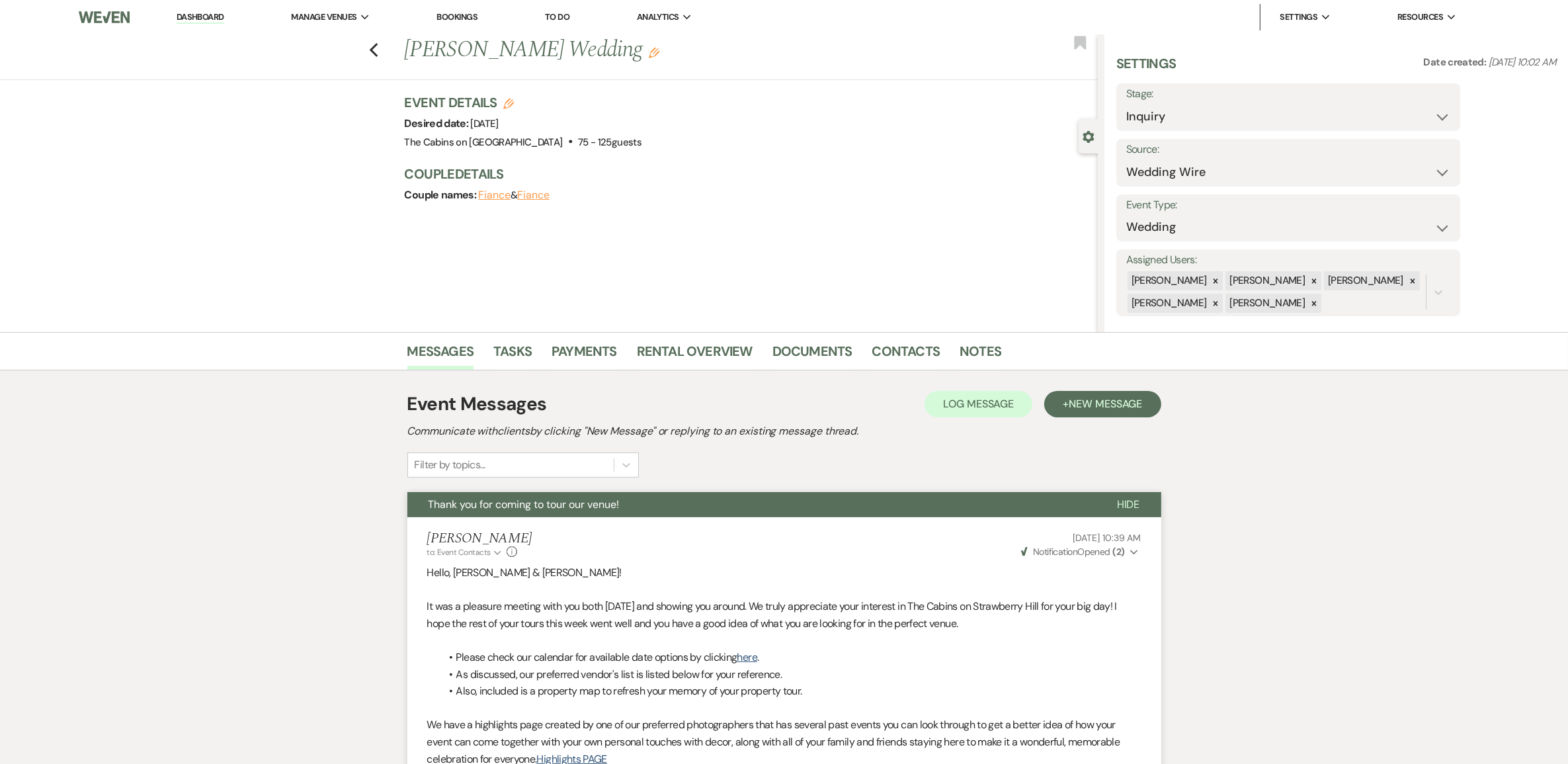
click at [215, 11] on link "Dashboard" at bounding box center [200, 17] width 47 height 12
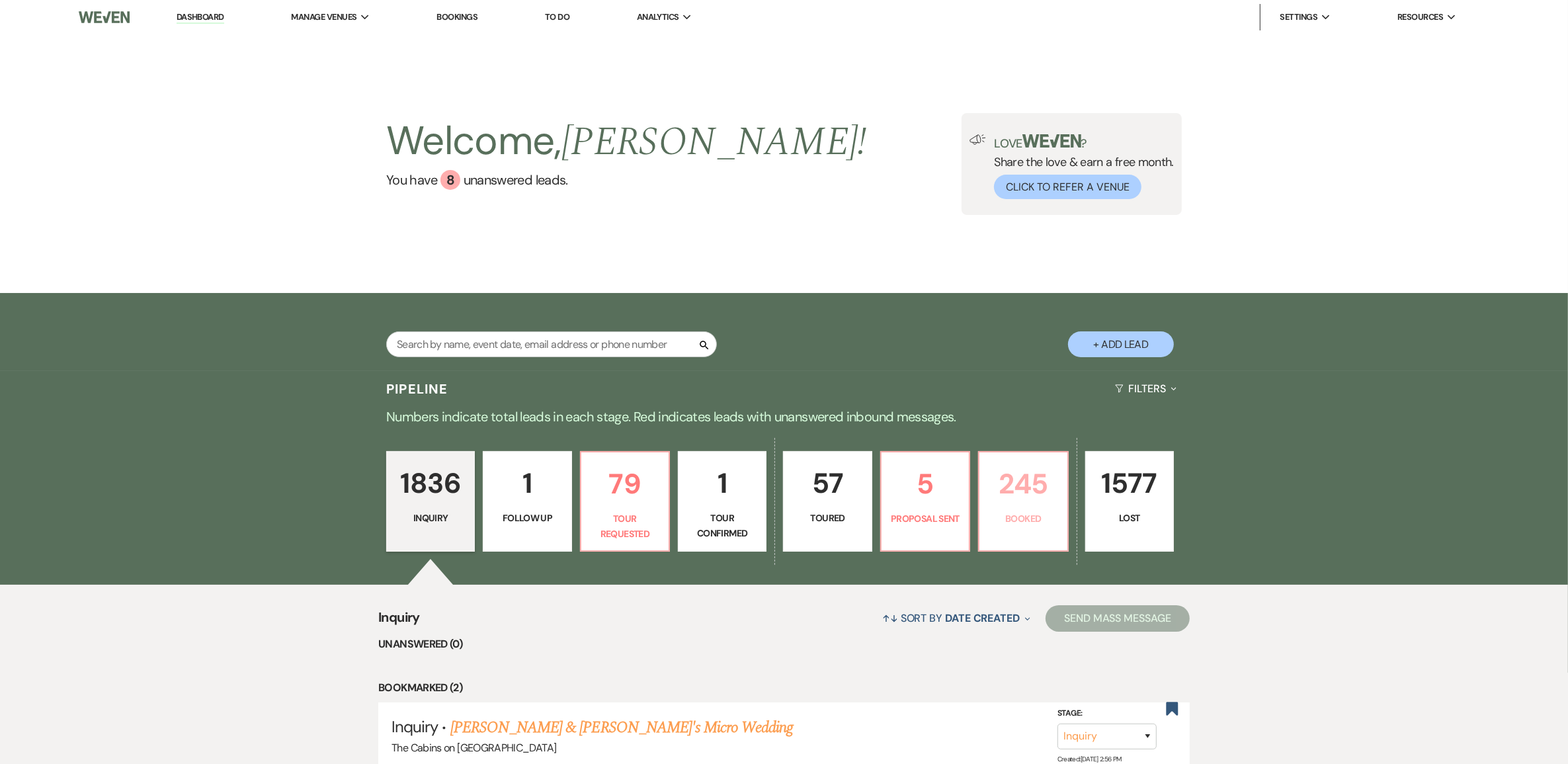
click at [1024, 533] on link "245 Booked" at bounding box center [1023, 501] width 90 height 100
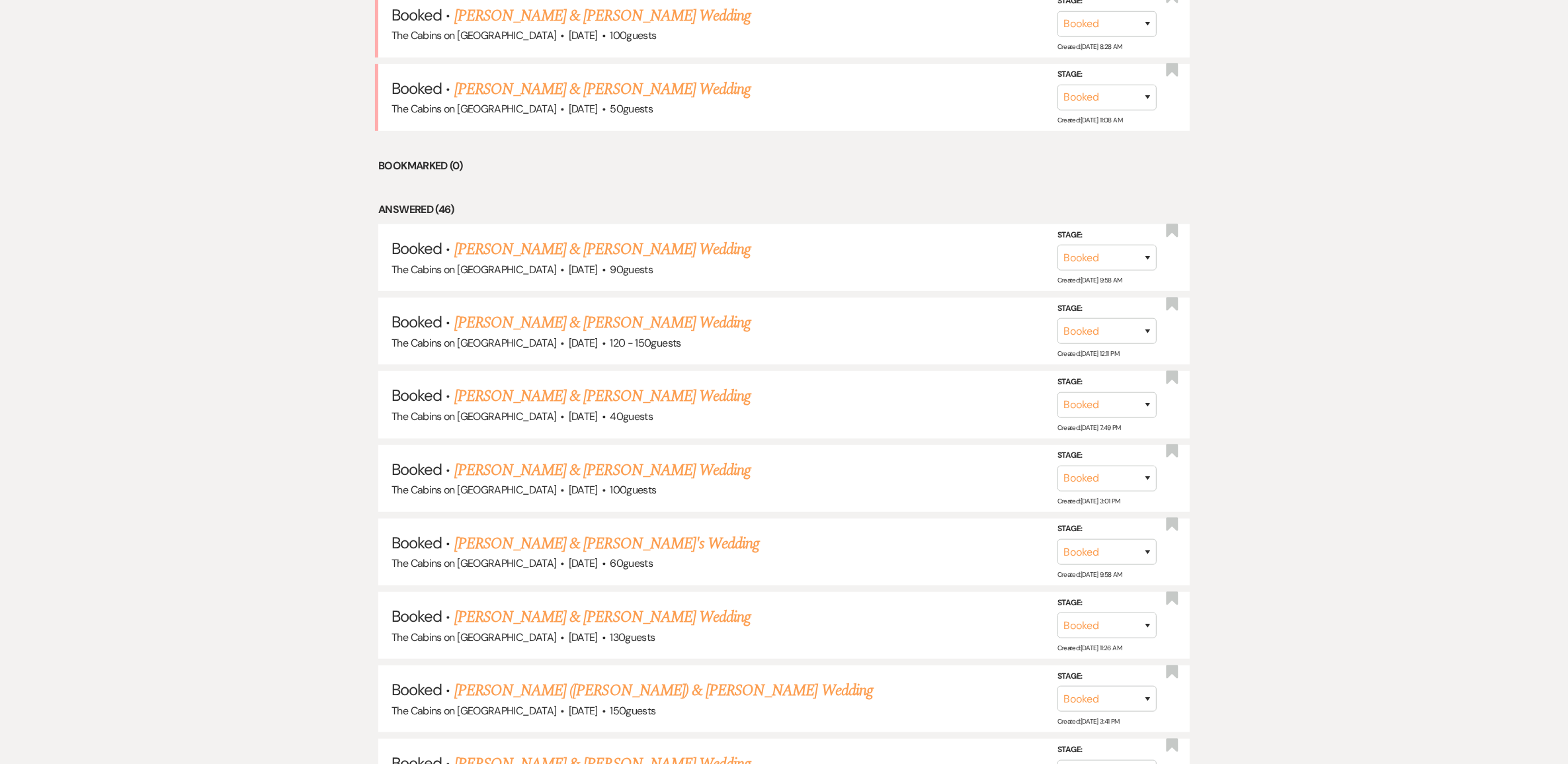
scroll to position [992, 0]
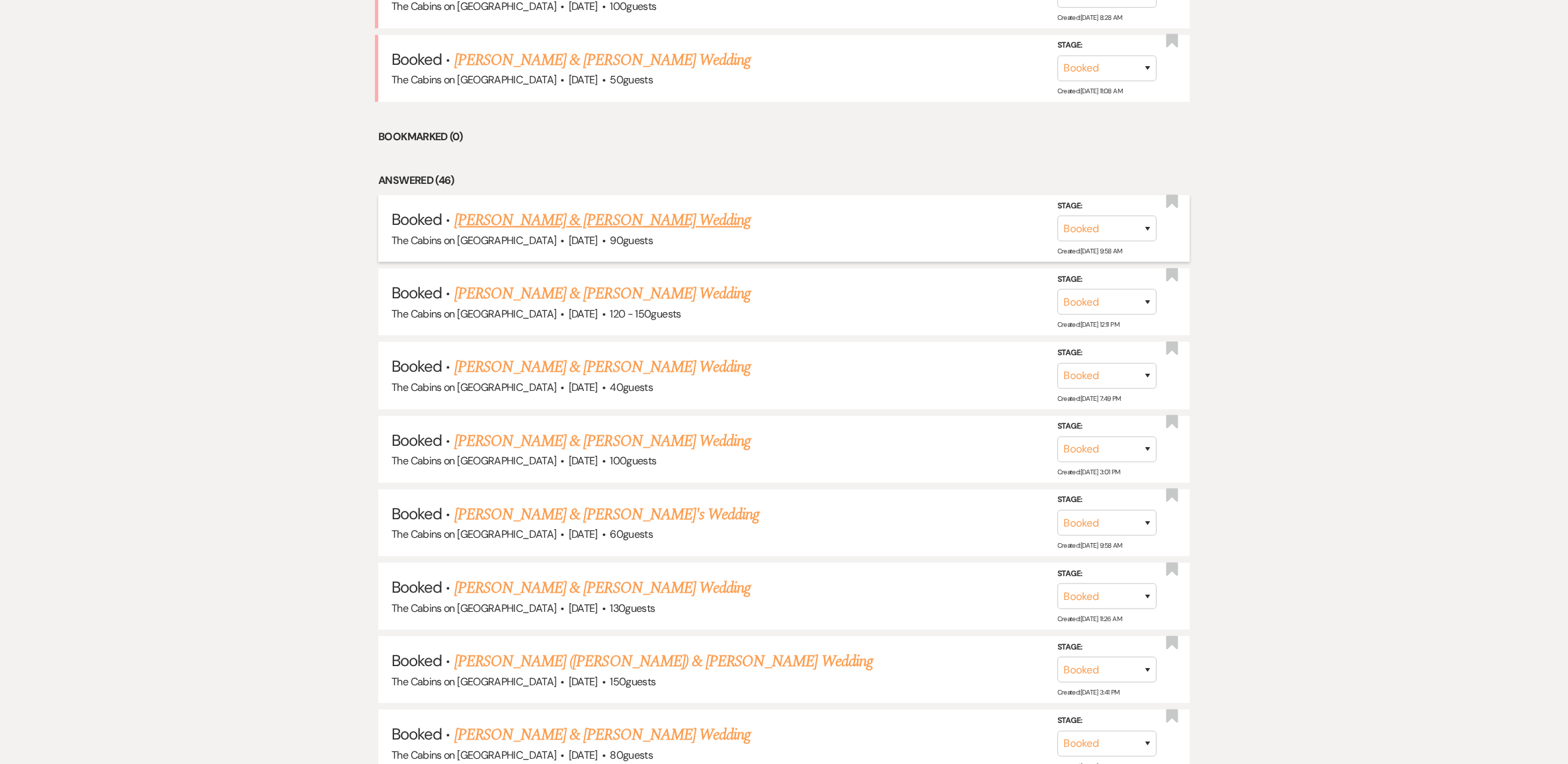
click at [643, 232] on link "[PERSON_NAME] & [PERSON_NAME] Wedding" at bounding box center [603, 220] width 296 height 24
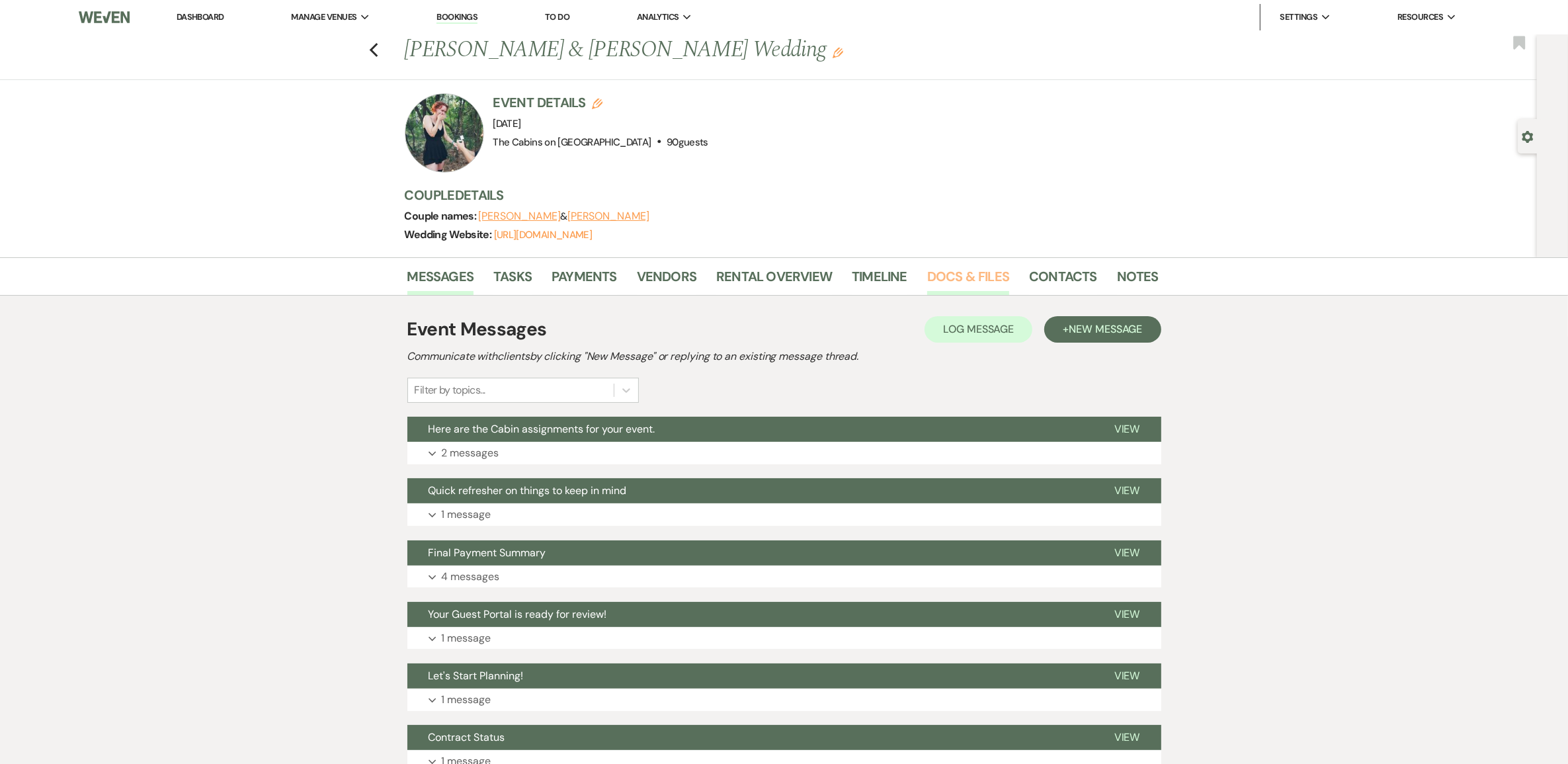
click at [971, 295] on link "Docs & Files" at bounding box center [968, 280] width 82 height 29
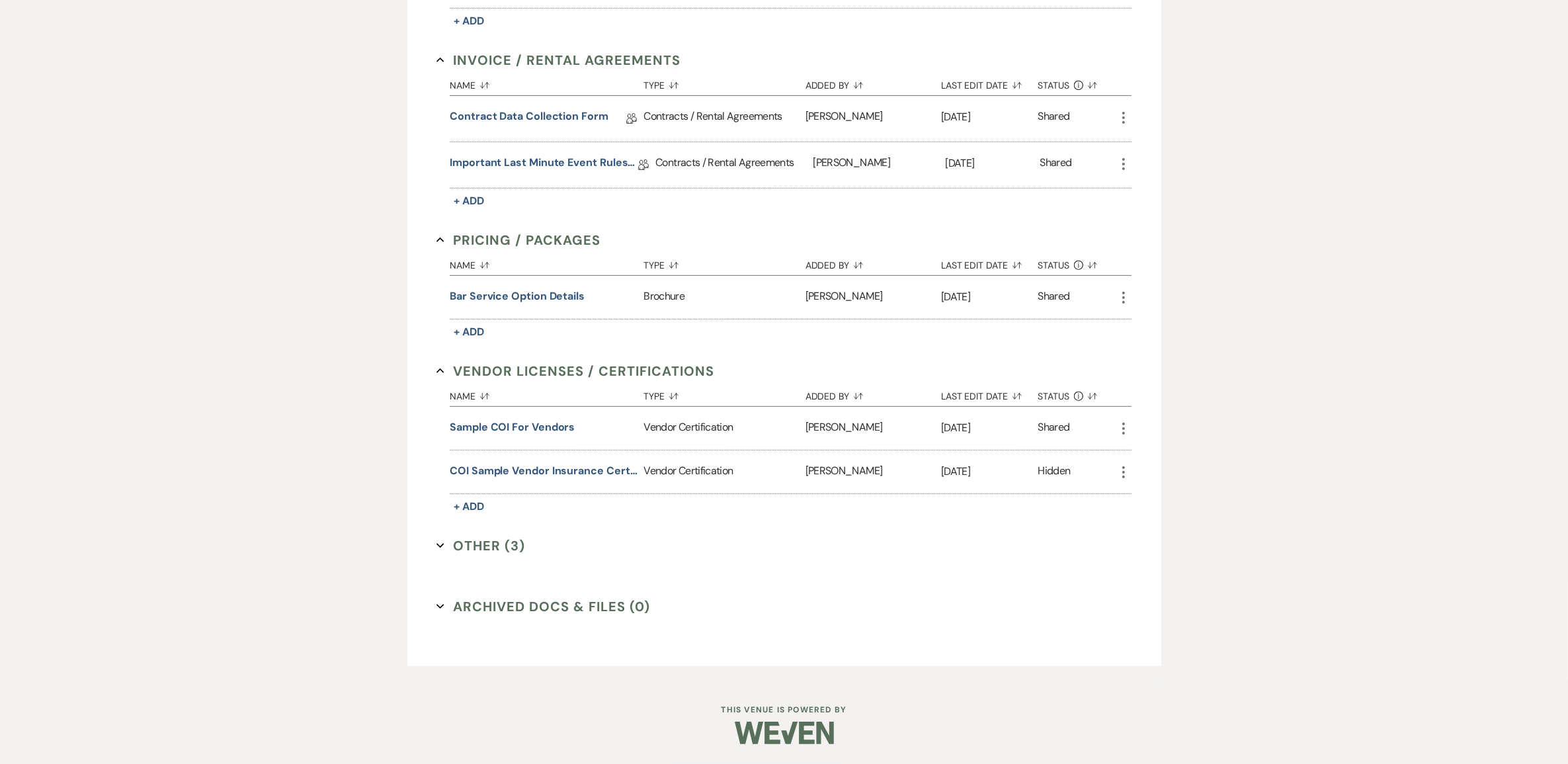
scroll to position [739, 0]
click at [501, 536] on button "Other (3) Expand" at bounding box center [481, 546] width 89 height 20
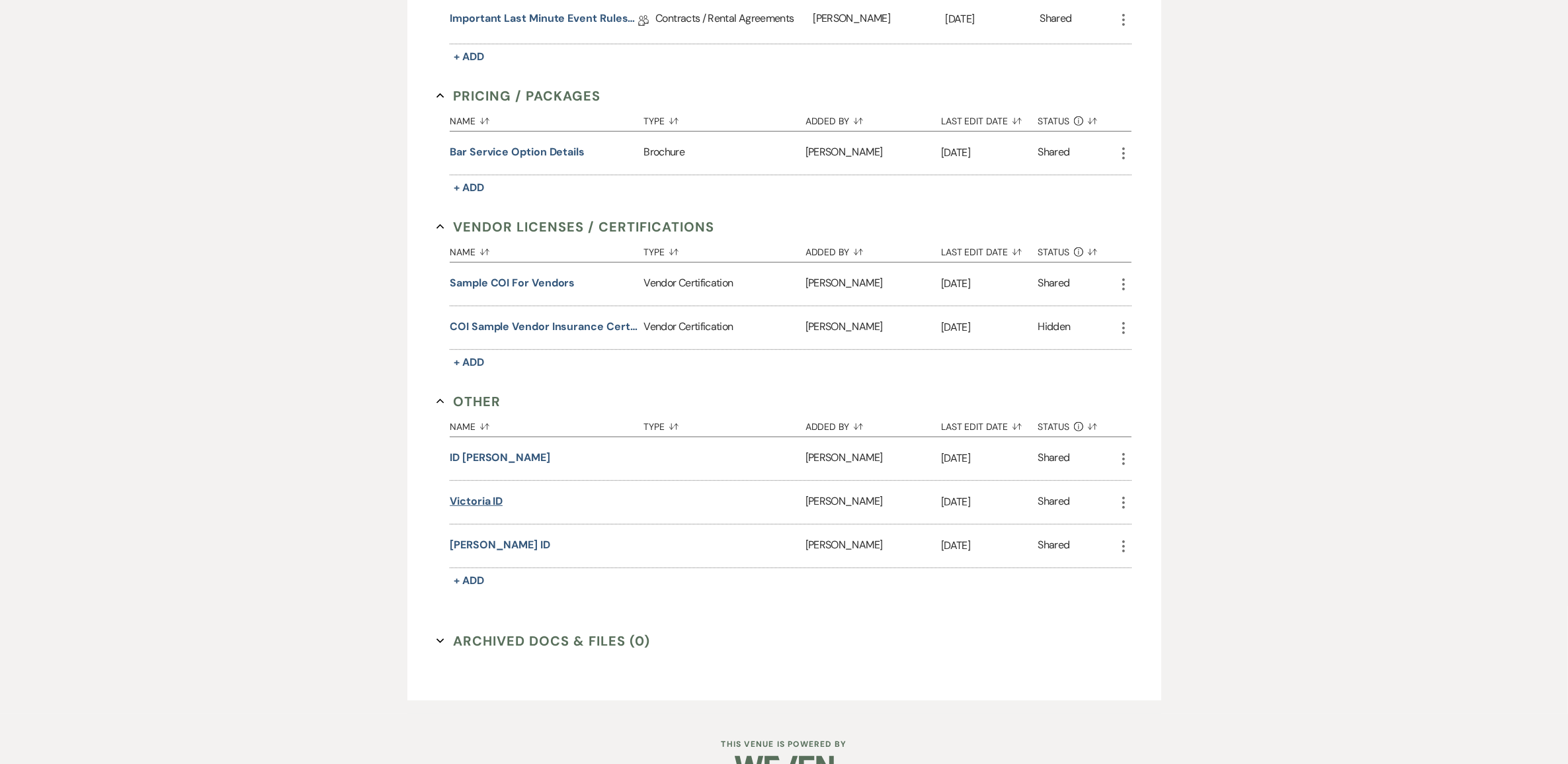
click at [490, 509] on button "Victoria ID" at bounding box center [476, 501] width 53 height 15
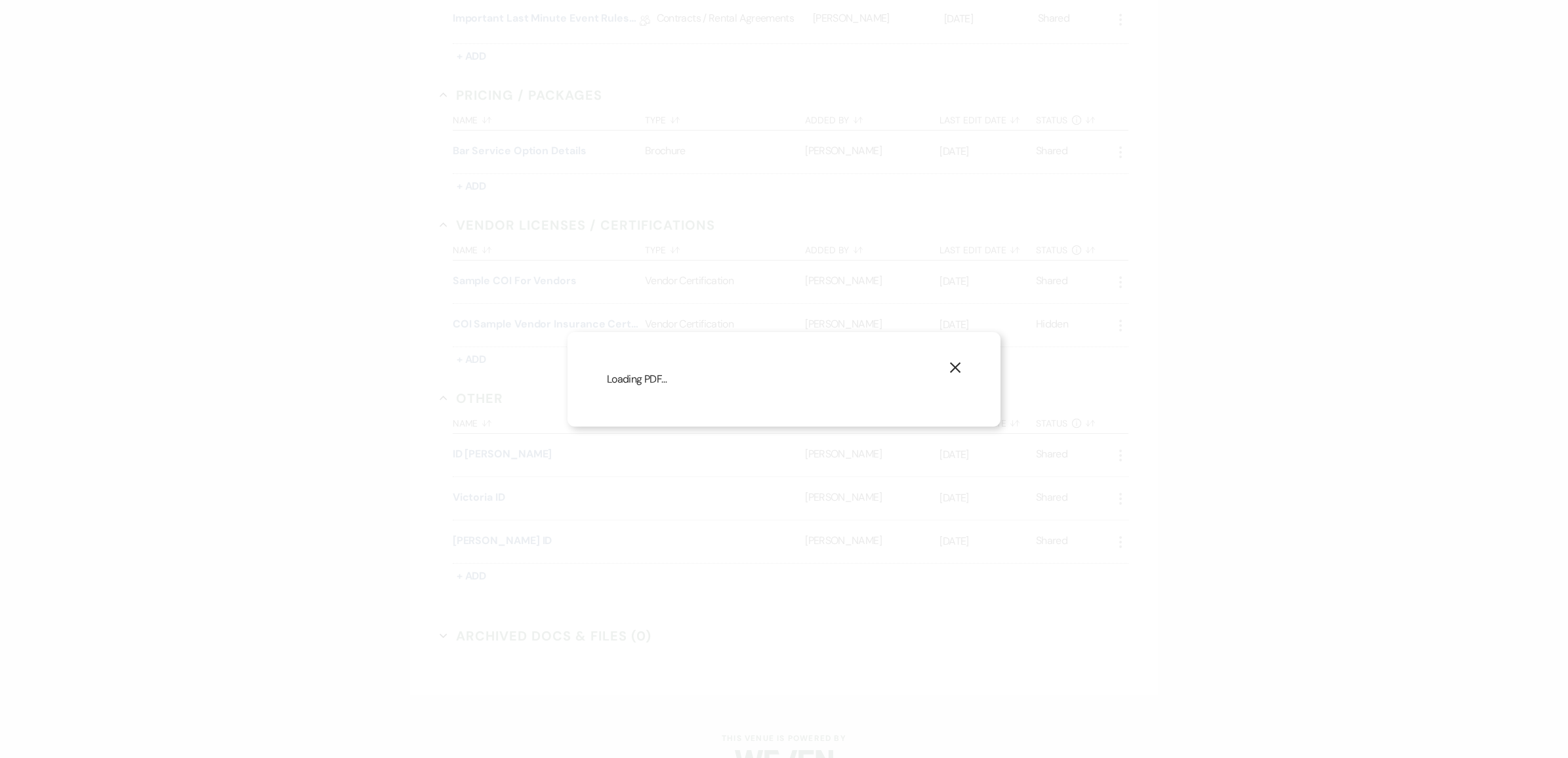
click at [955, 361] on icon "X" at bounding box center [955, 367] width 12 height 12
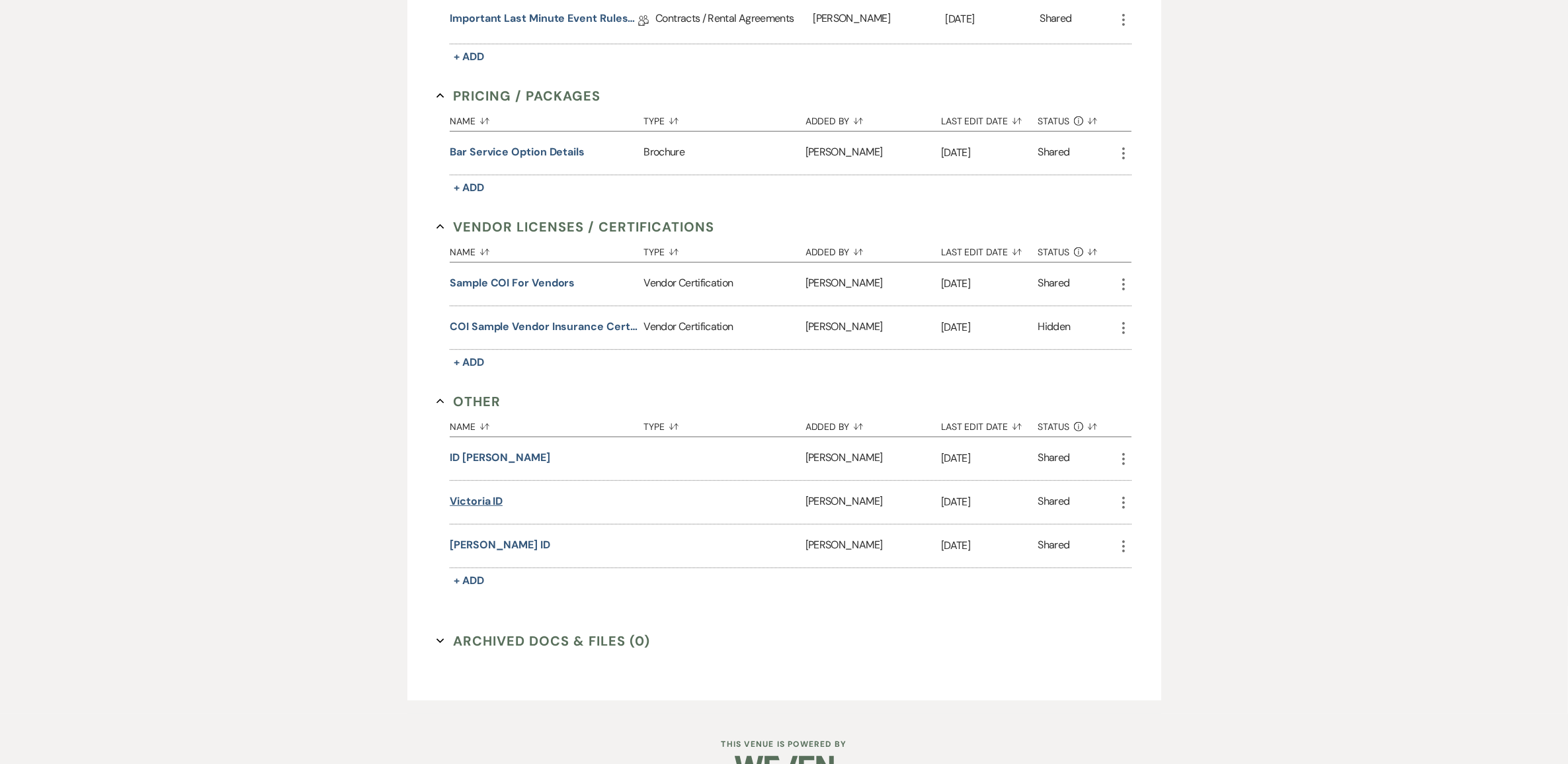
click at [483, 509] on button "Victoria ID" at bounding box center [476, 501] width 53 height 15
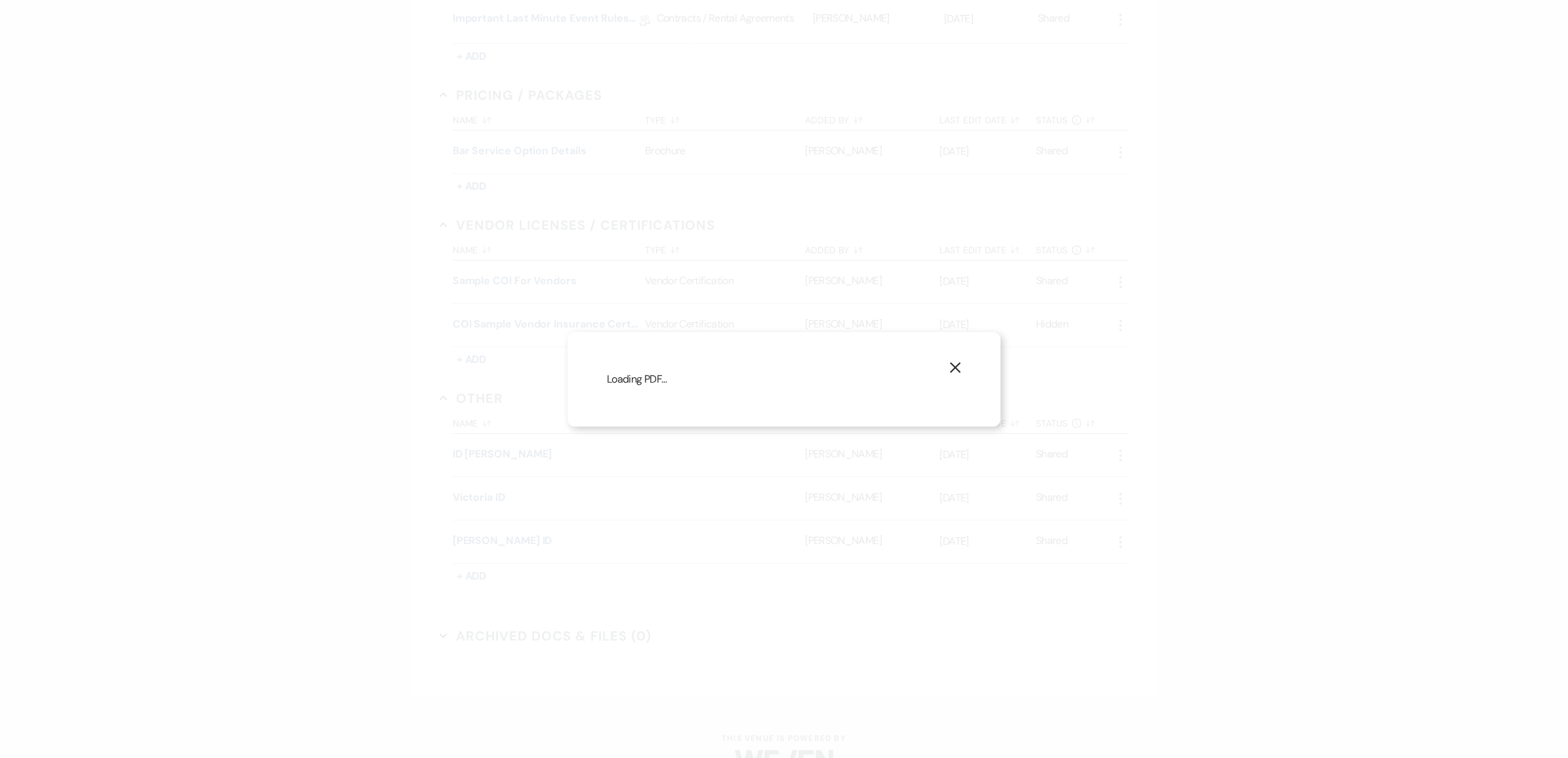
click at [952, 362] on use "button" at bounding box center [955, 367] width 11 height 11
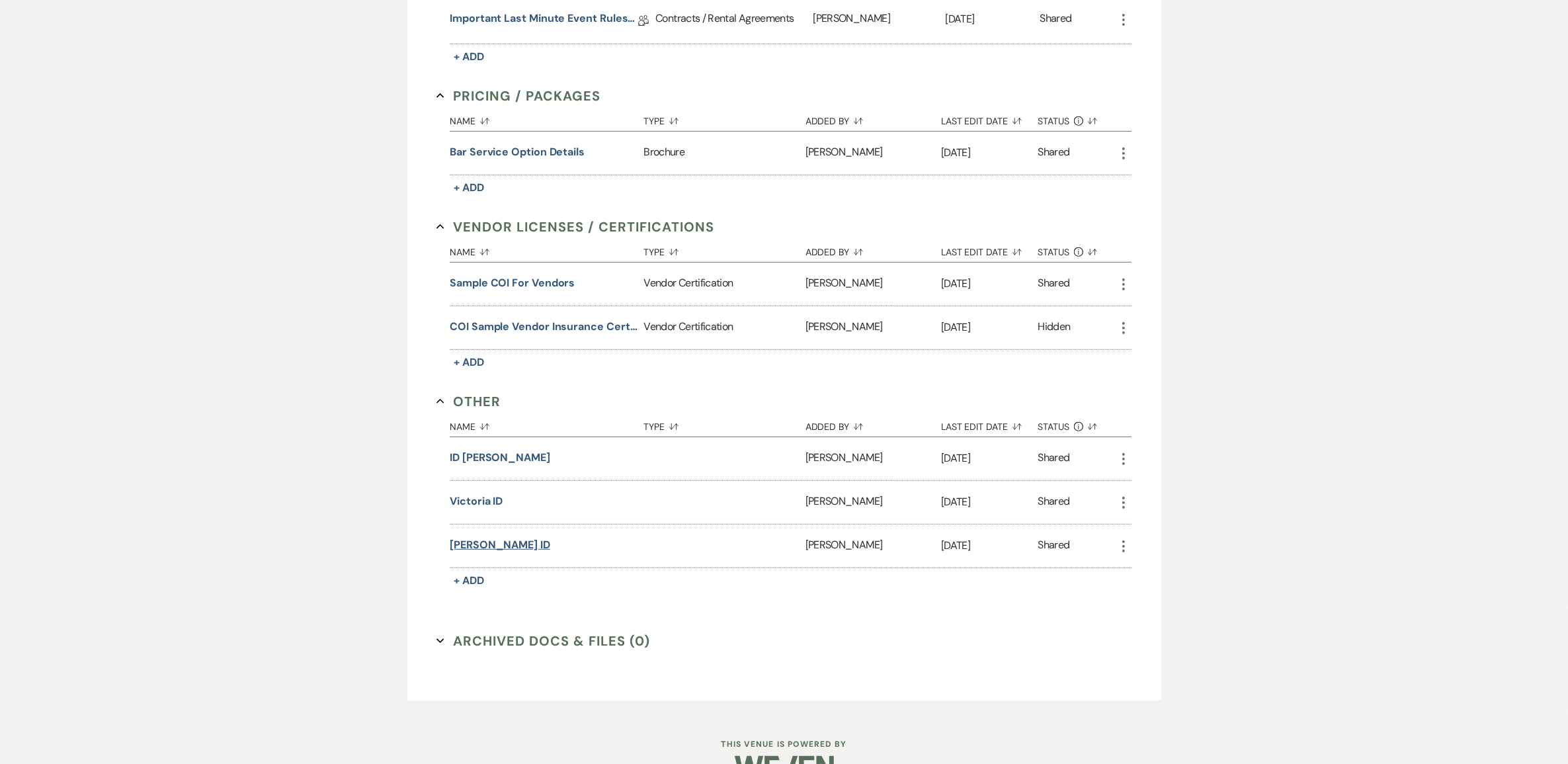
click at [477, 553] on button "[PERSON_NAME] ID" at bounding box center [499, 544] width 100 height 15
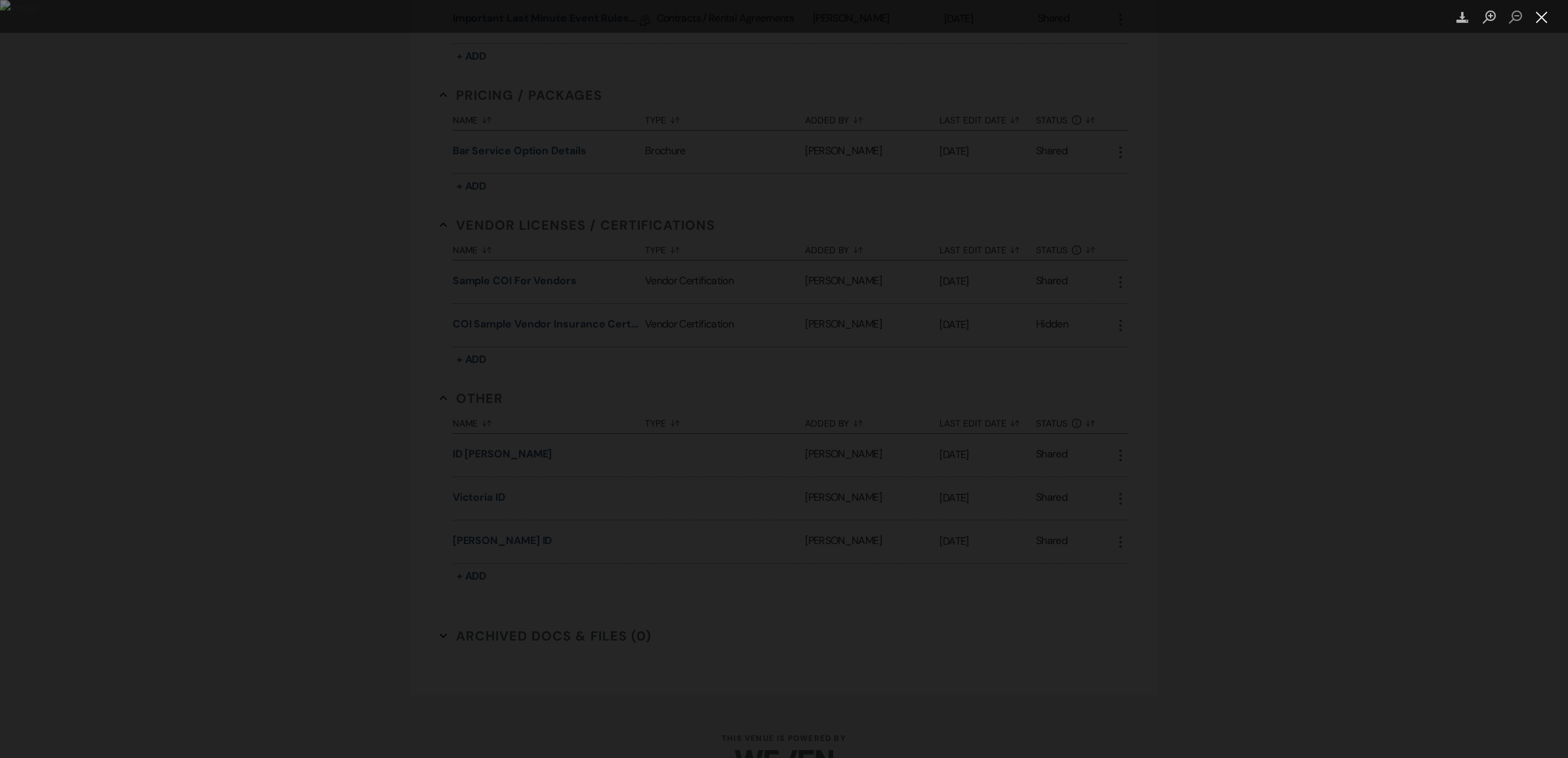
click at [1544, 19] on button "Close lightbox" at bounding box center [1542, 17] width 26 height 23
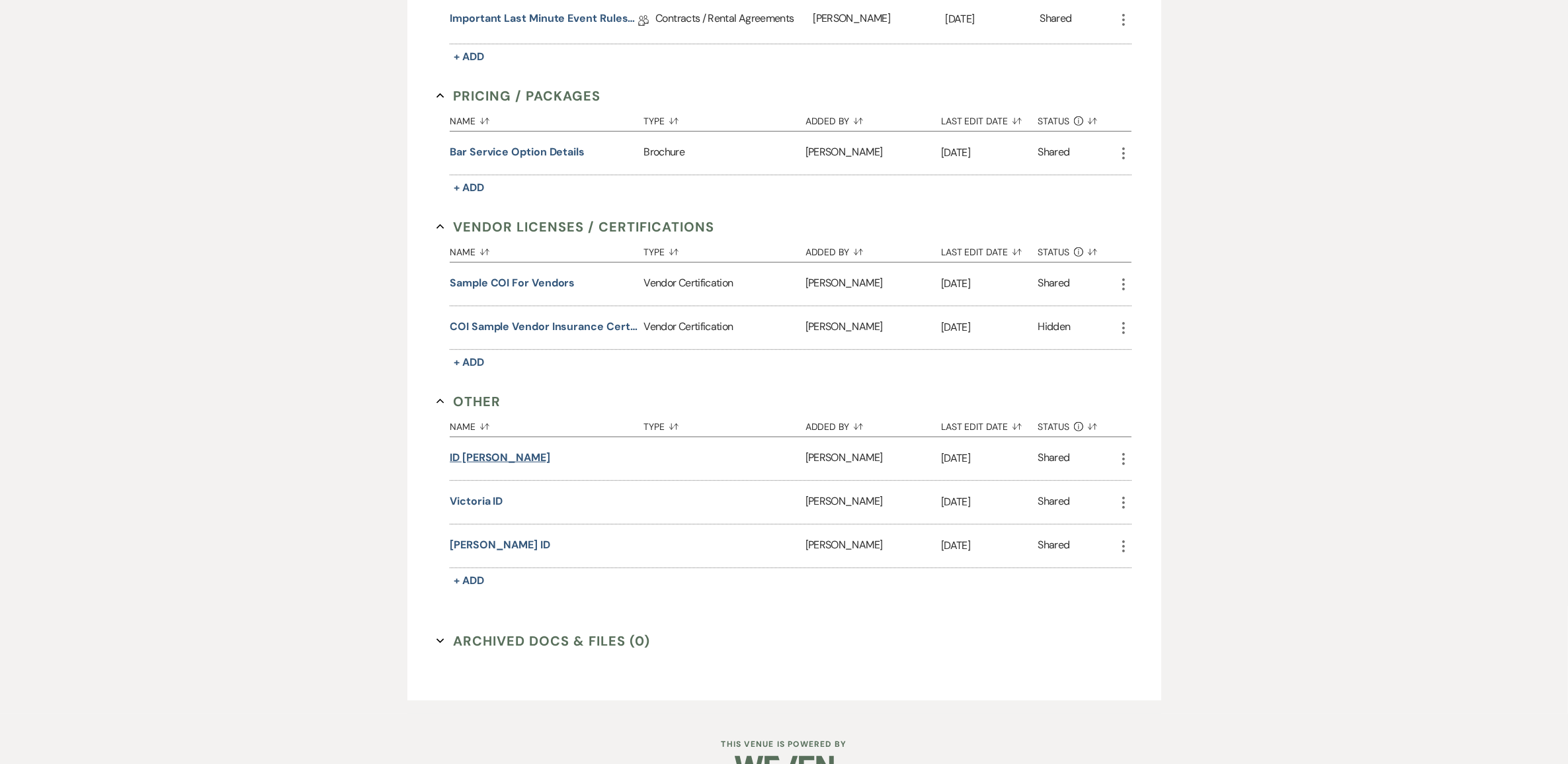
click at [470, 466] on button "ID [PERSON_NAME]" at bounding box center [499, 457] width 100 height 15
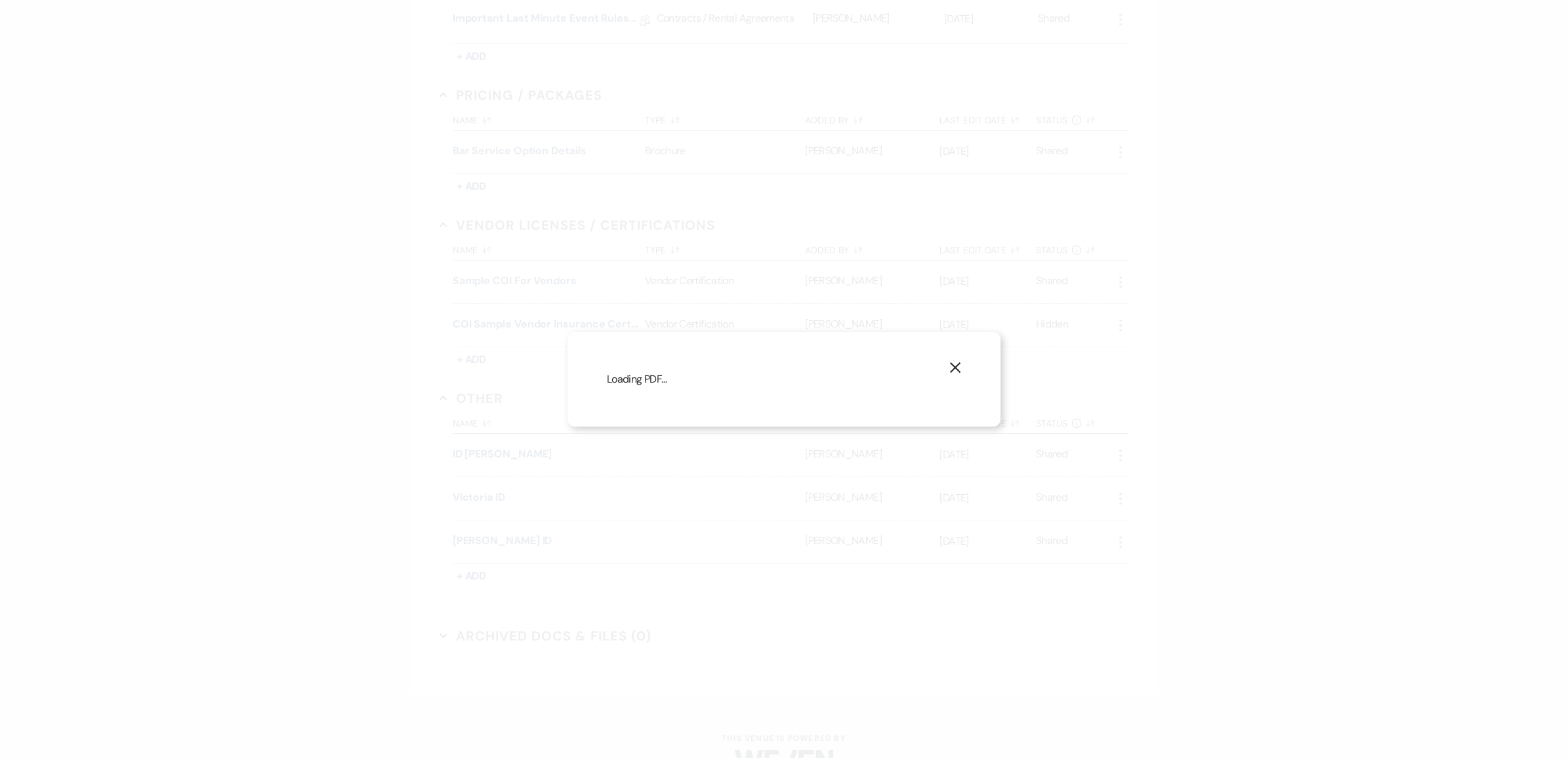
click at [954, 362] on use "button" at bounding box center [955, 367] width 11 height 11
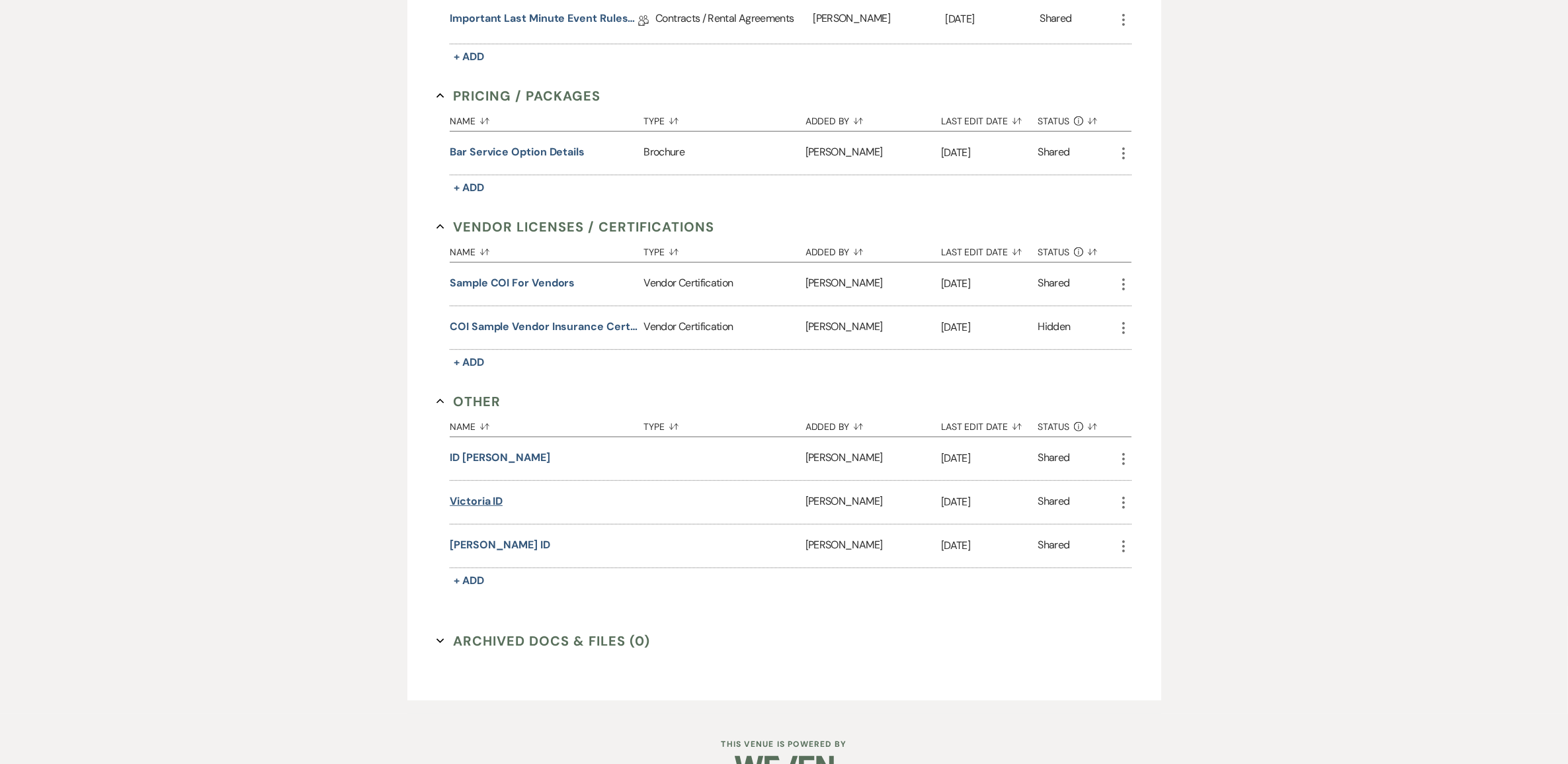
click at [494, 509] on button "Victoria ID" at bounding box center [476, 501] width 53 height 15
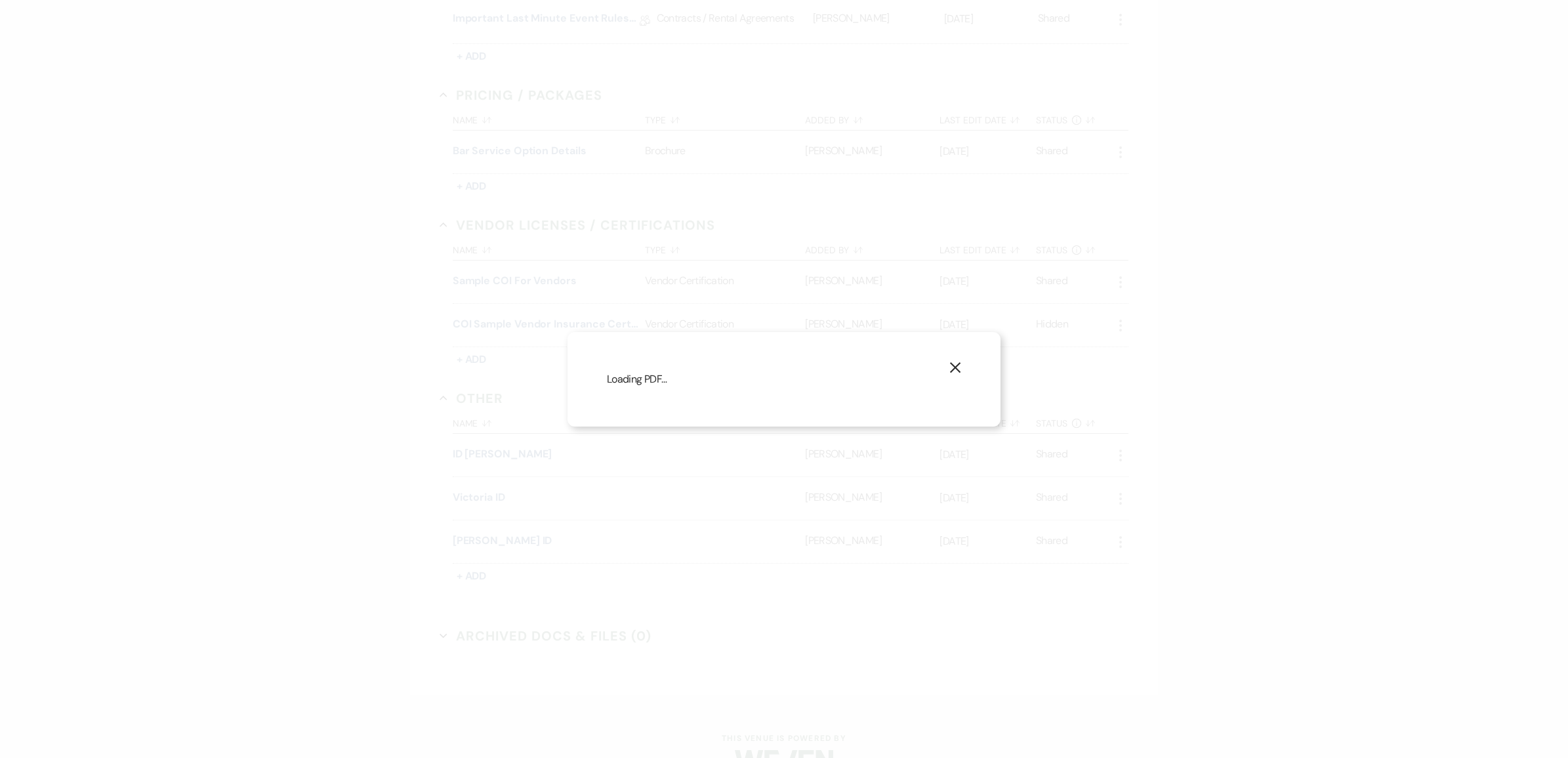
click at [959, 361] on icon "X" at bounding box center [955, 367] width 12 height 12
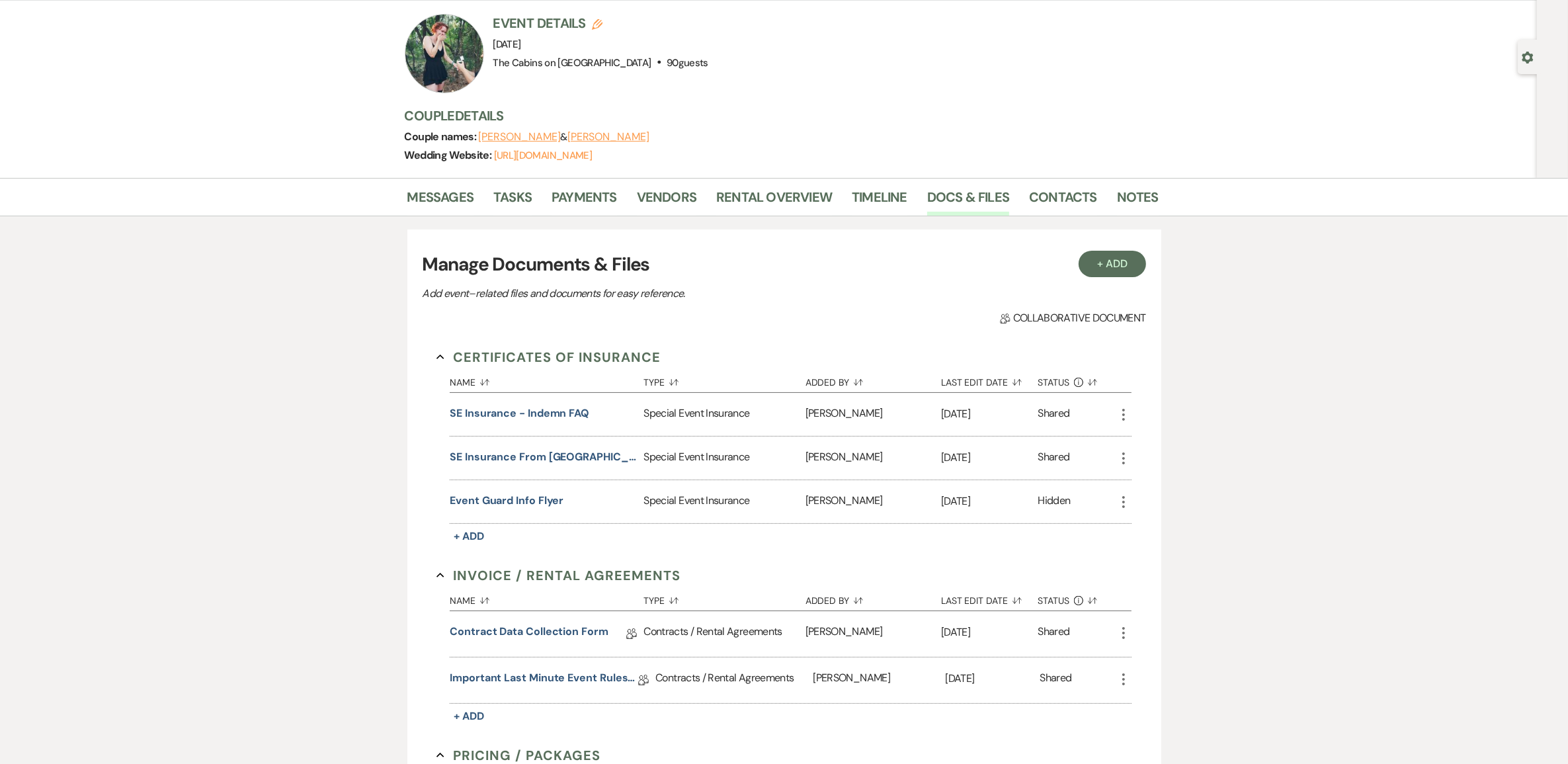
scroll to position [0, 0]
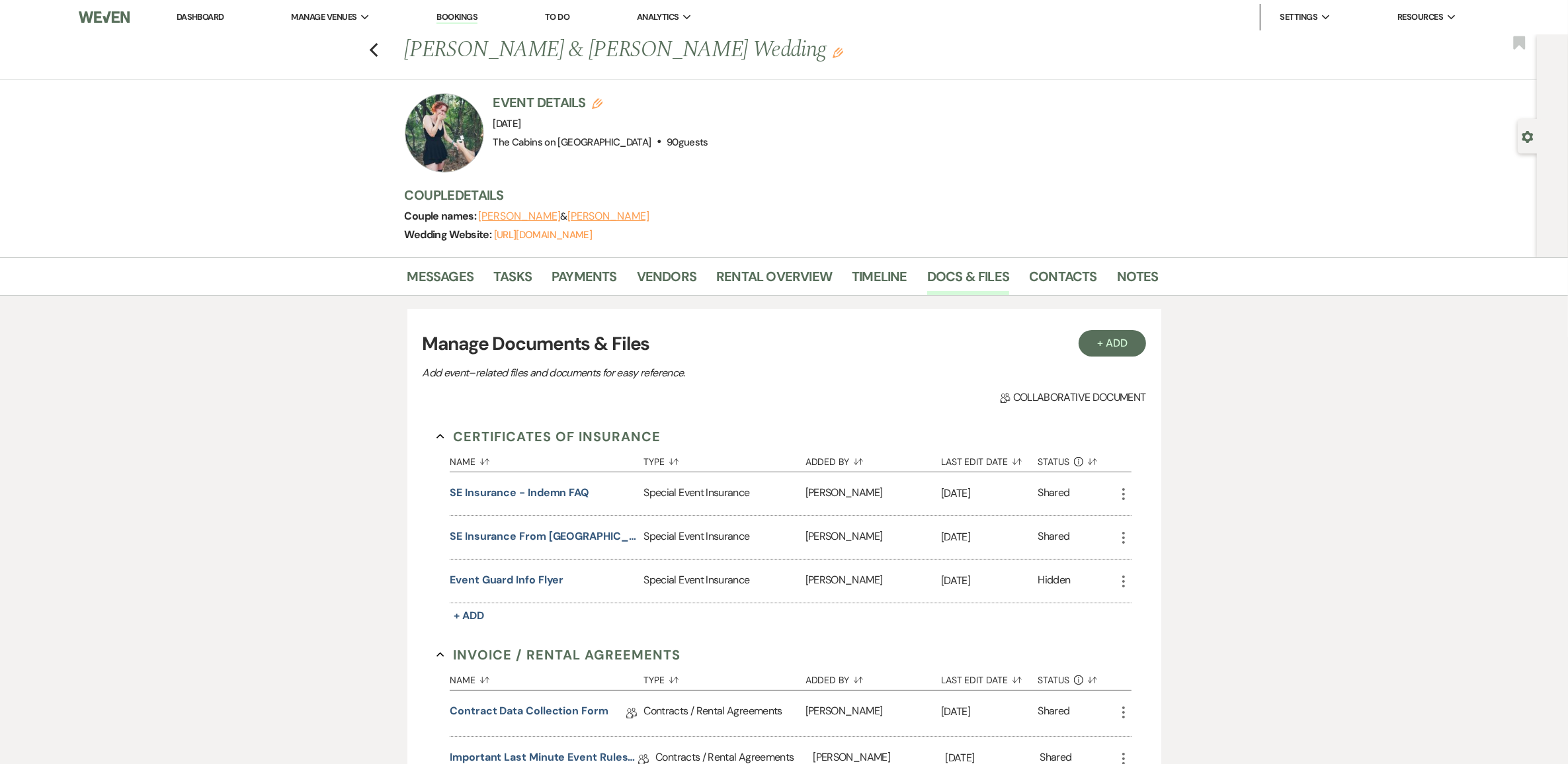
click at [465, 147] on div at bounding box center [444, 132] width 79 height 79
click at [379, 55] on icon "Previous" at bounding box center [374, 50] width 10 height 15
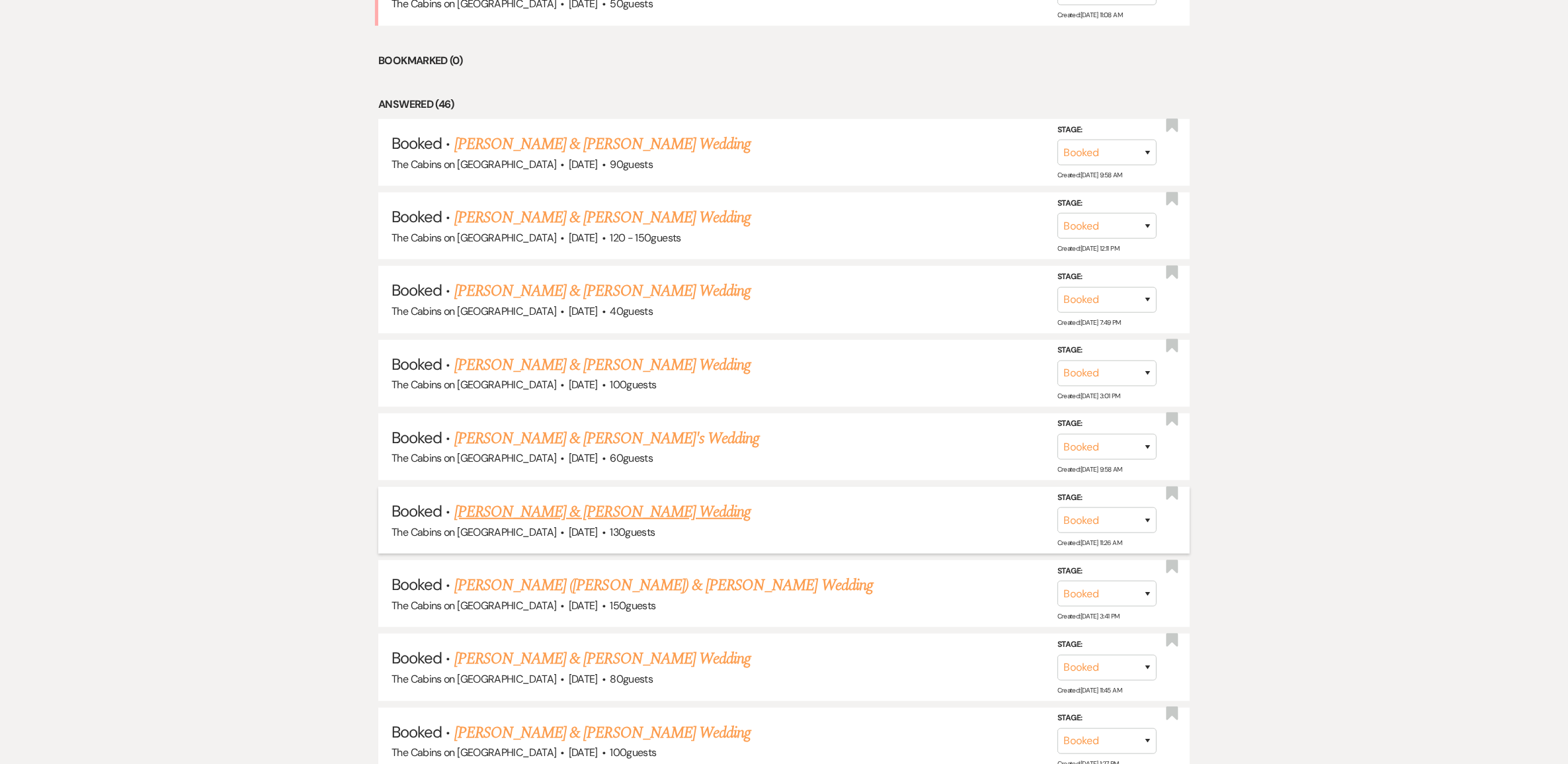
scroll to position [1157, 0]
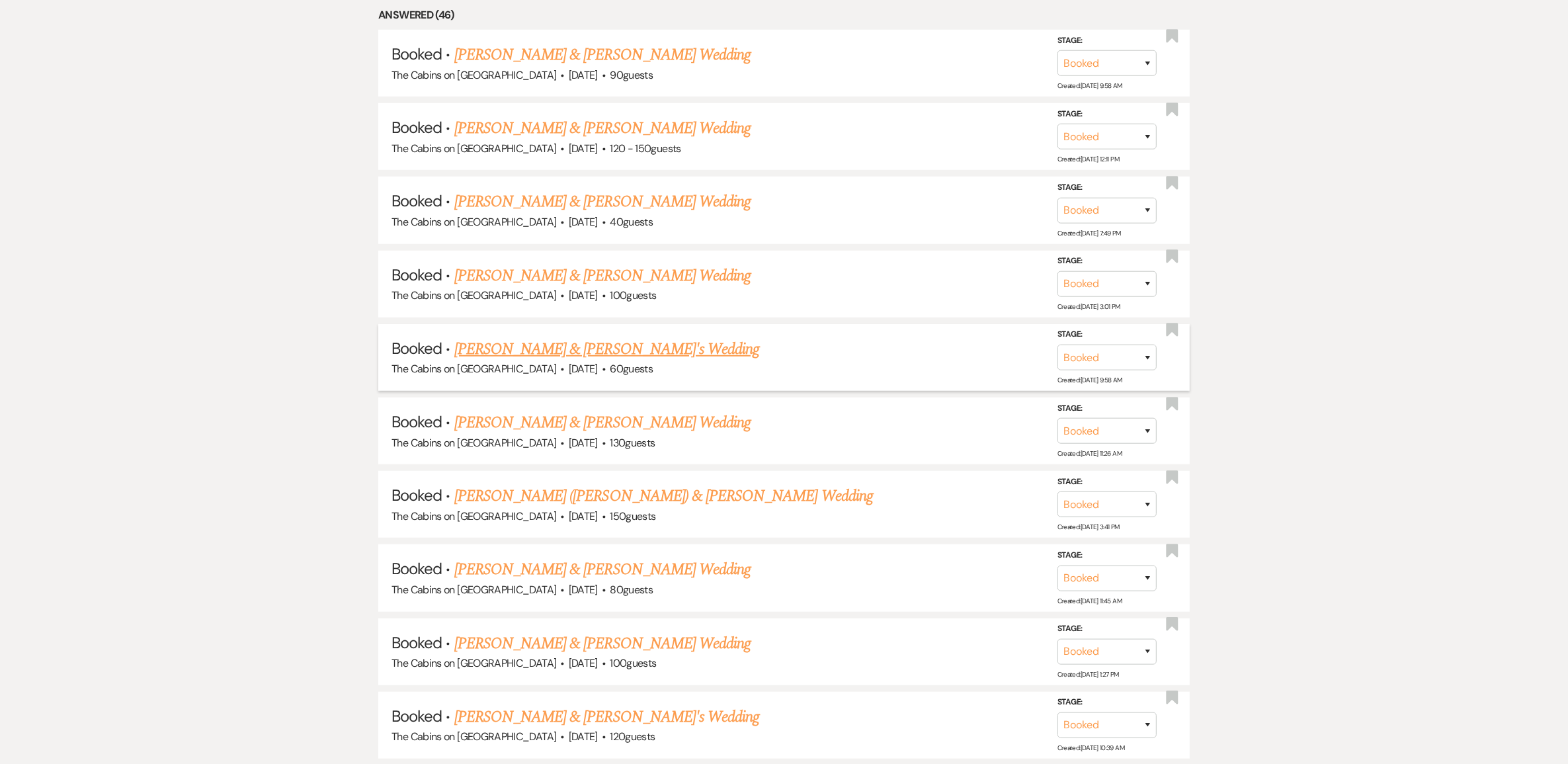
click at [594, 361] on link "[PERSON_NAME] & [PERSON_NAME]'s Wedding" at bounding box center [607, 349] width 305 height 24
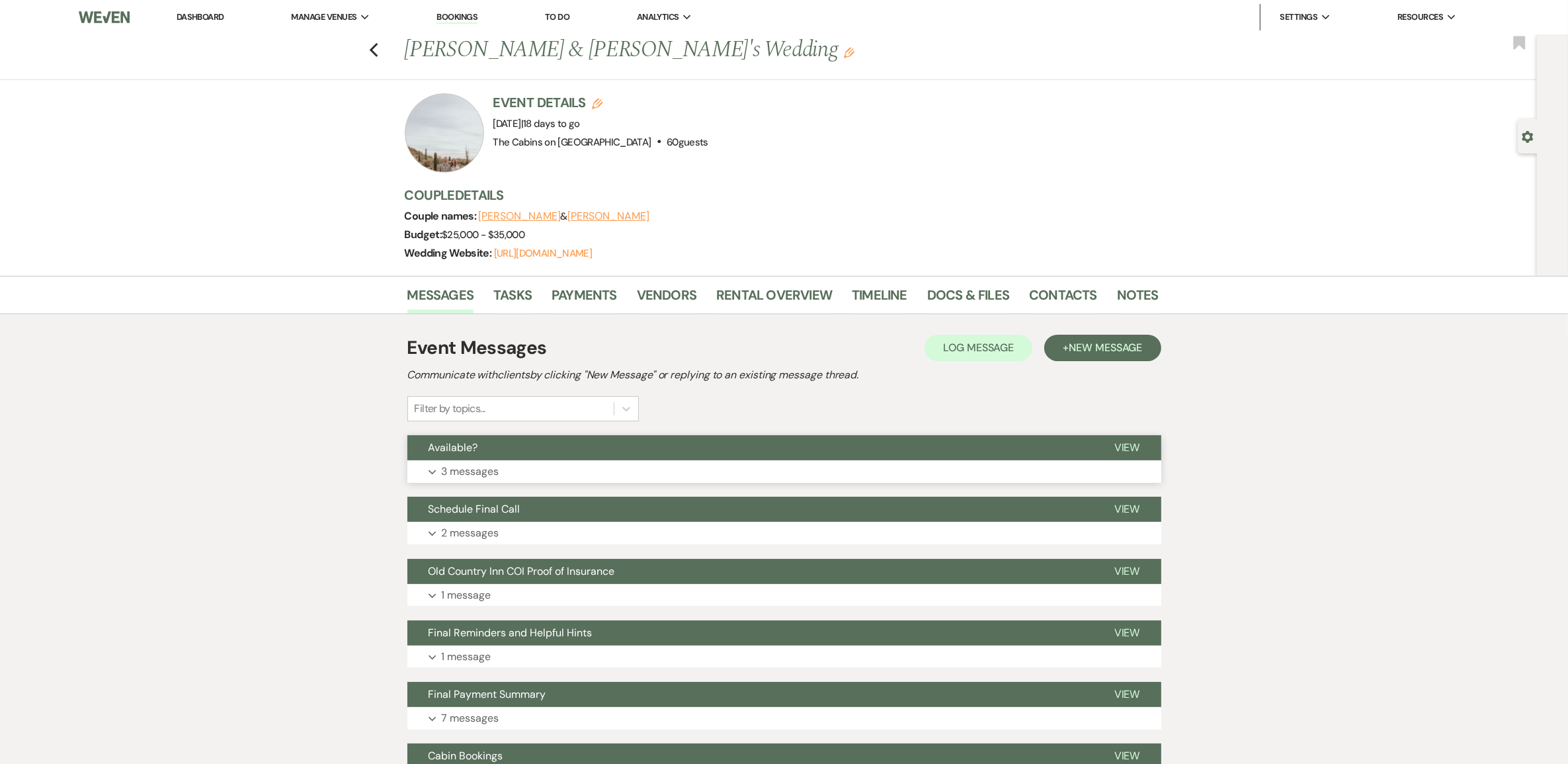
click at [466, 480] on p "3 messages" at bounding box center [470, 471] width 58 height 17
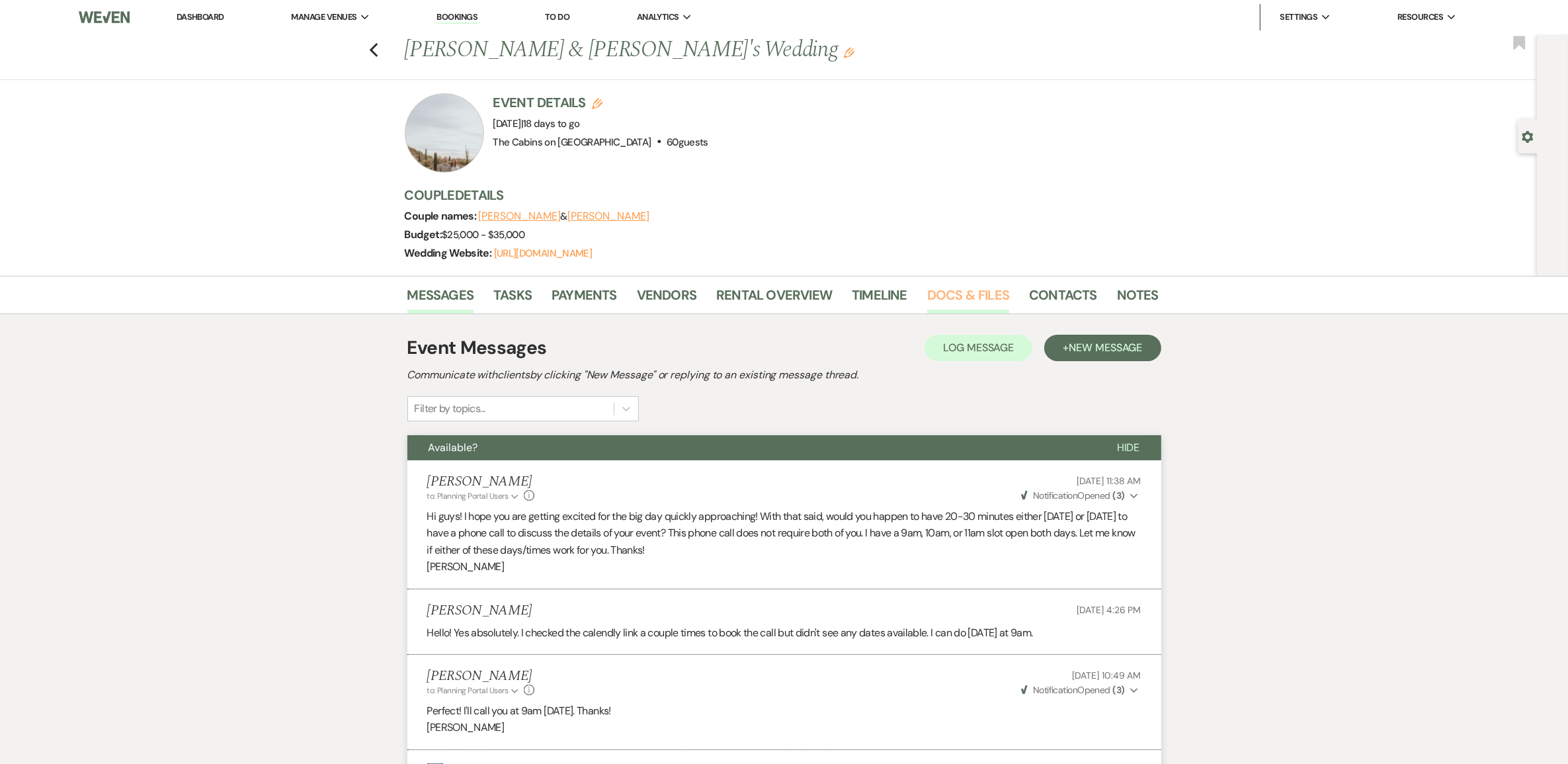
click at [943, 312] on link "Docs & Files" at bounding box center [968, 299] width 82 height 29
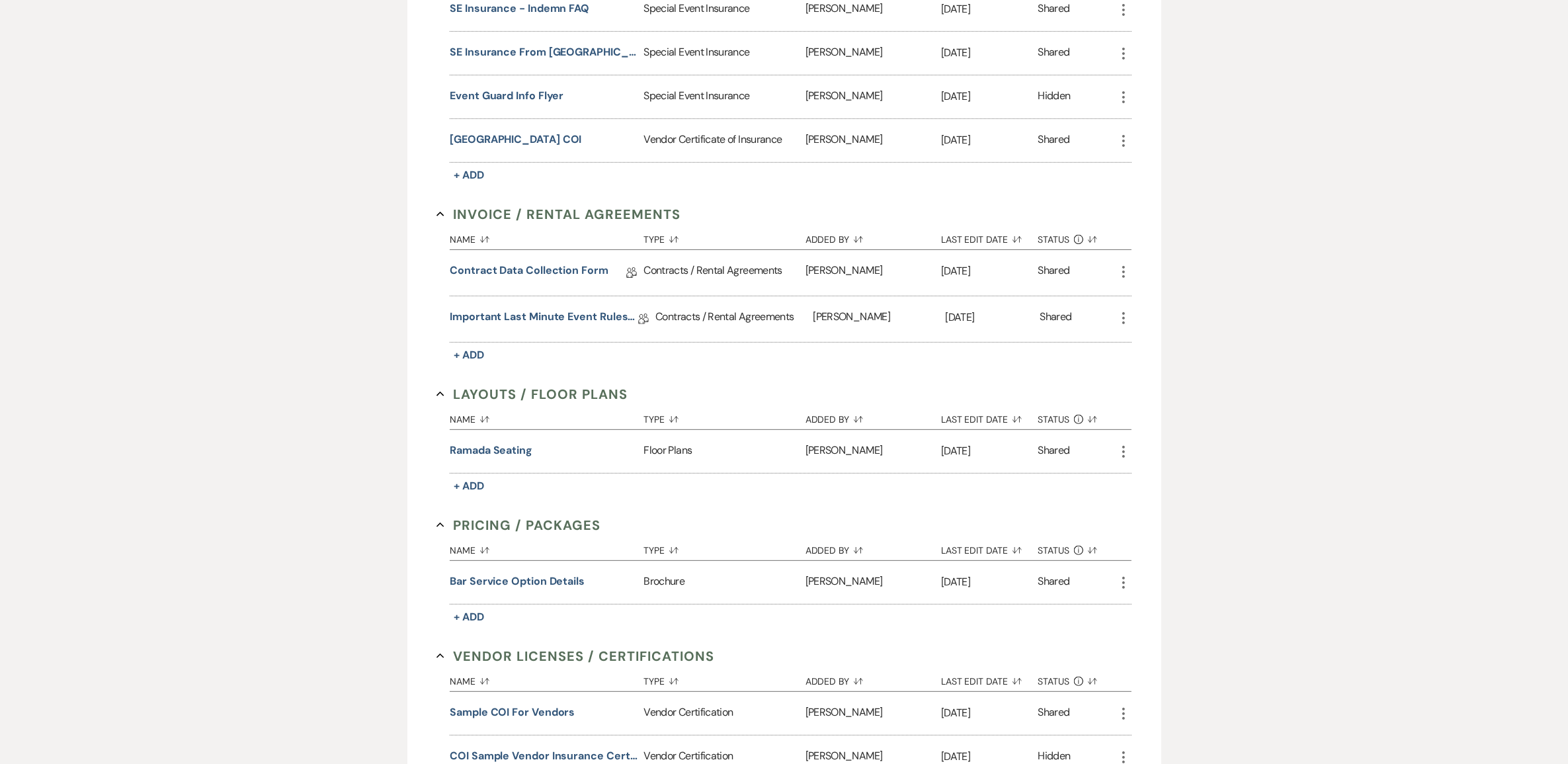
scroll to position [496, 0]
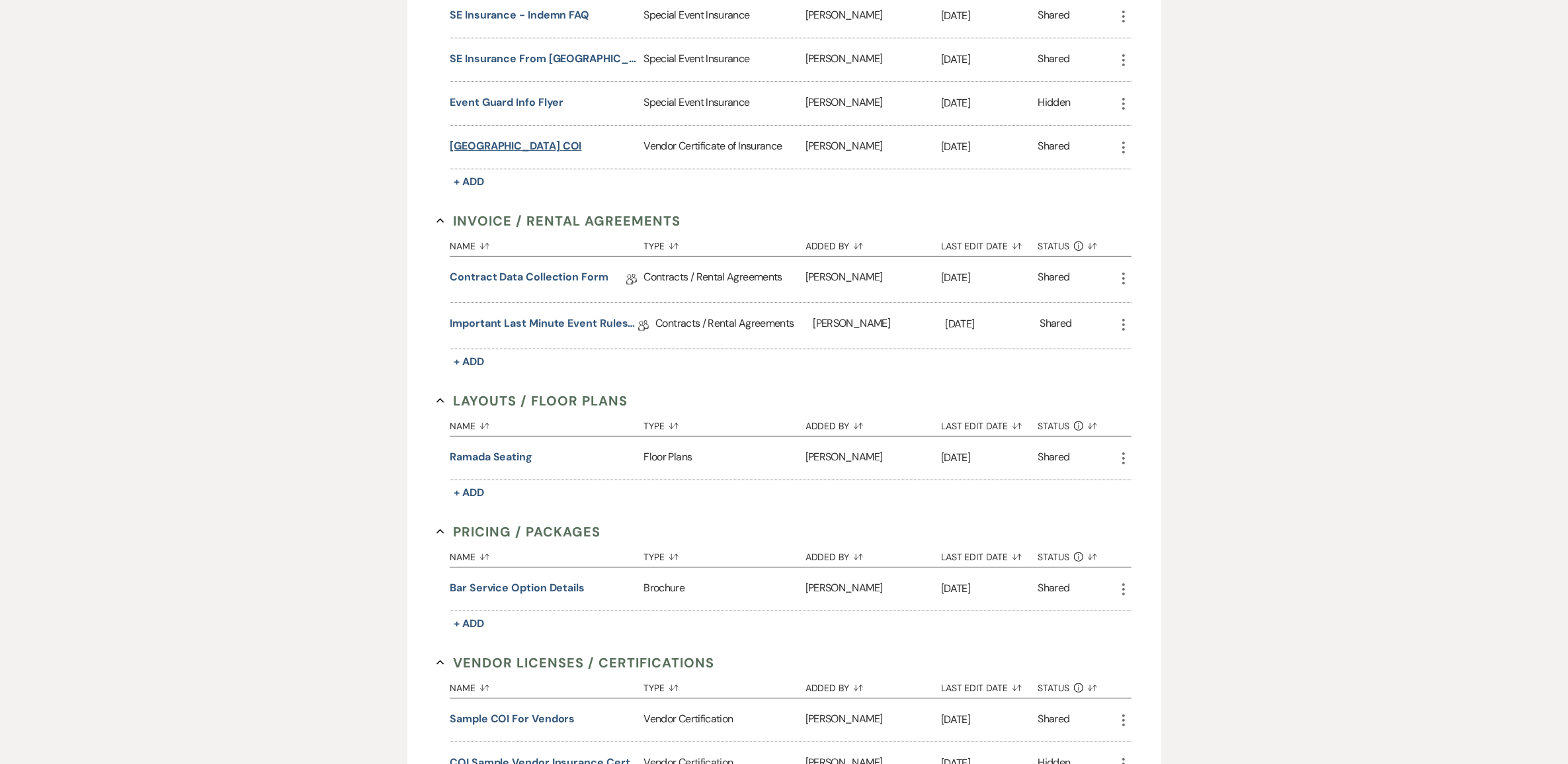
click at [539, 154] on button "[GEOGRAPHIC_DATA] COI" at bounding box center [516, 146] width 132 height 15
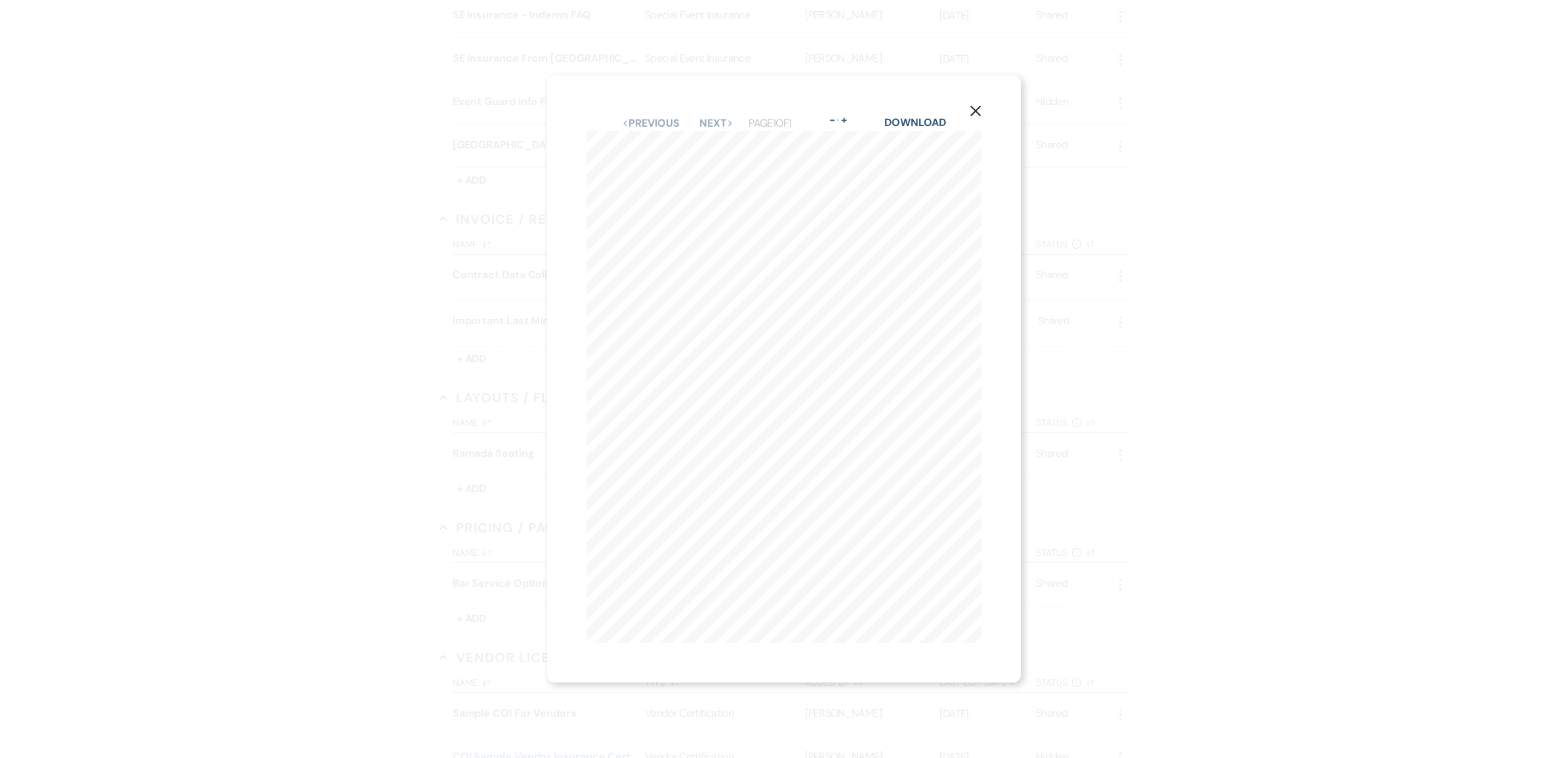
click at [971, 107] on button "X" at bounding box center [976, 111] width 19 height 23
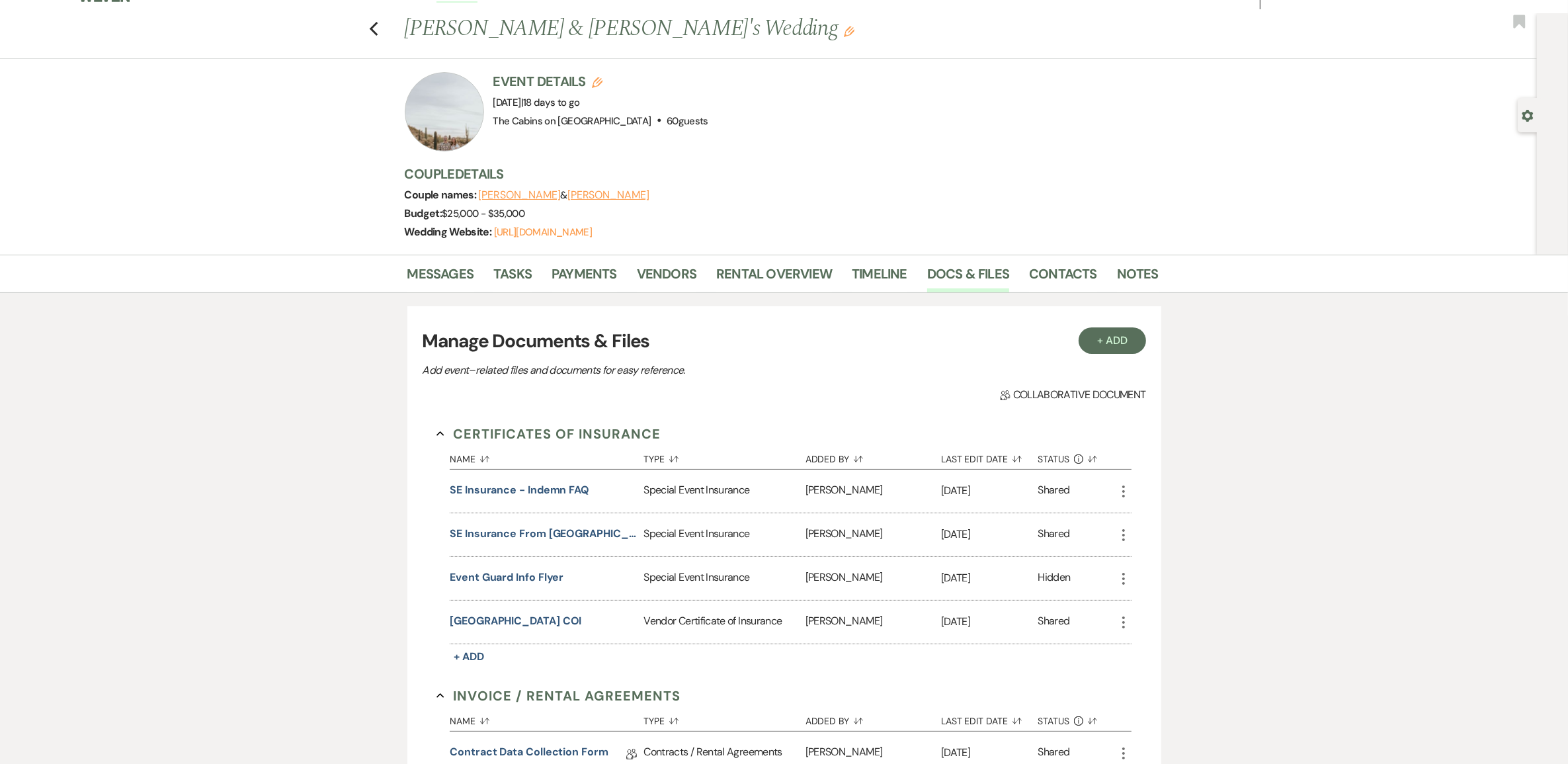
scroll to position [0, 0]
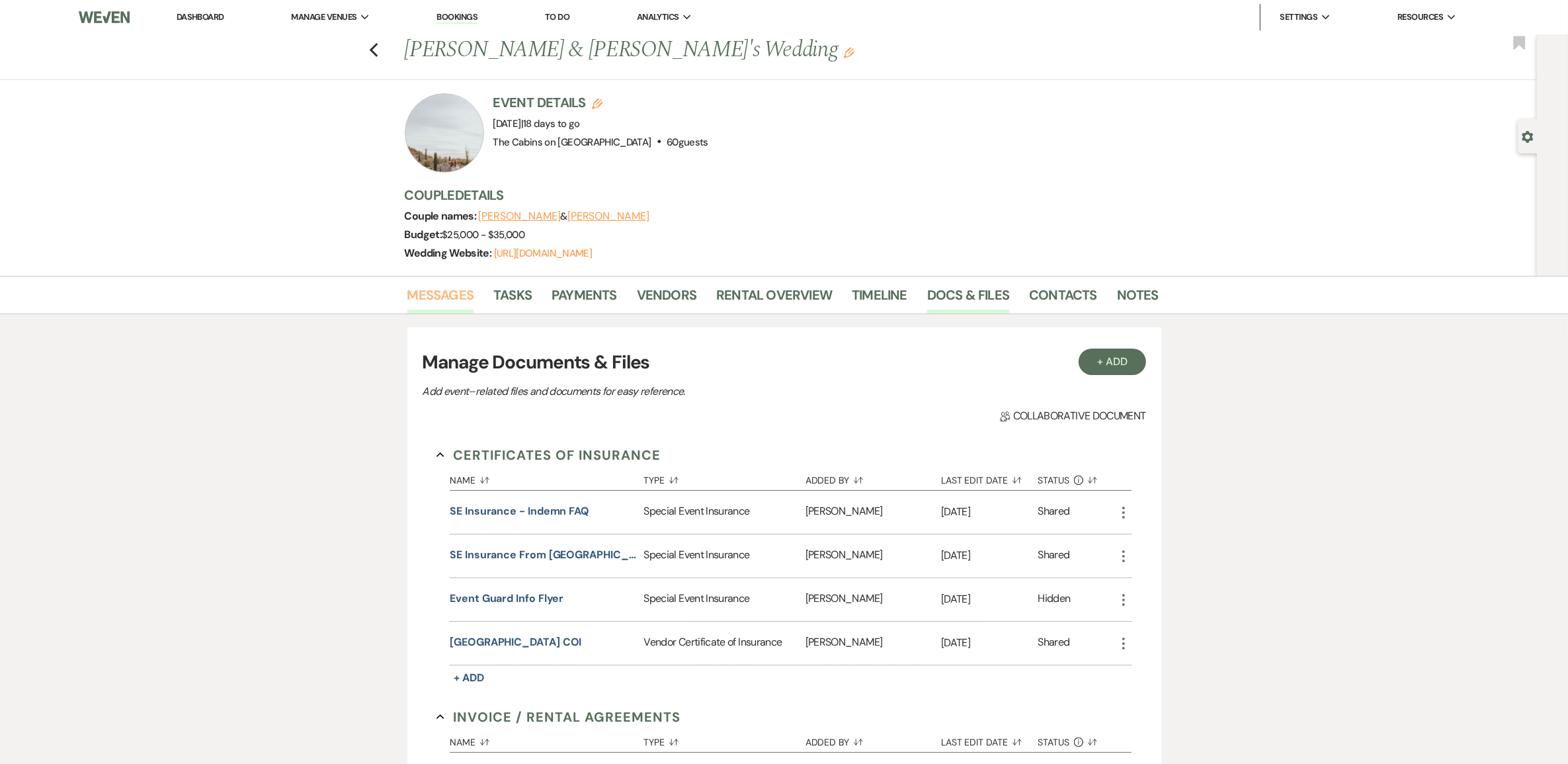
click at [441, 312] on link "Messages" at bounding box center [441, 299] width 67 height 29
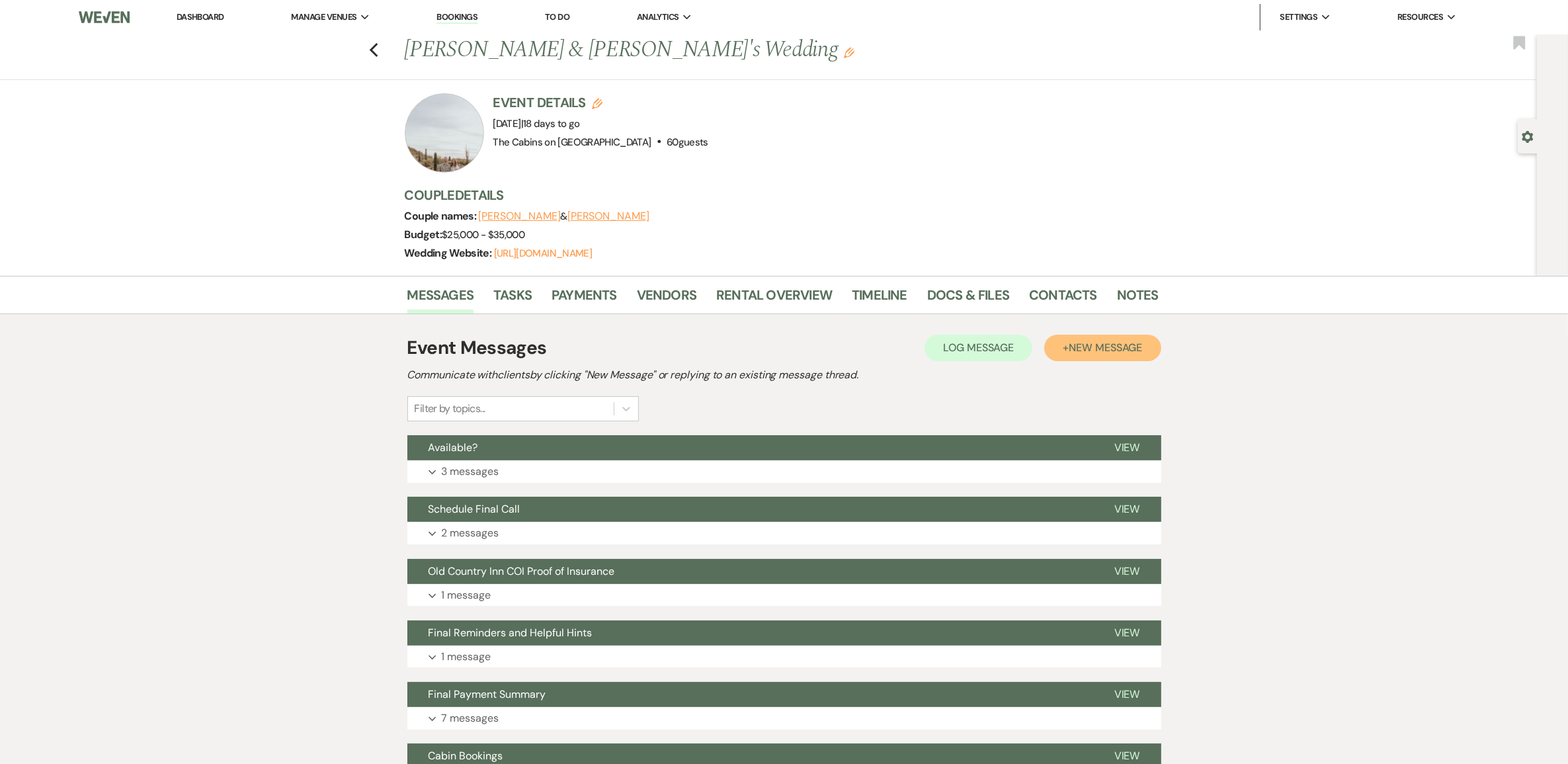
click at [1074, 354] on span "New Message" at bounding box center [1105, 347] width 73 height 14
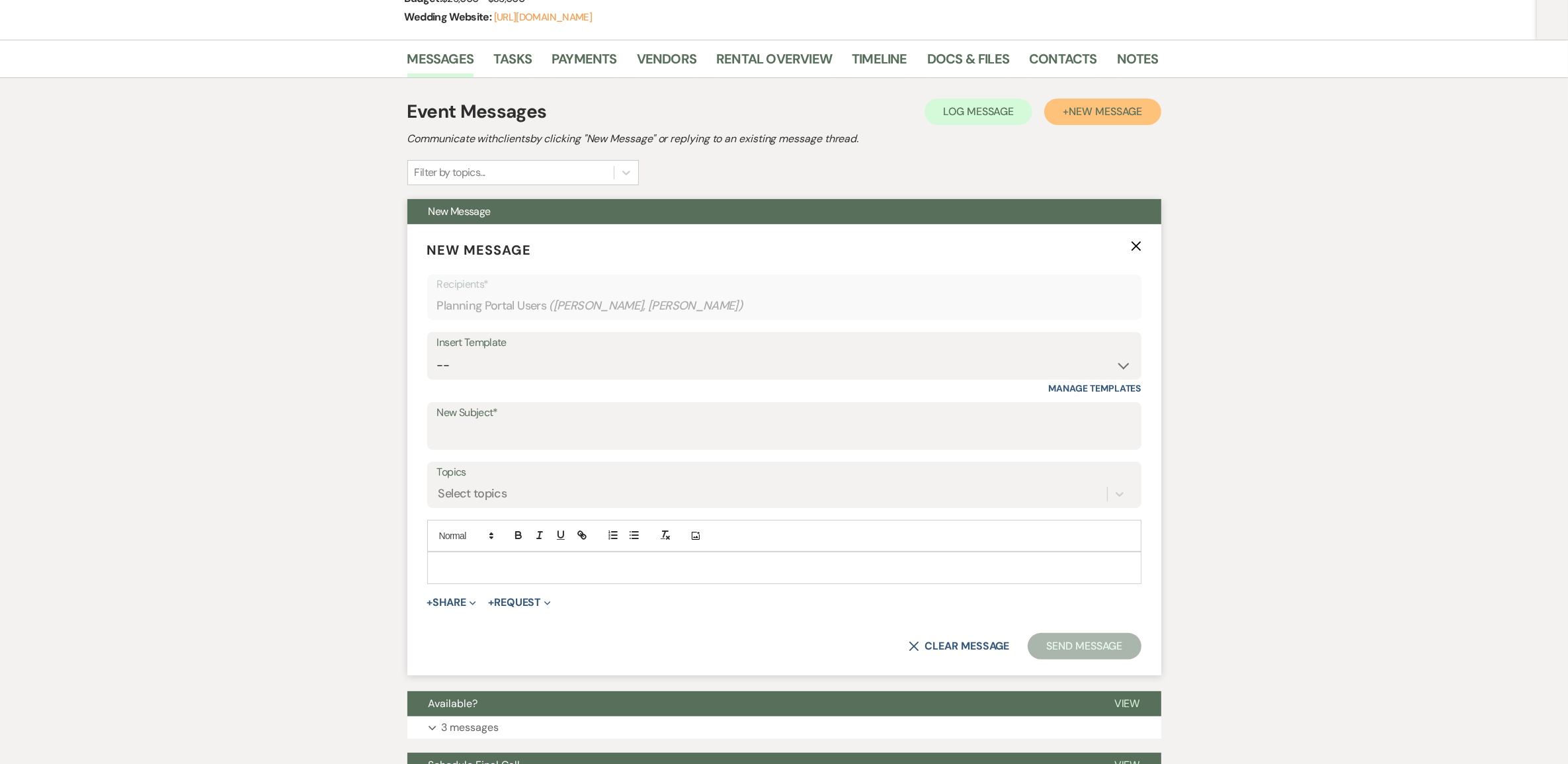
scroll to position [331, 0]
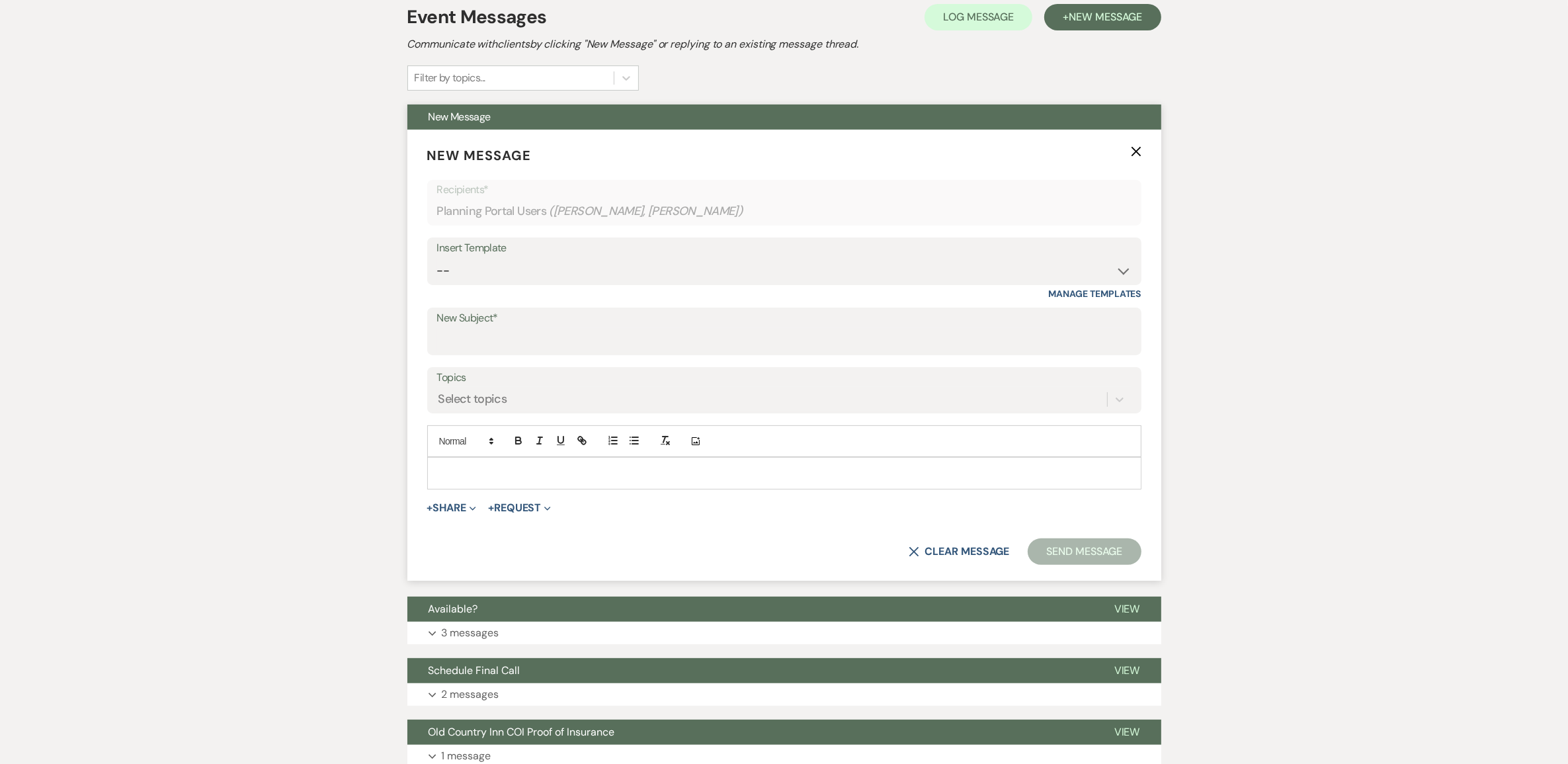
click at [490, 480] on p at bounding box center [784, 473] width 693 height 15
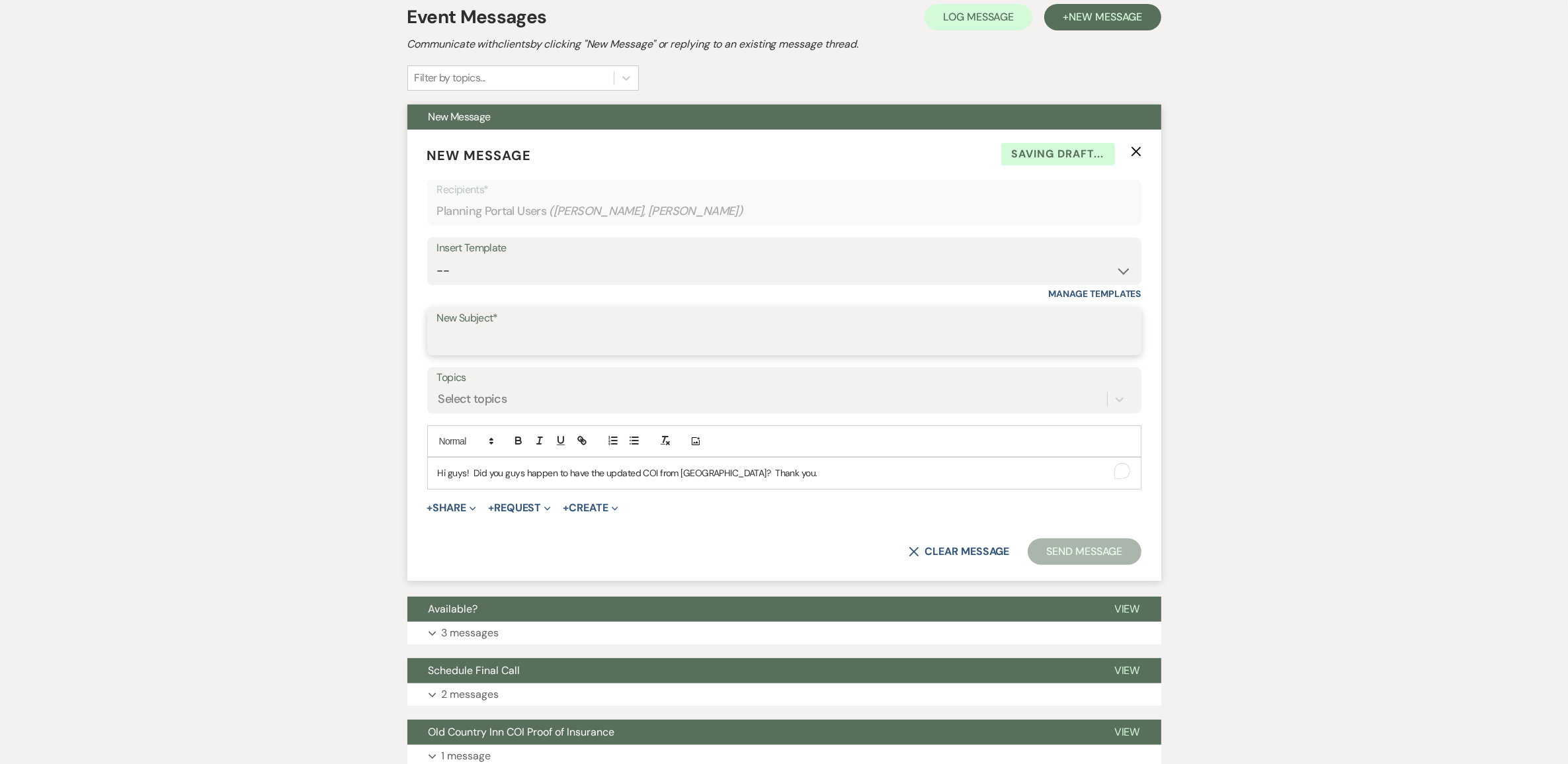
click at [491, 353] on input "New Subject*" at bounding box center [784, 341] width 694 height 26
type input "COI"
click at [1116, 564] on button "Send Message" at bounding box center [1084, 551] width 113 height 26
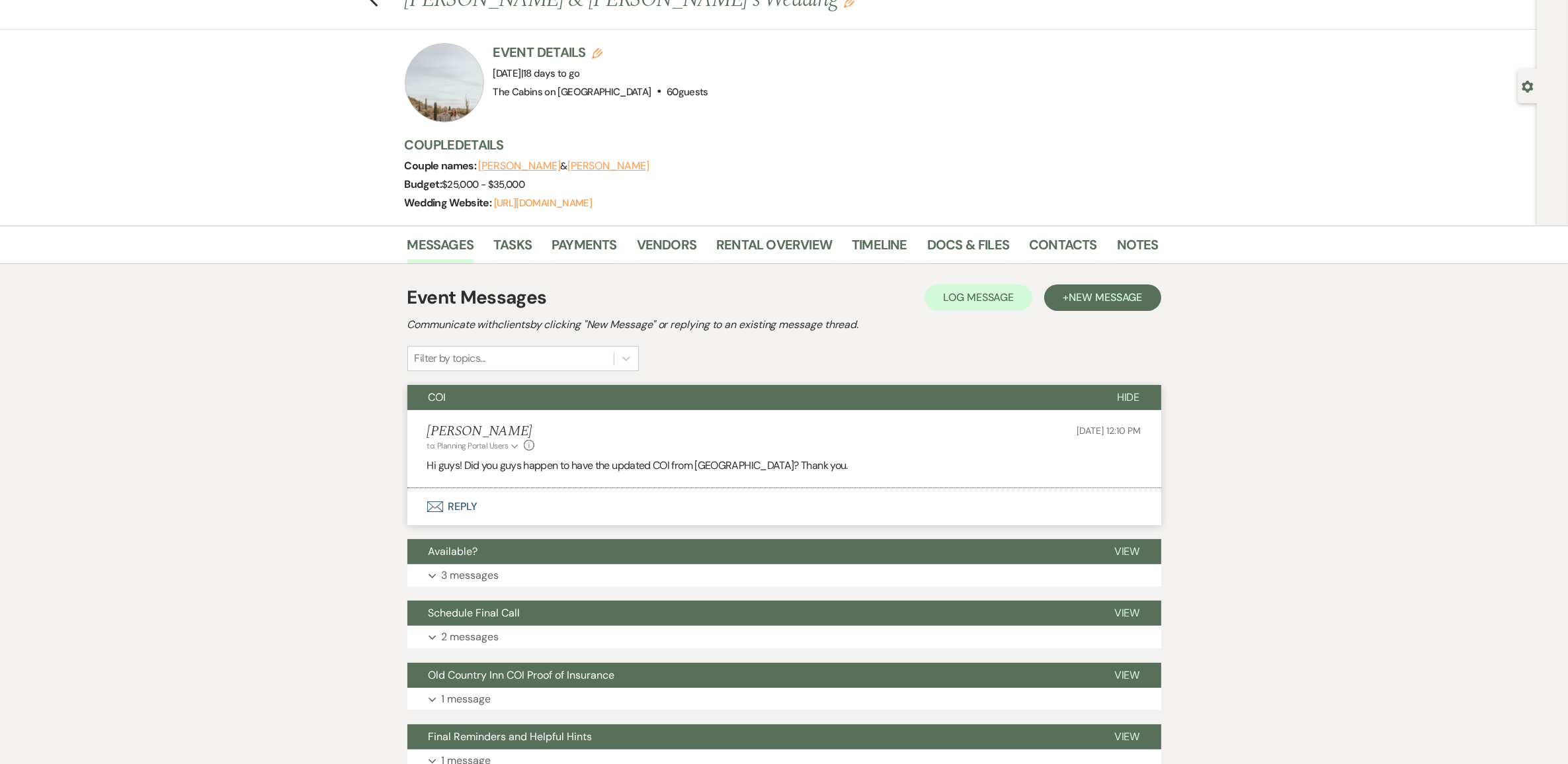
scroll to position [0, 0]
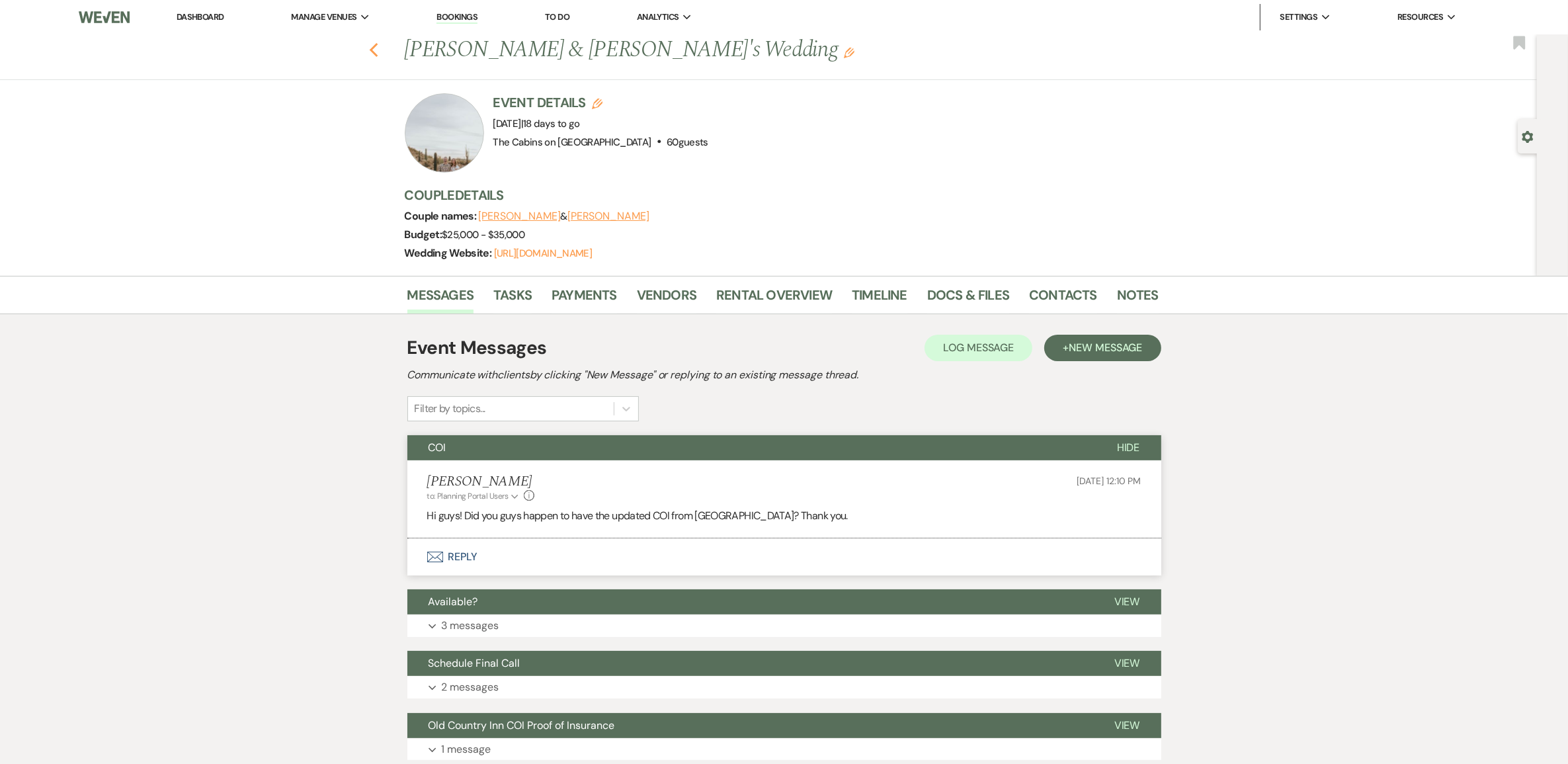
click at [379, 54] on icon "Previous" at bounding box center [374, 50] width 10 height 15
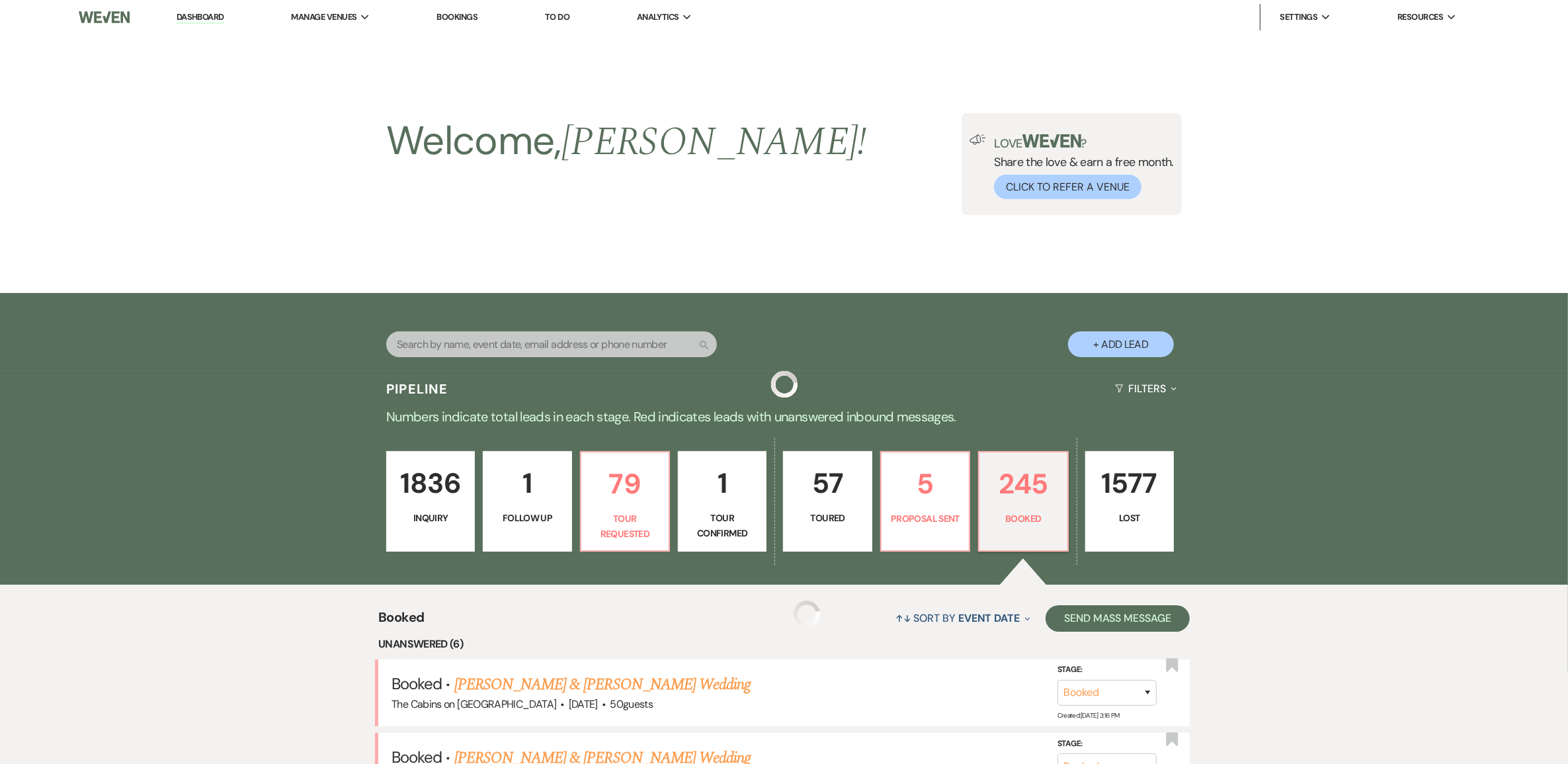
scroll to position [1157, 0]
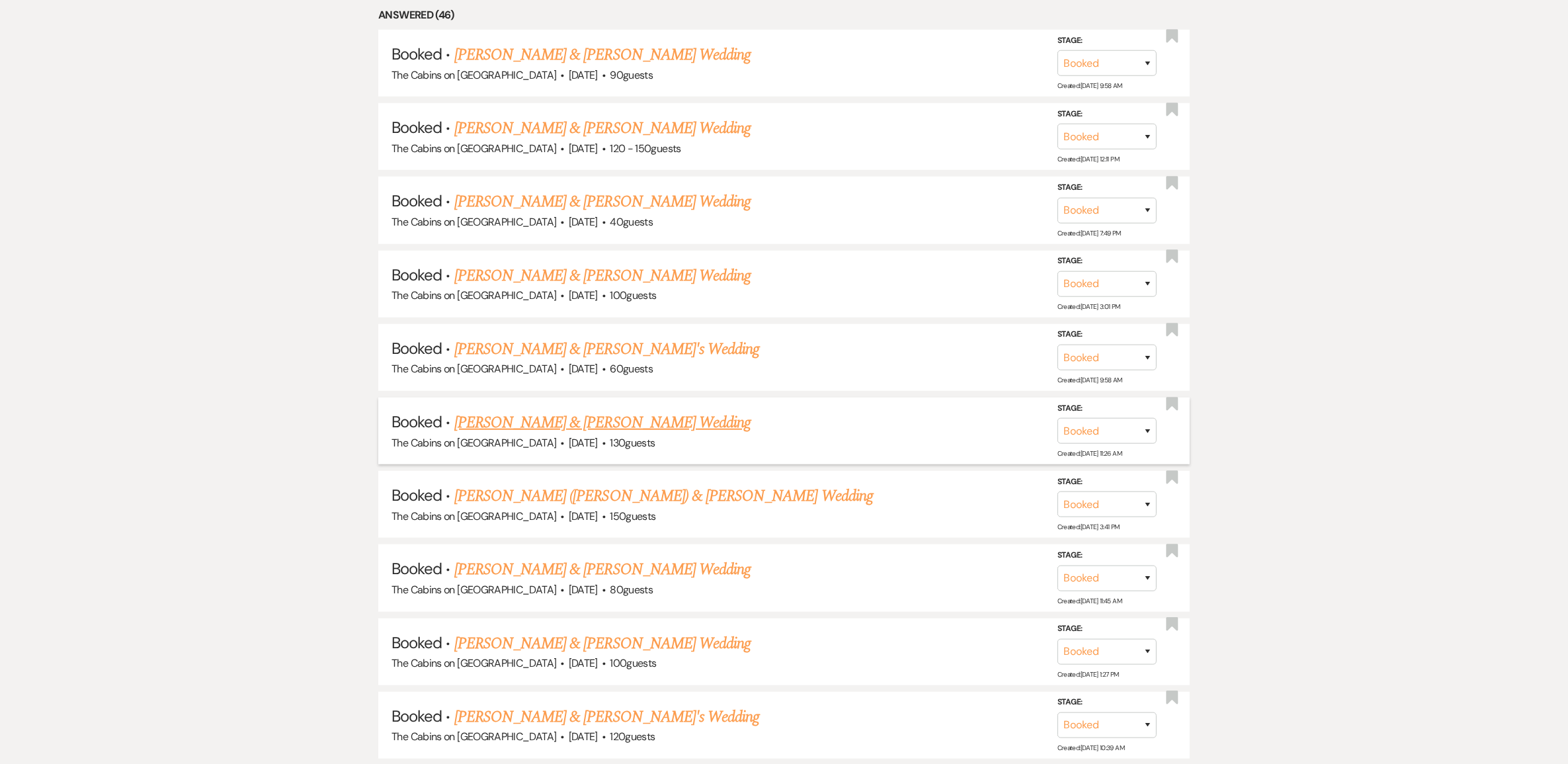
click at [583, 434] on link "[PERSON_NAME] & [PERSON_NAME] Wedding" at bounding box center [603, 422] width 296 height 24
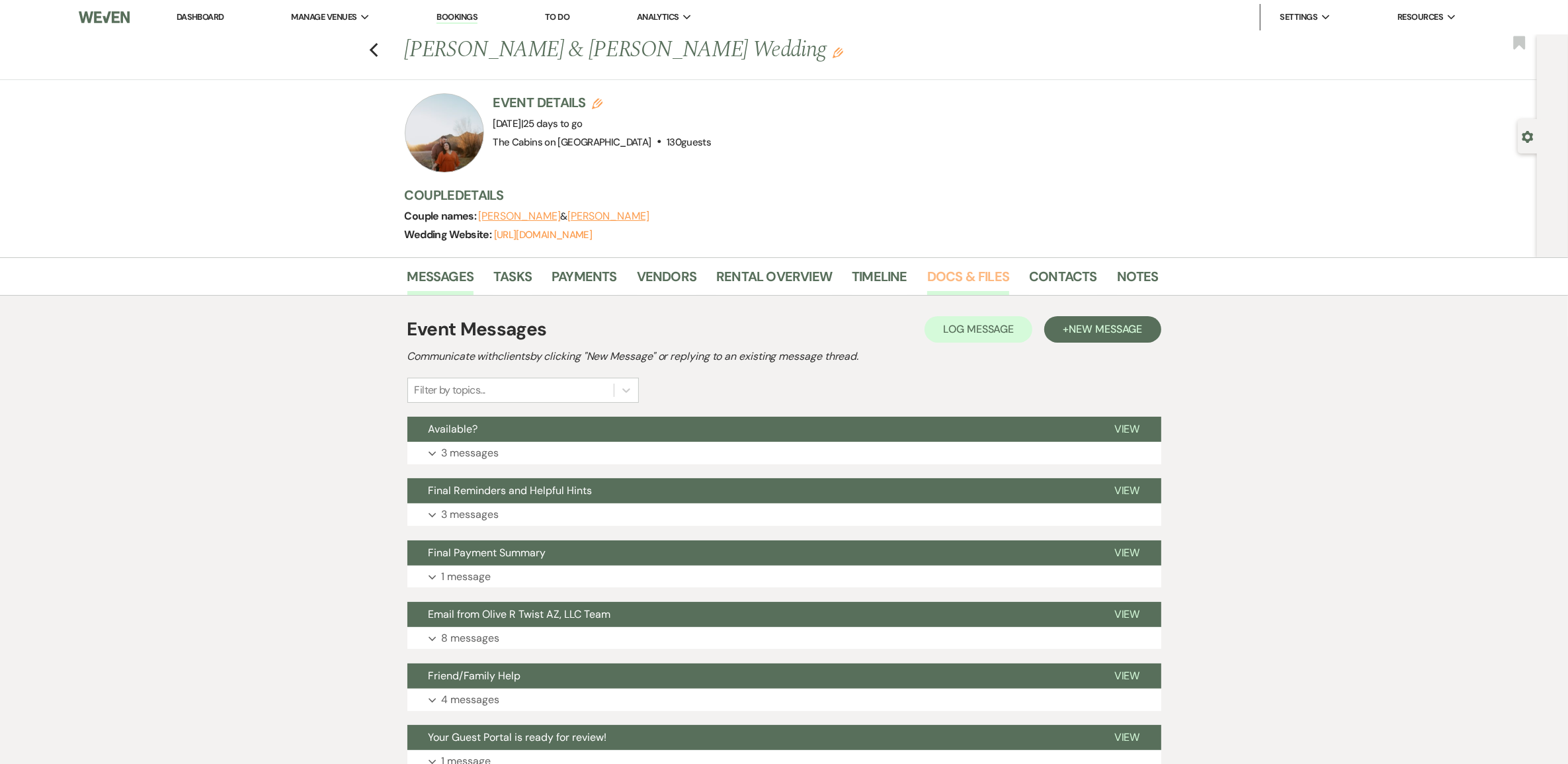
click at [954, 295] on link "Docs & Files" at bounding box center [968, 280] width 82 height 29
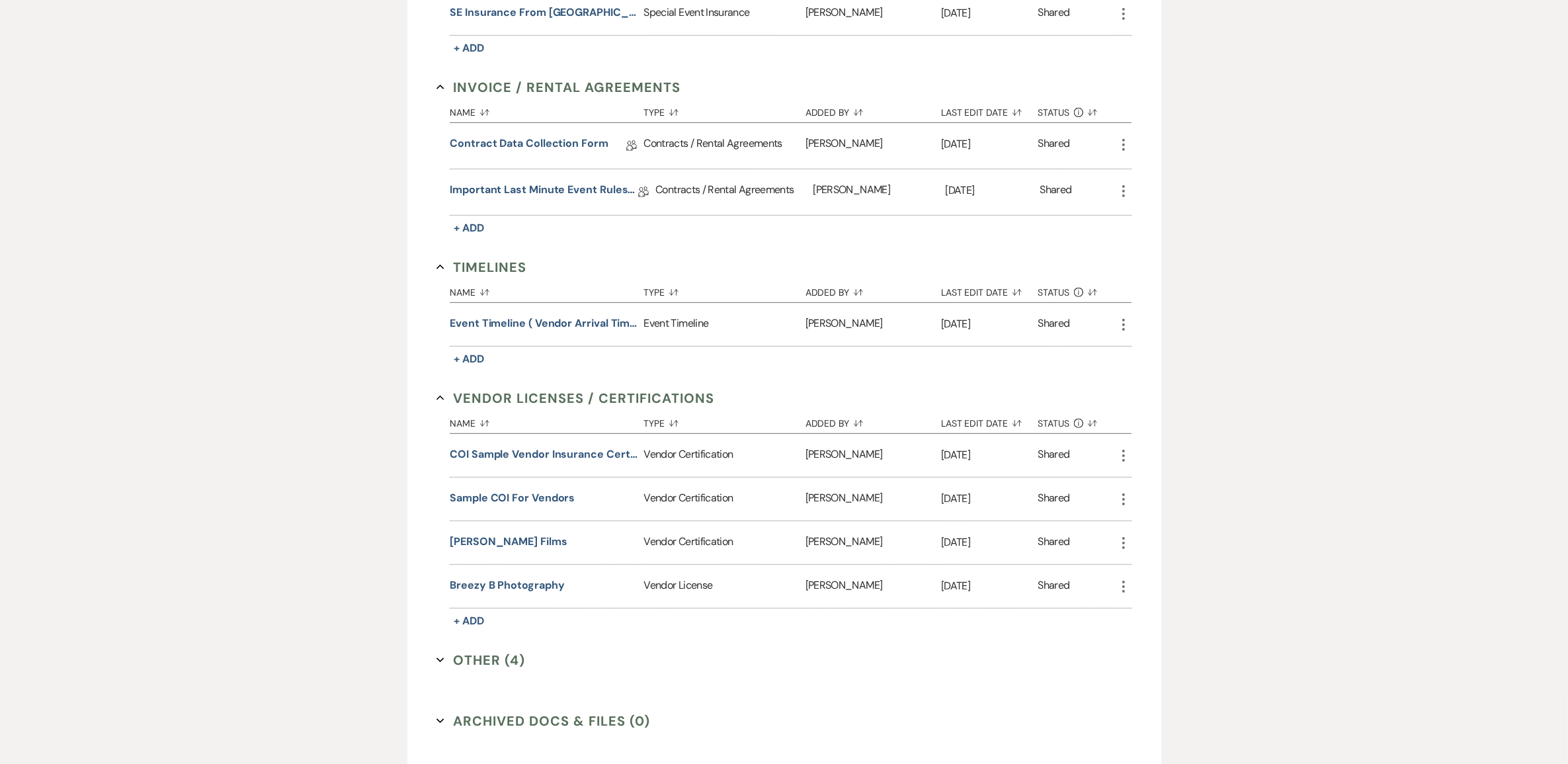
scroll to position [744, 0]
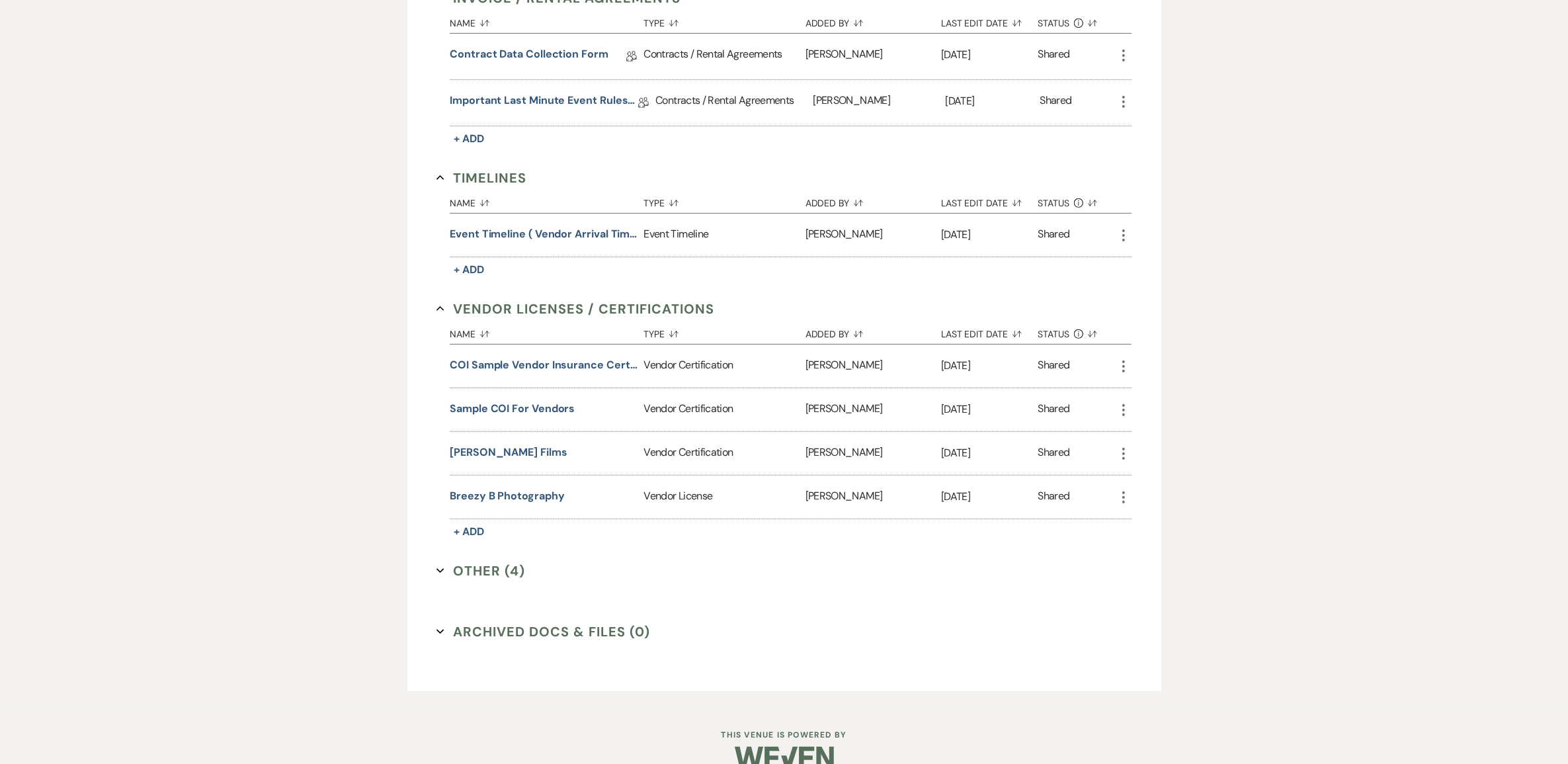
click at [519, 581] on button "Other (4) Expand" at bounding box center [481, 570] width 89 height 20
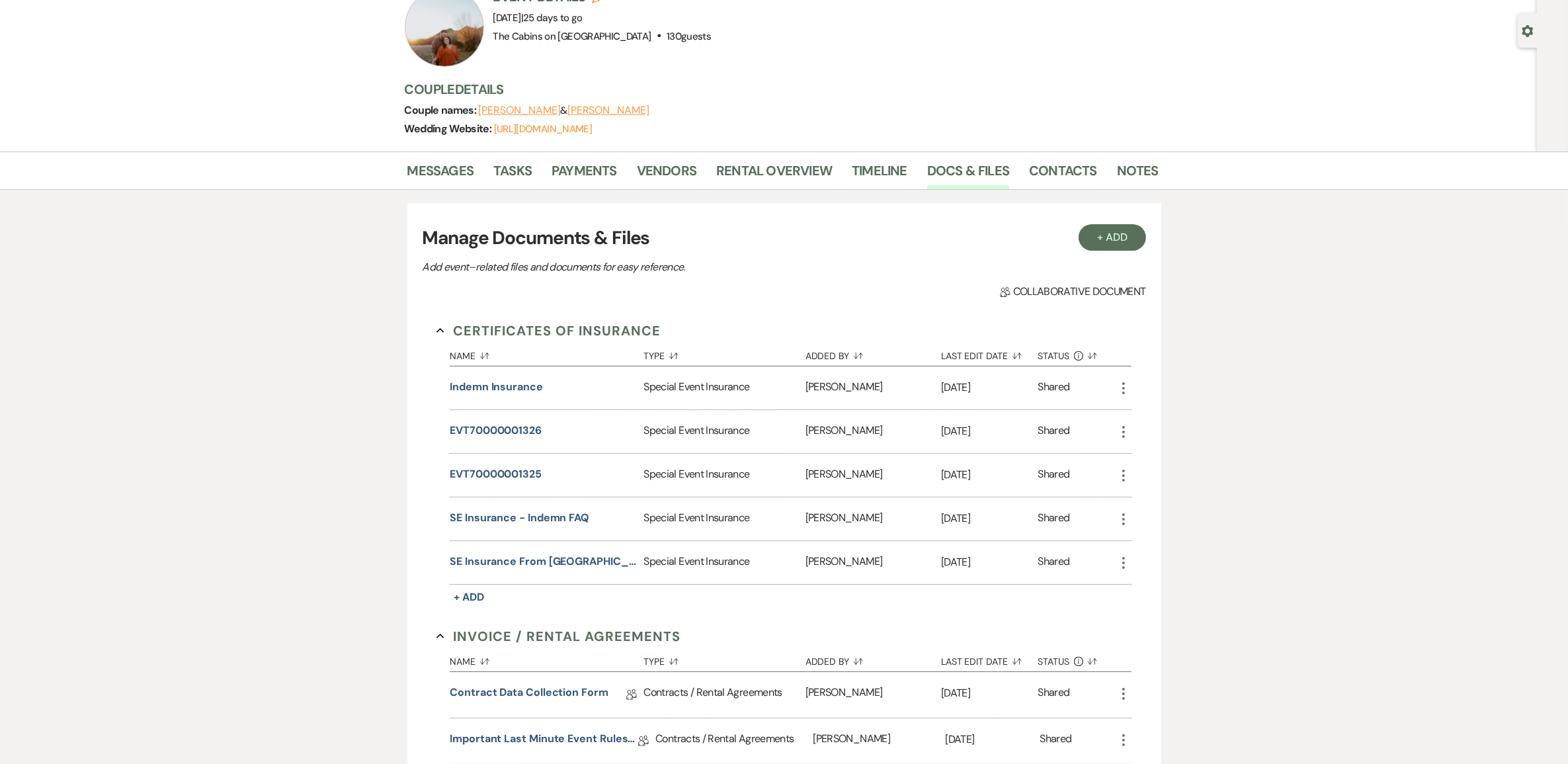
scroll to position [0, 0]
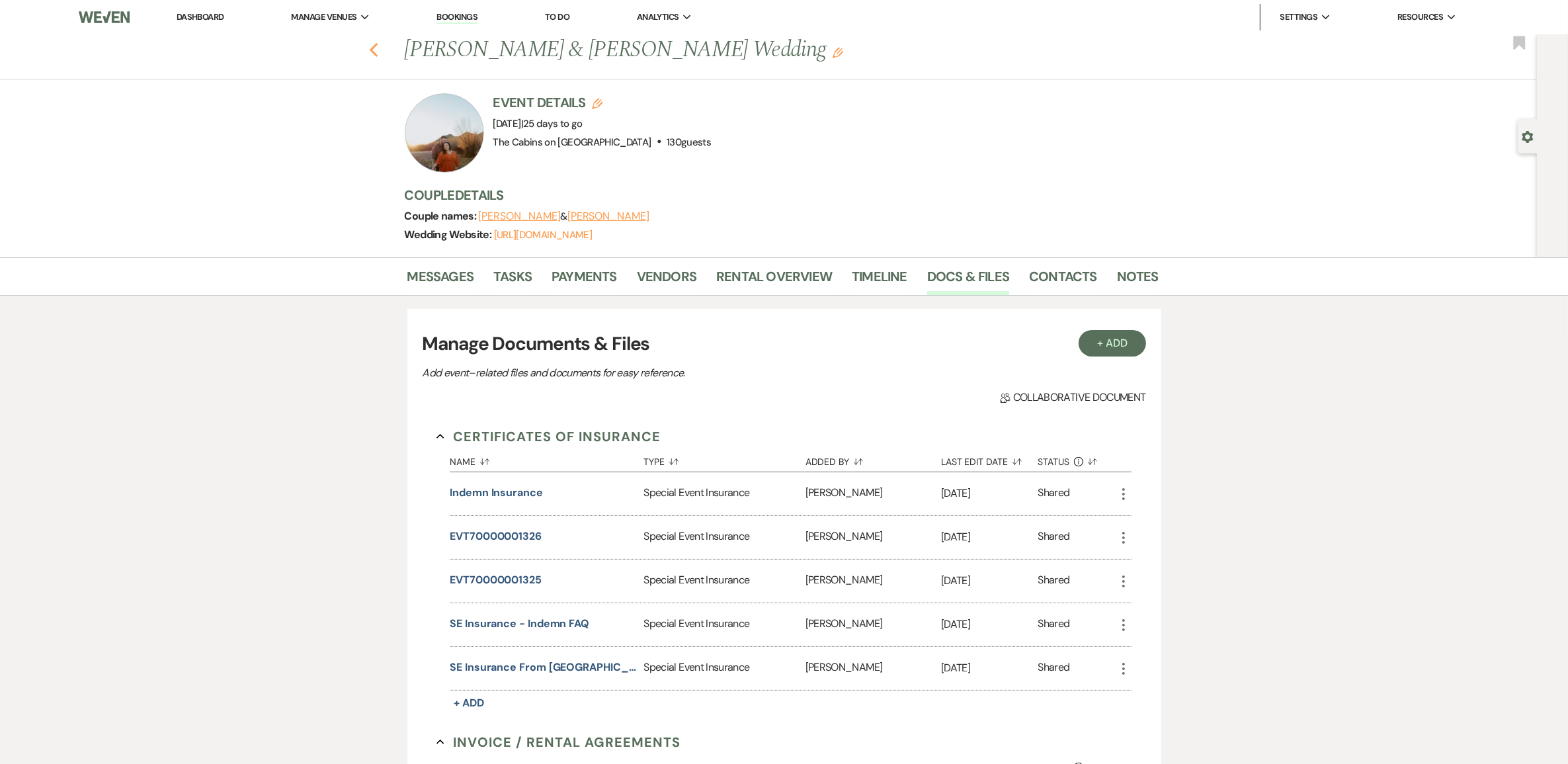
click at [379, 54] on icon "Previous" at bounding box center [374, 50] width 10 height 15
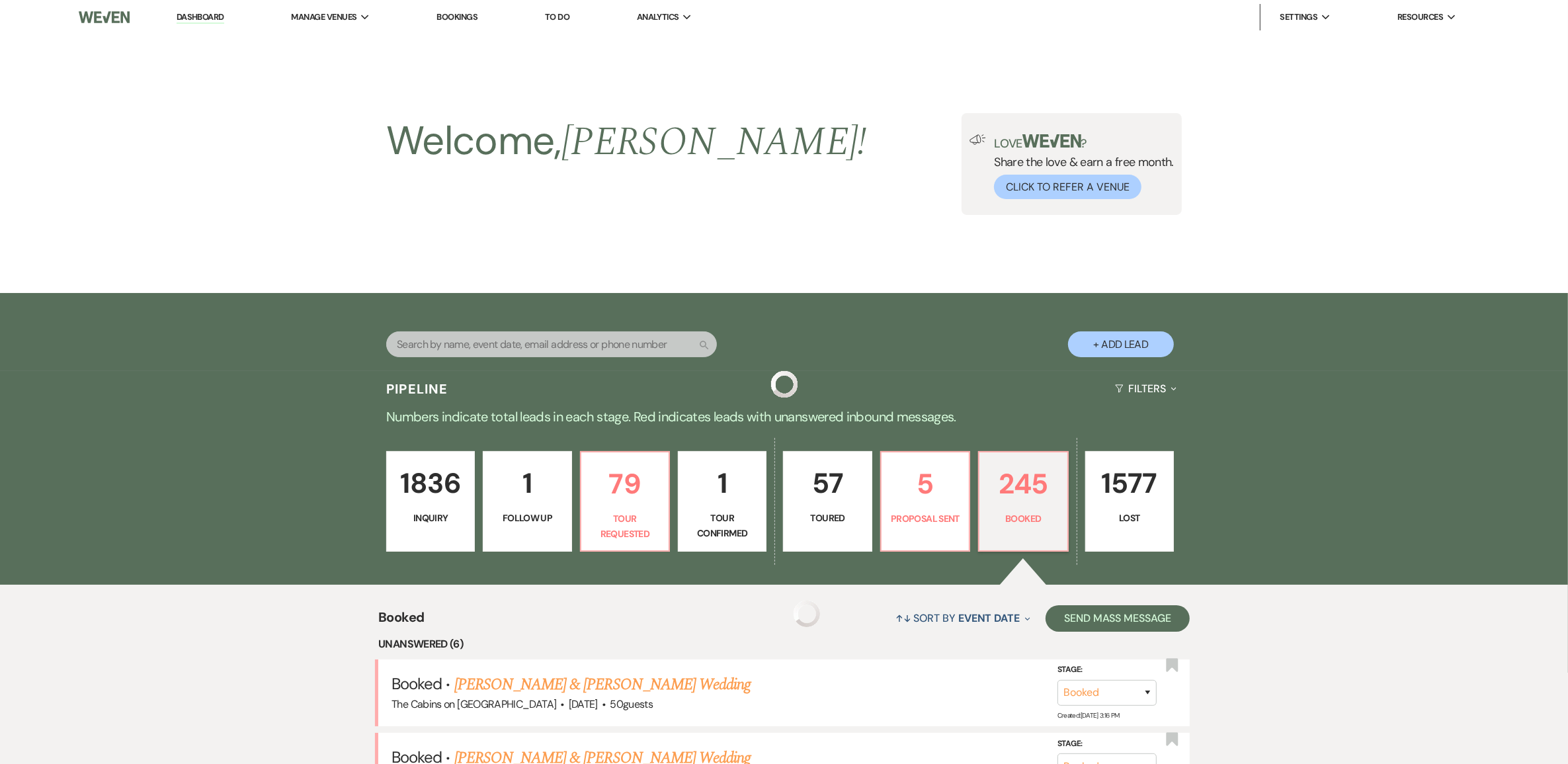
scroll to position [1157, 0]
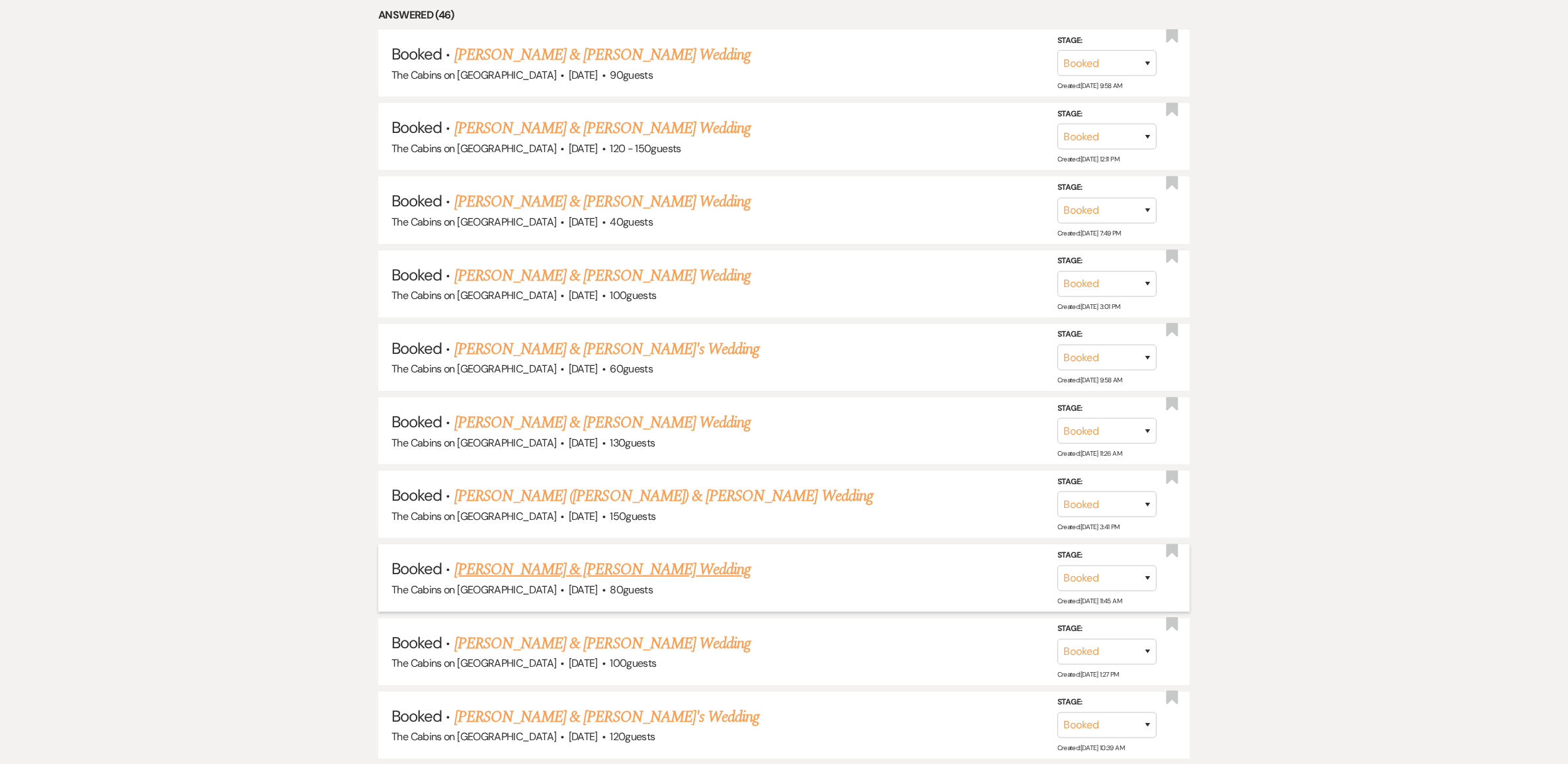
click at [573, 582] on link "[PERSON_NAME] & [PERSON_NAME] Wedding" at bounding box center [603, 569] width 296 height 24
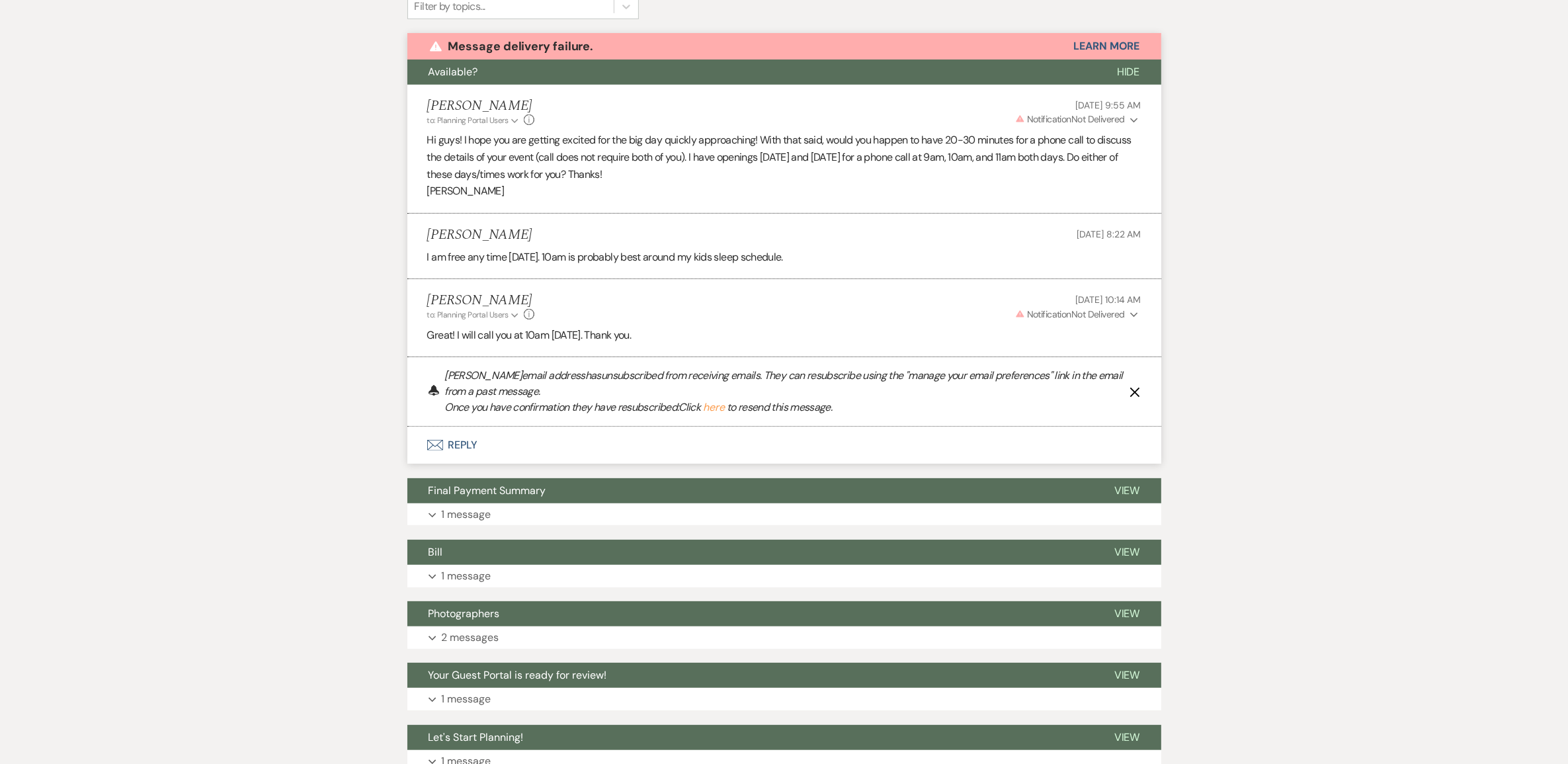
scroll to position [135, 0]
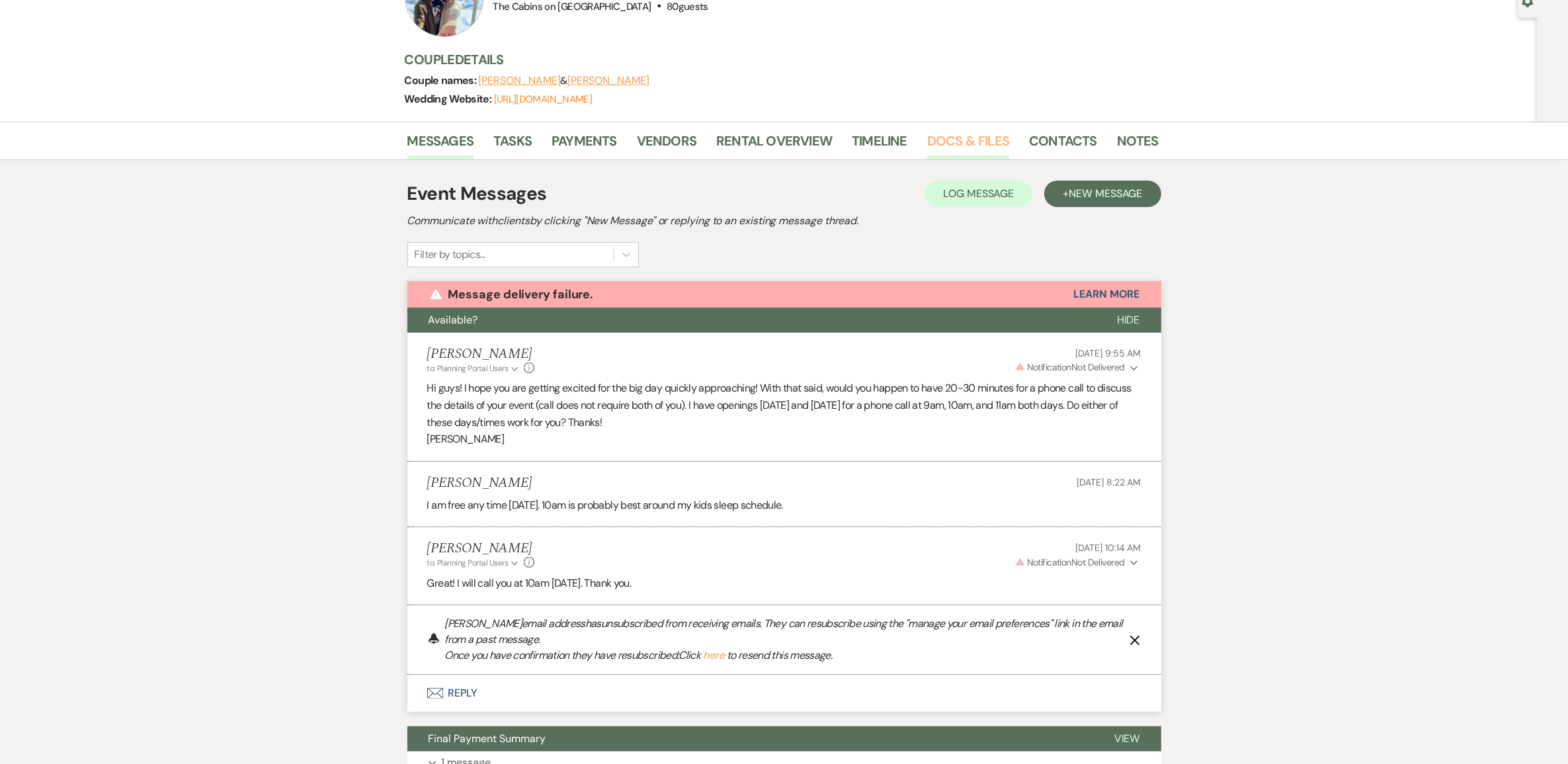
click at [954, 156] on link "Docs & Files" at bounding box center [968, 145] width 82 height 29
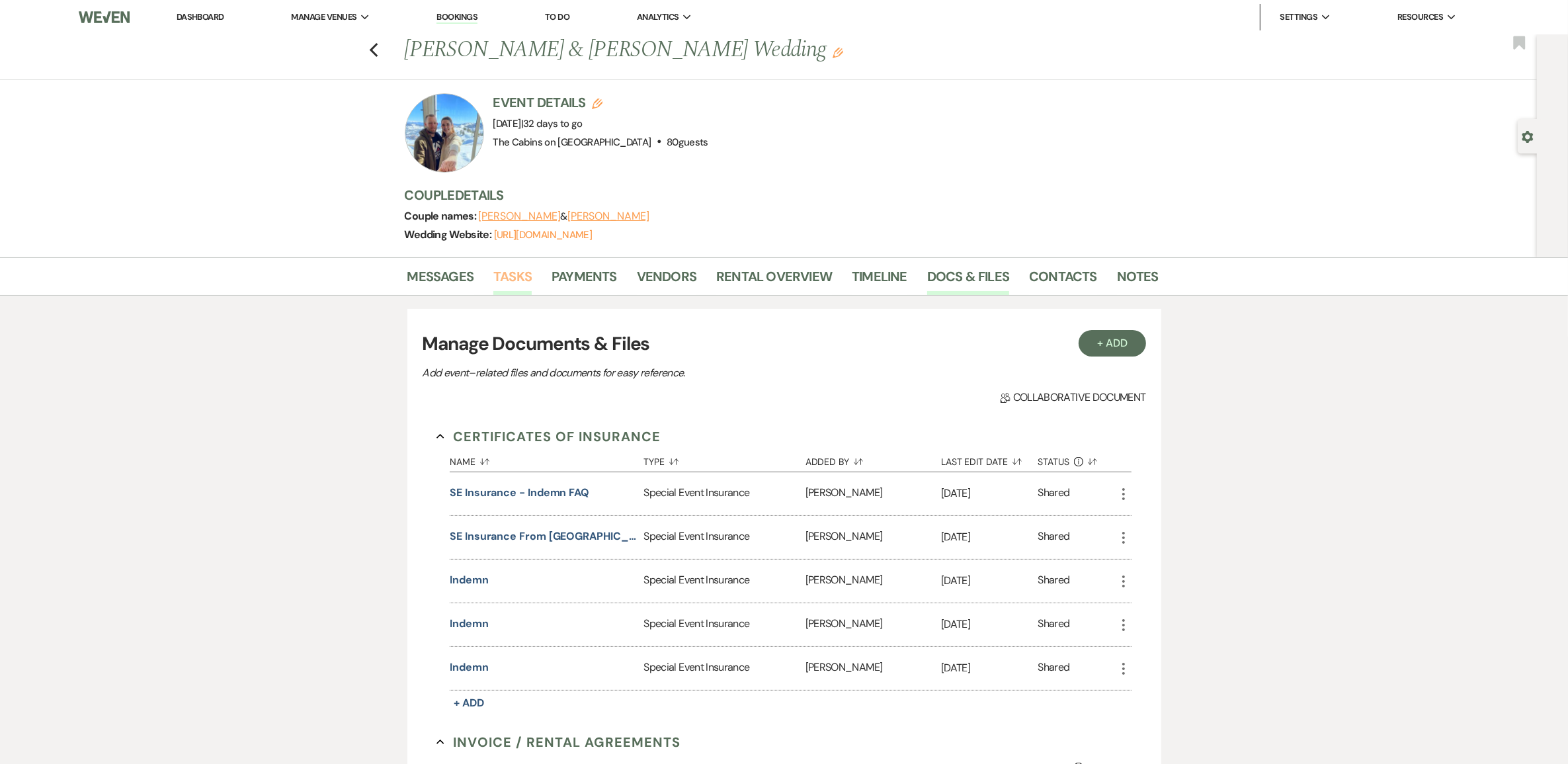
click at [518, 292] on link "Tasks" at bounding box center [512, 280] width 38 height 29
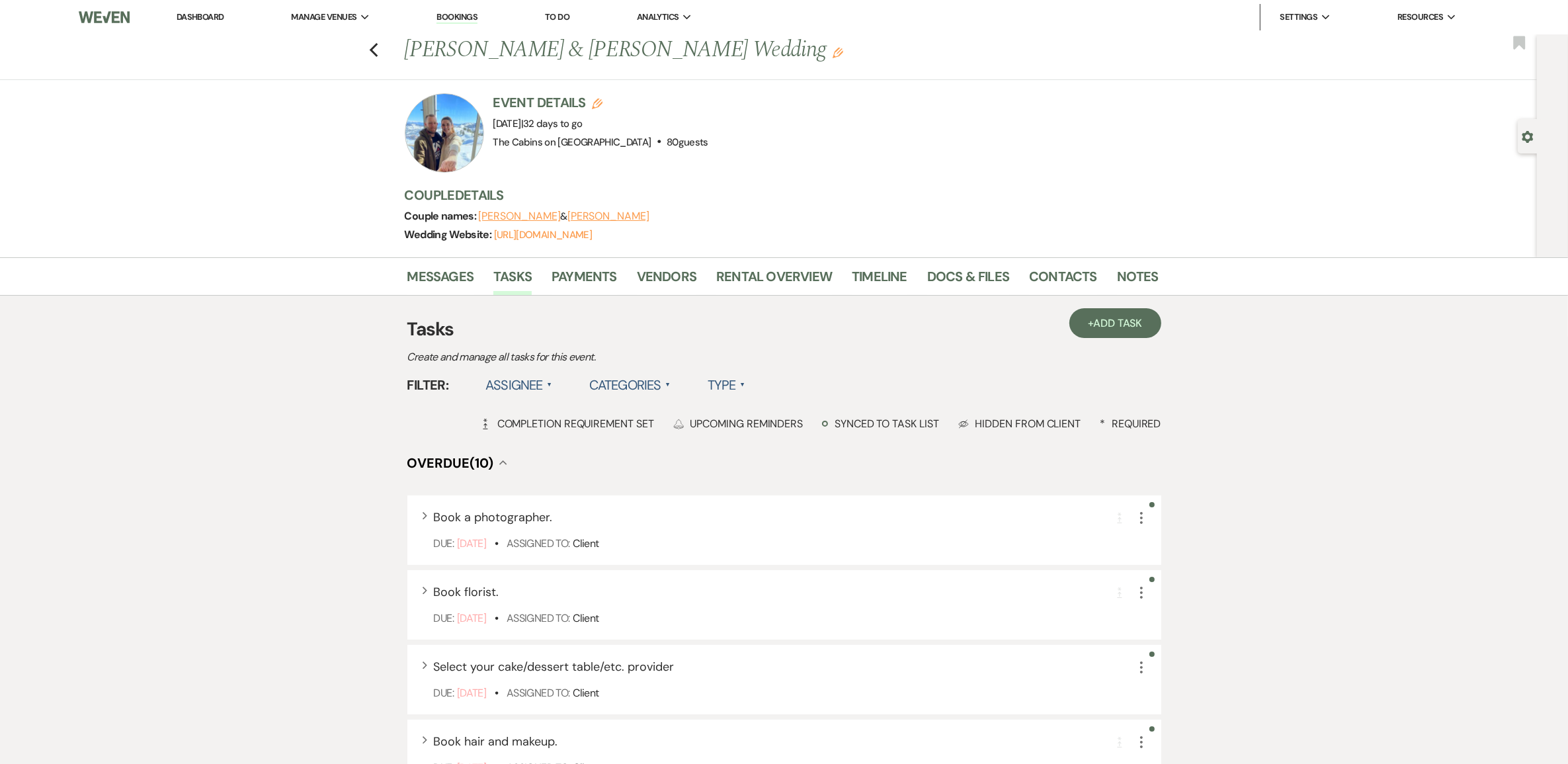
click at [745, 397] on label "Type ▲" at bounding box center [727, 384] width 37 height 24
click at [785, 427] on li "Required tasks" at bounding box center [774, 411] width 132 height 30
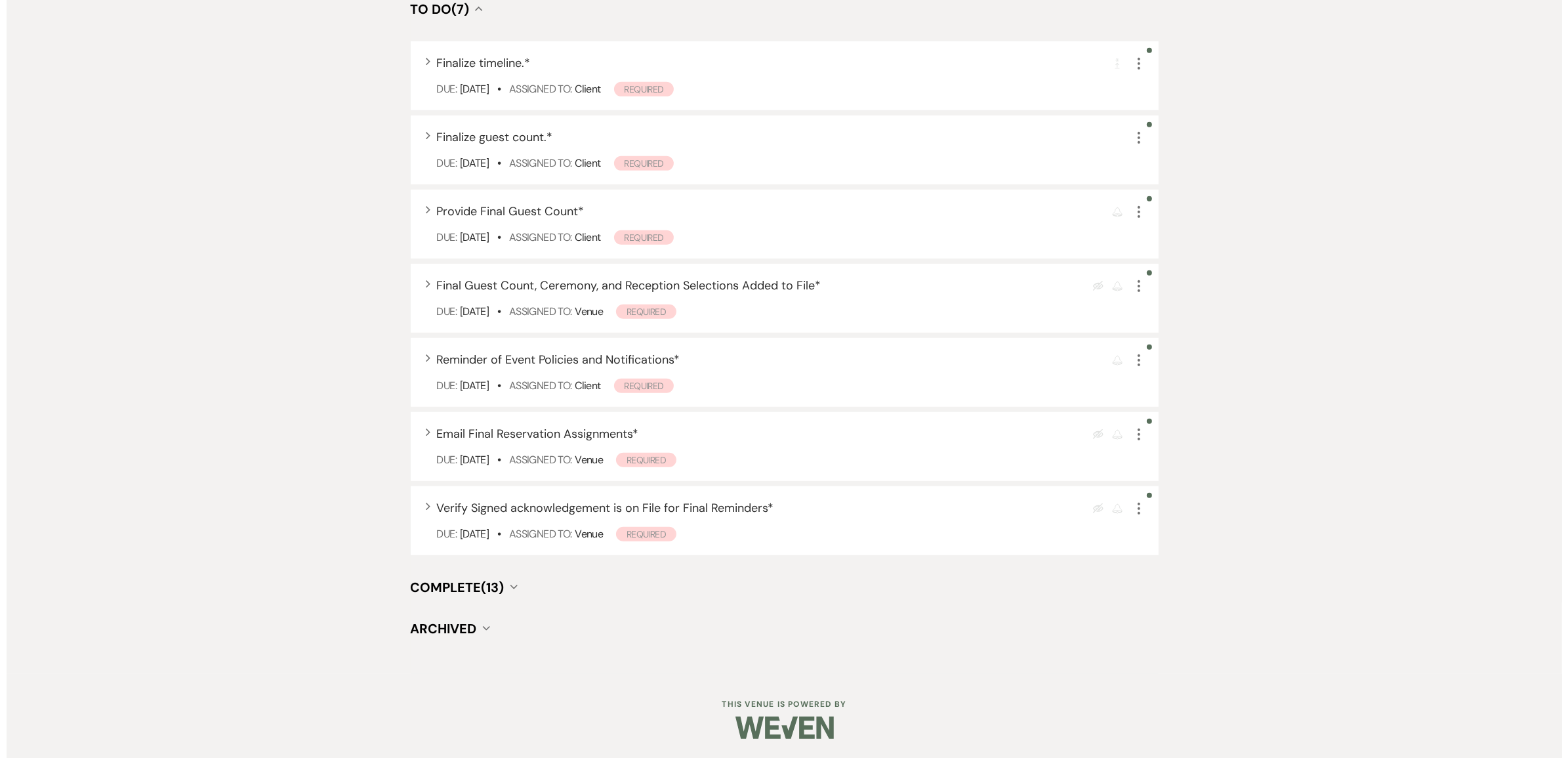
scroll to position [738, 0]
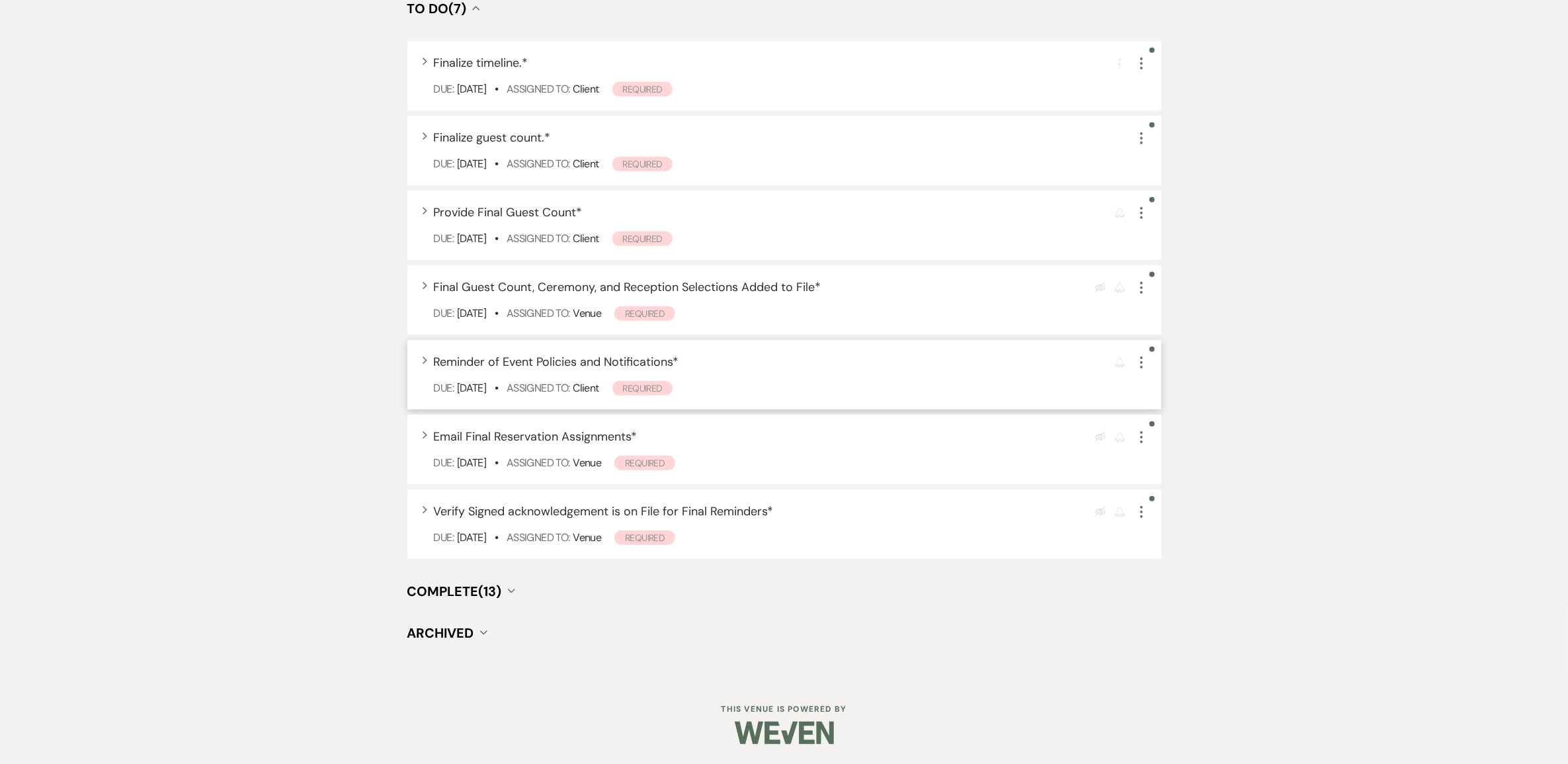
click at [593, 370] on span "Reminder of Event Policies and Notifications *" at bounding box center [556, 361] width 245 height 15
click at [596, 370] on span "Reminder of Event Policies and Notifications *" at bounding box center [556, 361] width 245 height 15
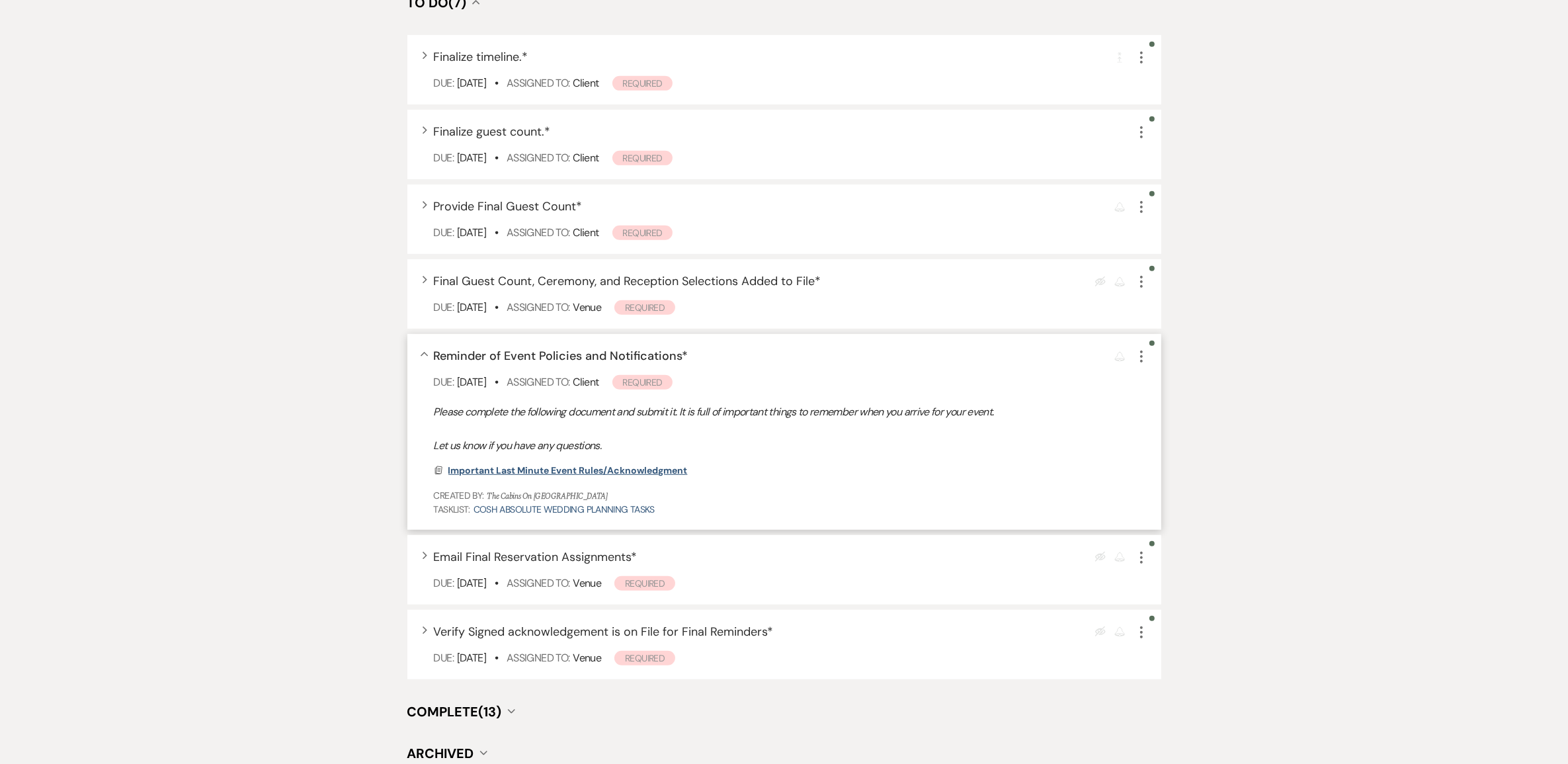
click at [591, 476] on span "Important Last Minute Event Rules/Acknowledgment" at bounding box center [568, 470] width 239 height 12
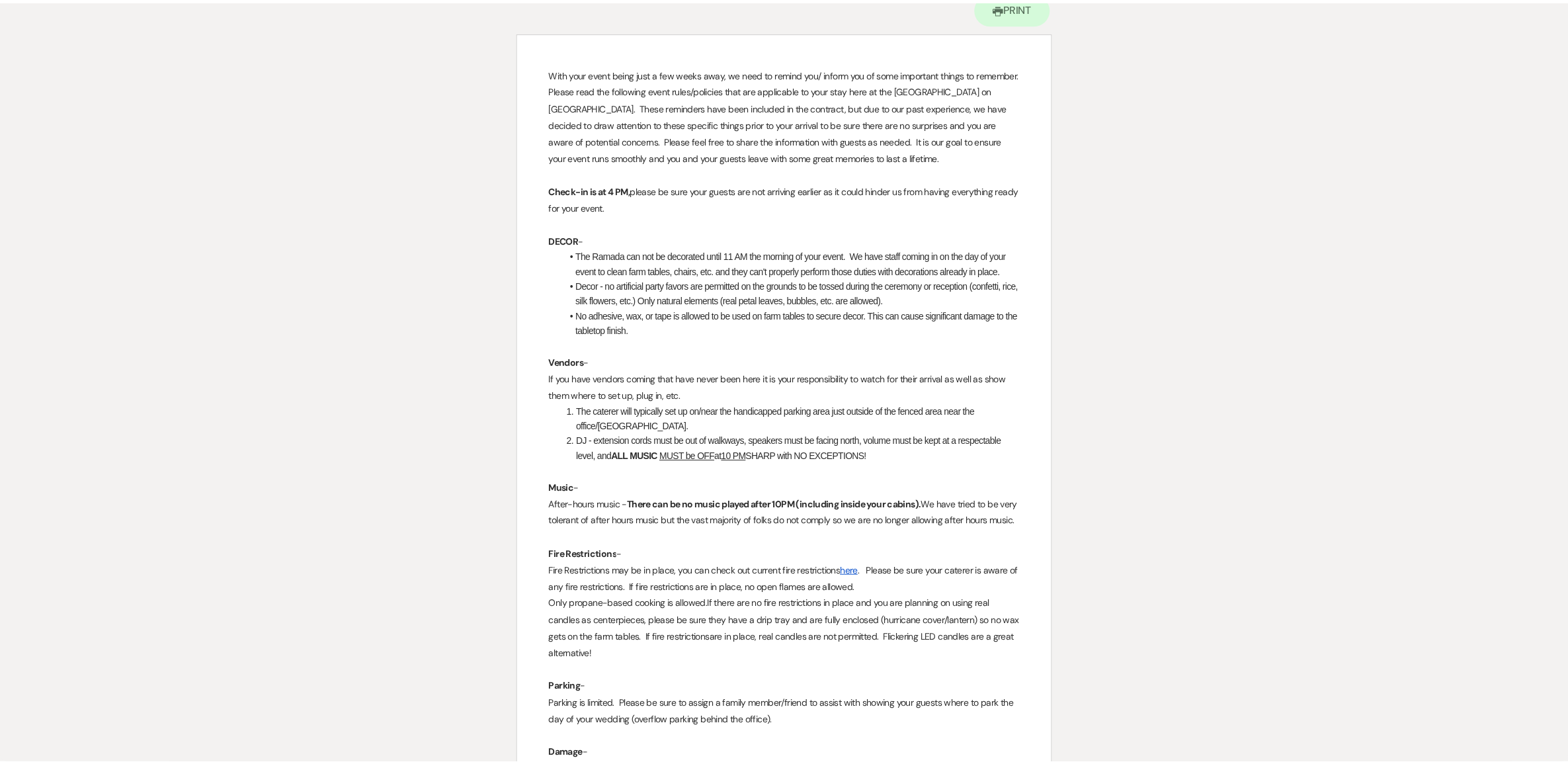
scroll to position [0, 0]
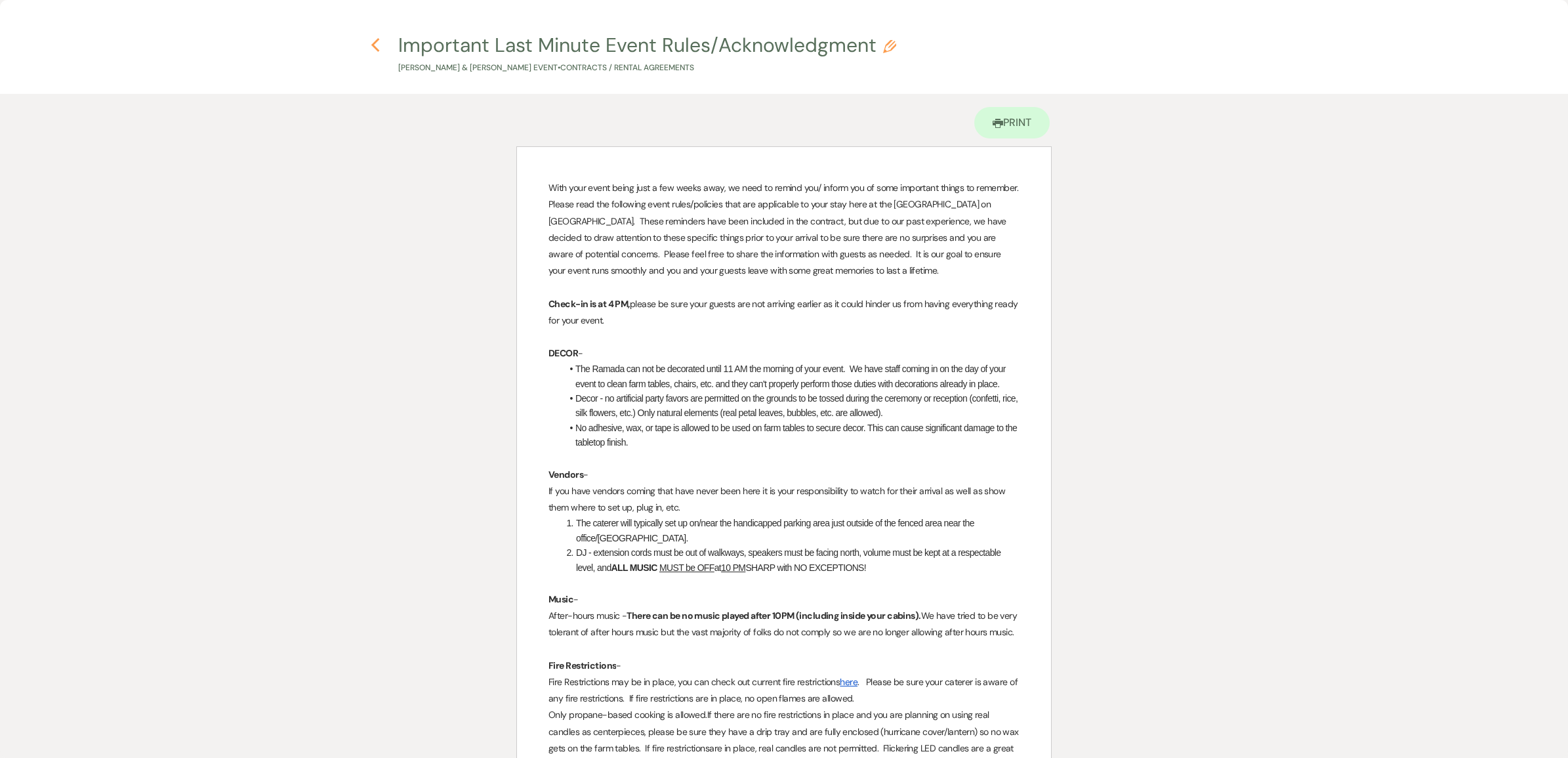
click at [375, 49] on use "button" at bounding box center [375, 45] width 9 height 15
